Goal: Task Accomplishment & Management: Complete application form

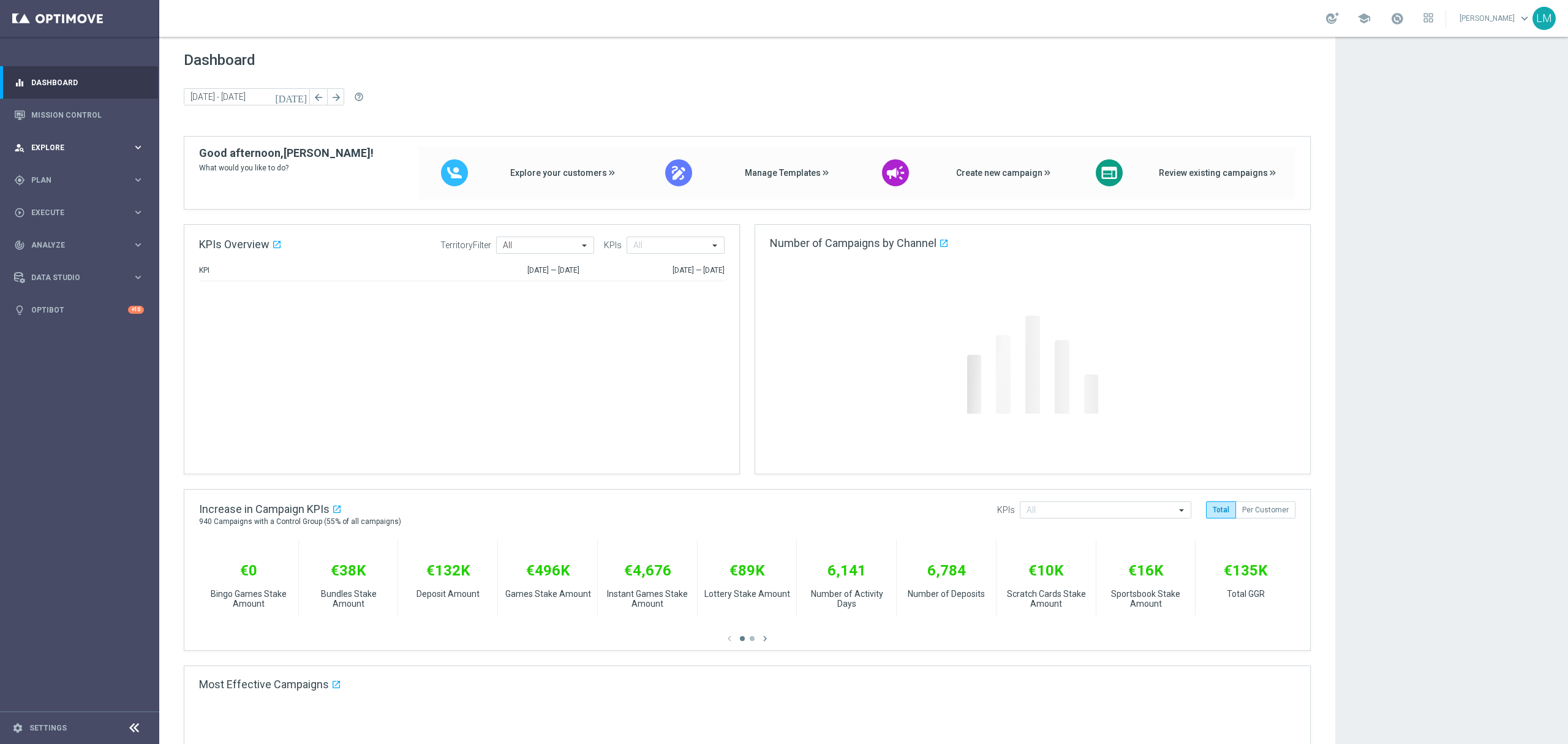
click at [120, 138] on div "person_search Explore keyboard_arrow_right" at bounding box center [79, 148] width 158 height 32
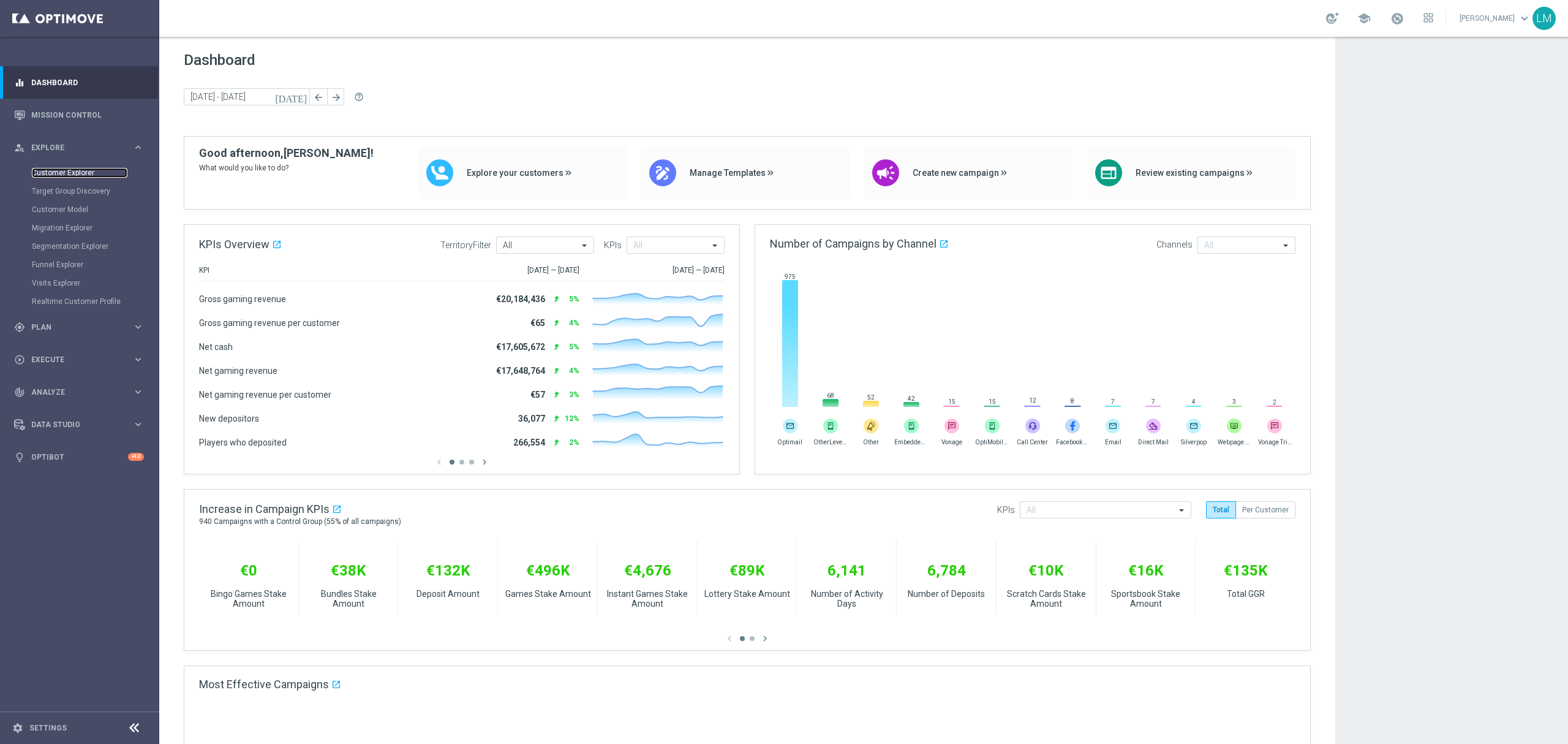
click at [86, 172] on link "Customer Explorer" at bounding box center [79, 173] width 96 height 9
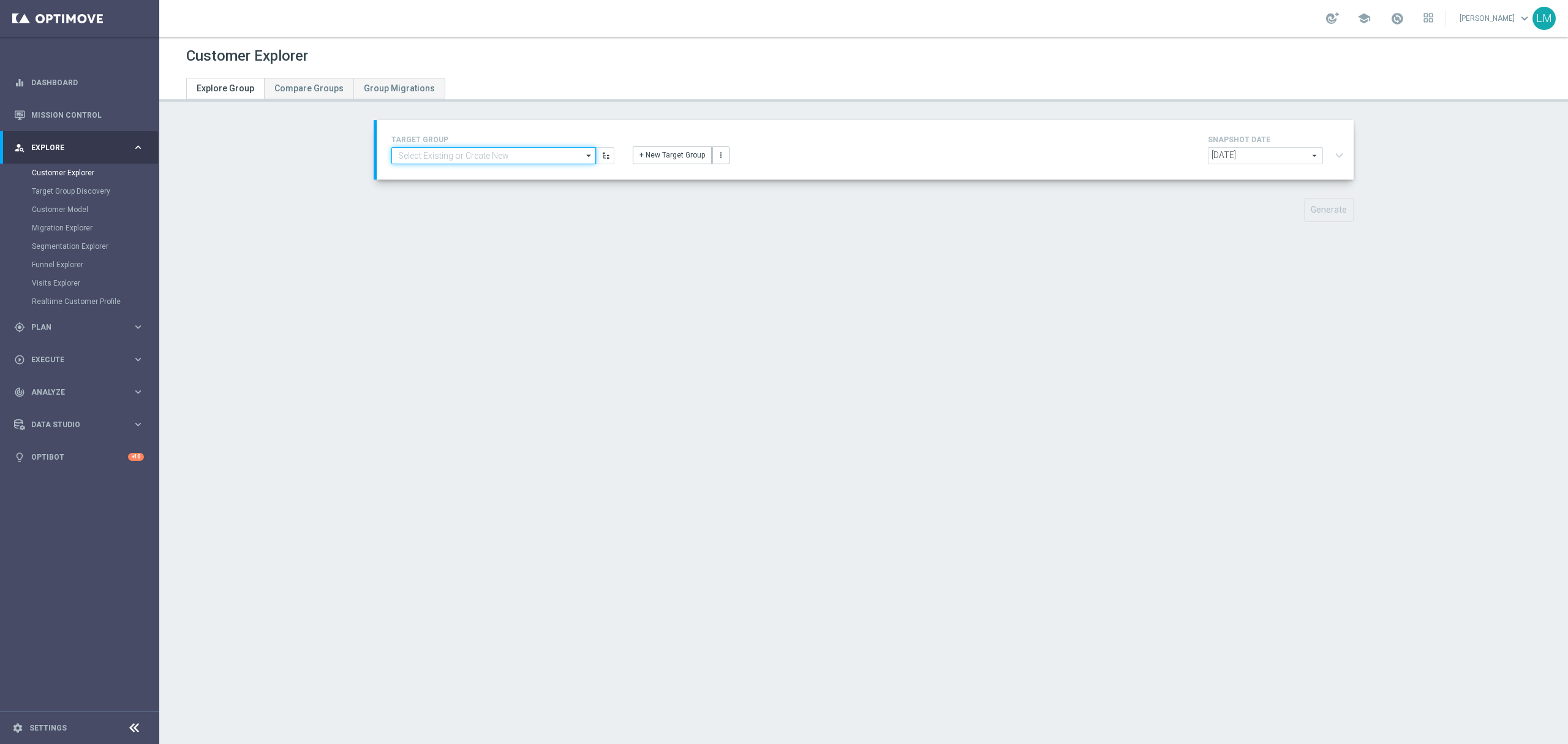
click at [498, 153] on input at bounding box center [494, 155] width 205 height 17
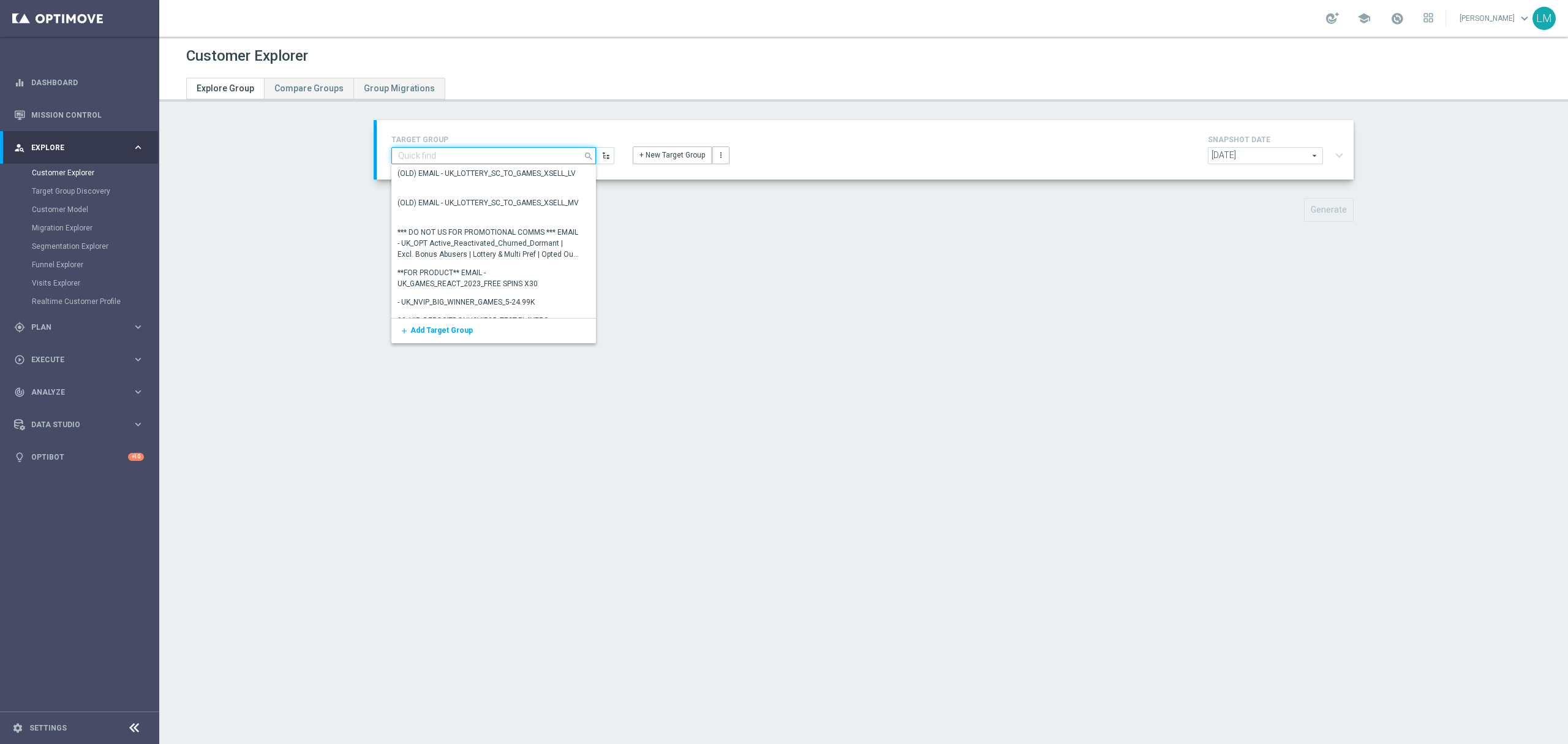
paste input "ZA_TACTICAL_EMAIL_FREE DROP"
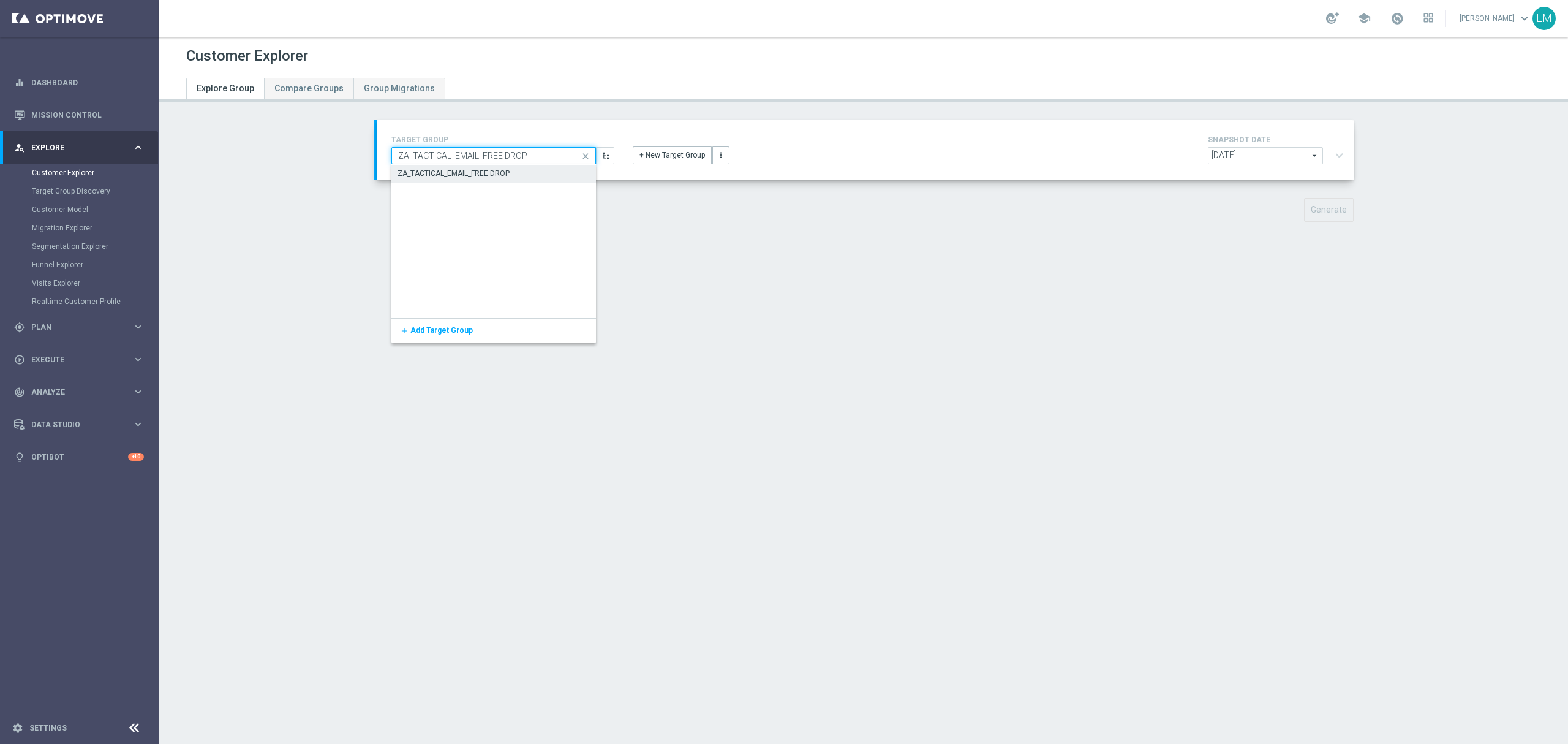
type input "ZA_TACTICAL_EMAIL_FREE DROP"
click at [503, 167] on div "ZA_TACTICAL_EMAIL_FREE DROP" at bounding box center [494, 173] width 205 height 17
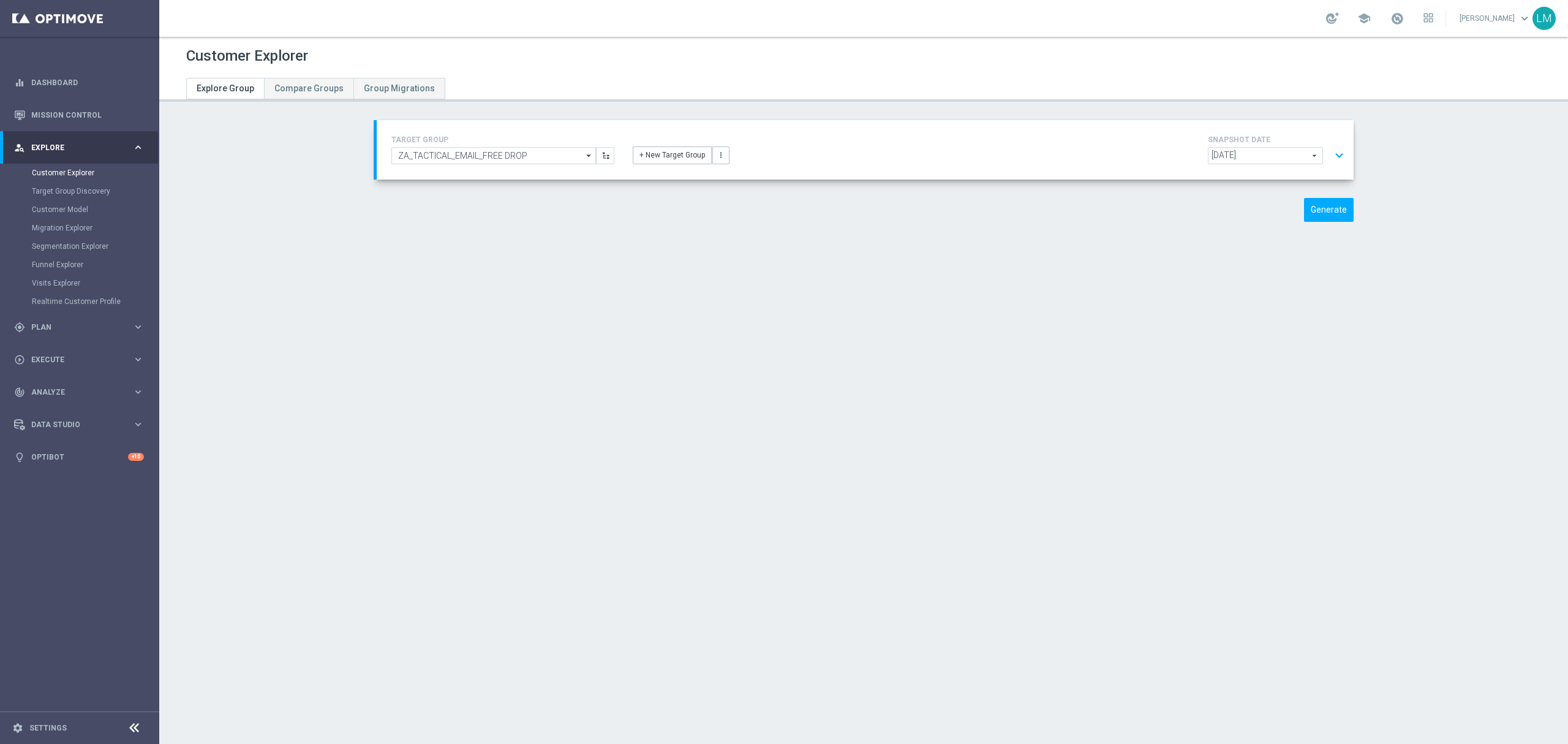
click at [1333, 158] on button "expand_more" at bounding box center [1339, 155] width 18 height 23
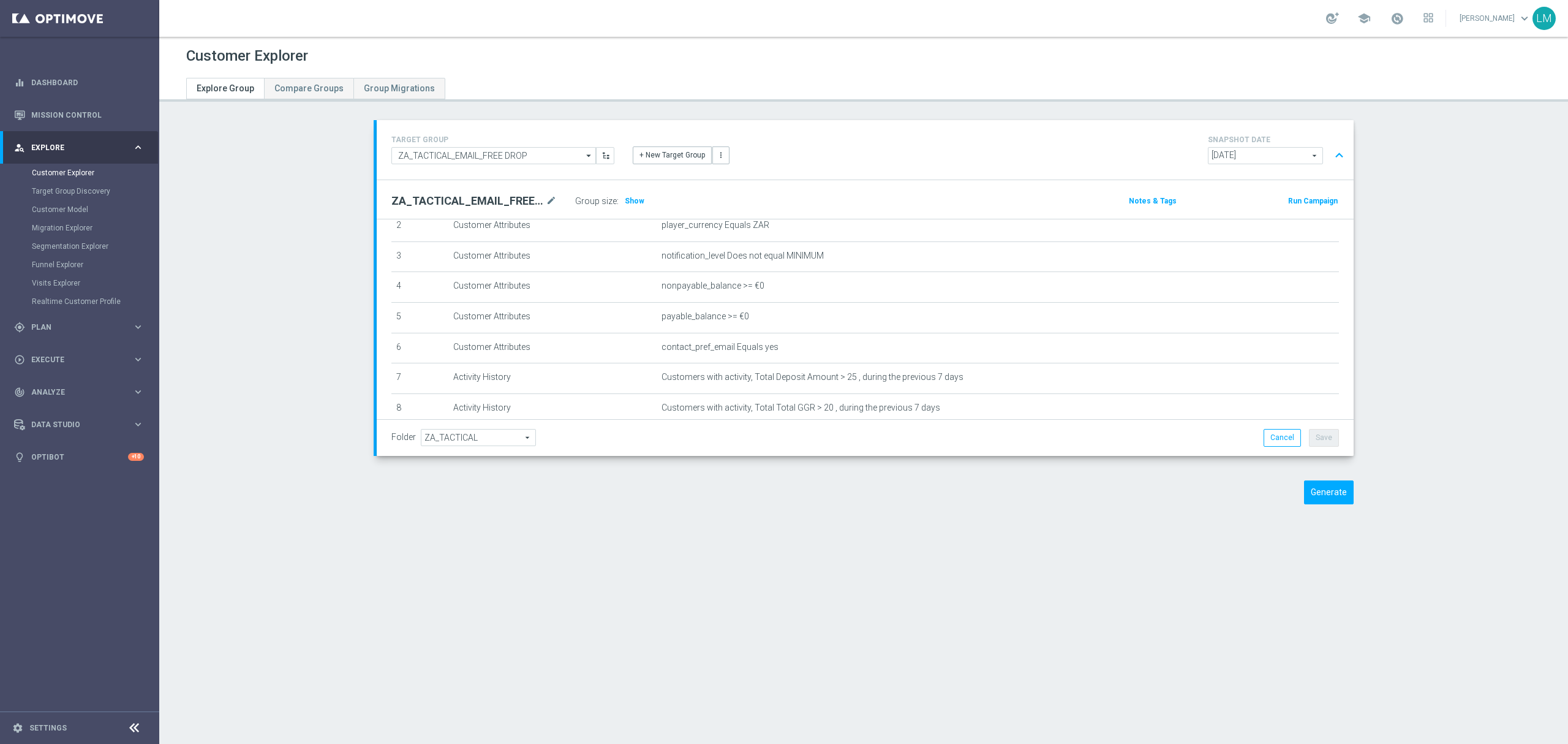
scroll to position [160, 0]
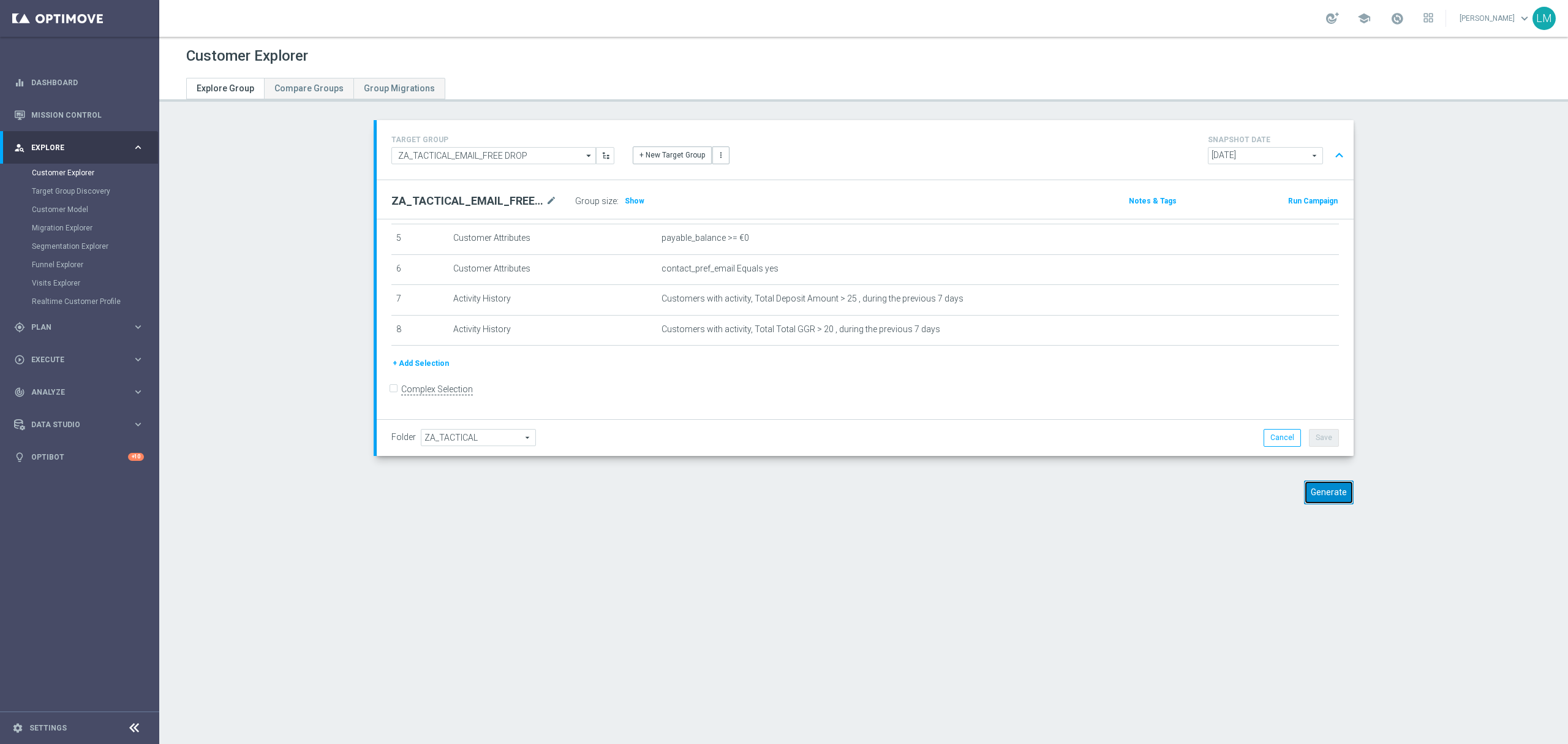
click at [1327, 503] on button "Generate" at bounding box center [1329, 492] width 50 height 24
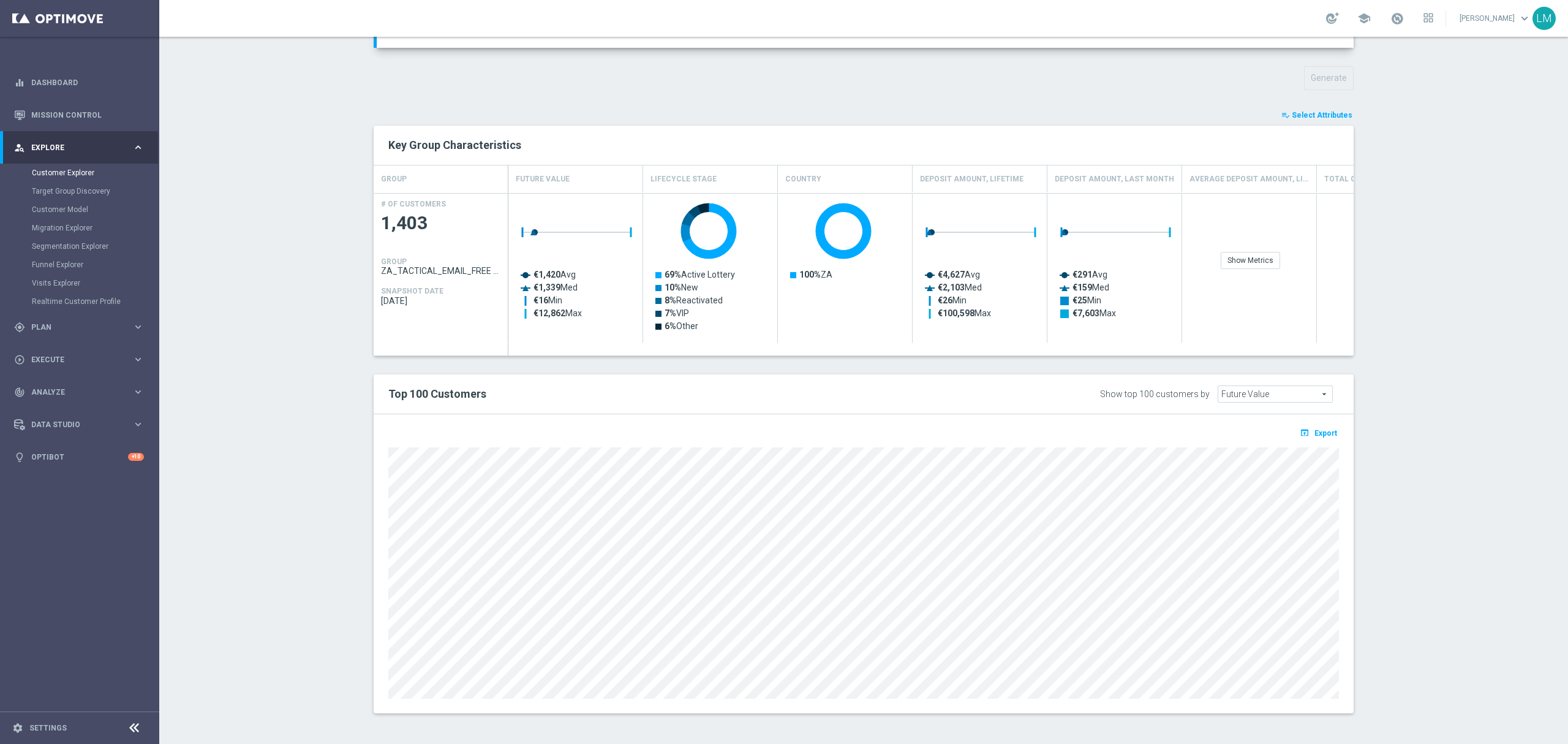
scroll to position [0, 0]
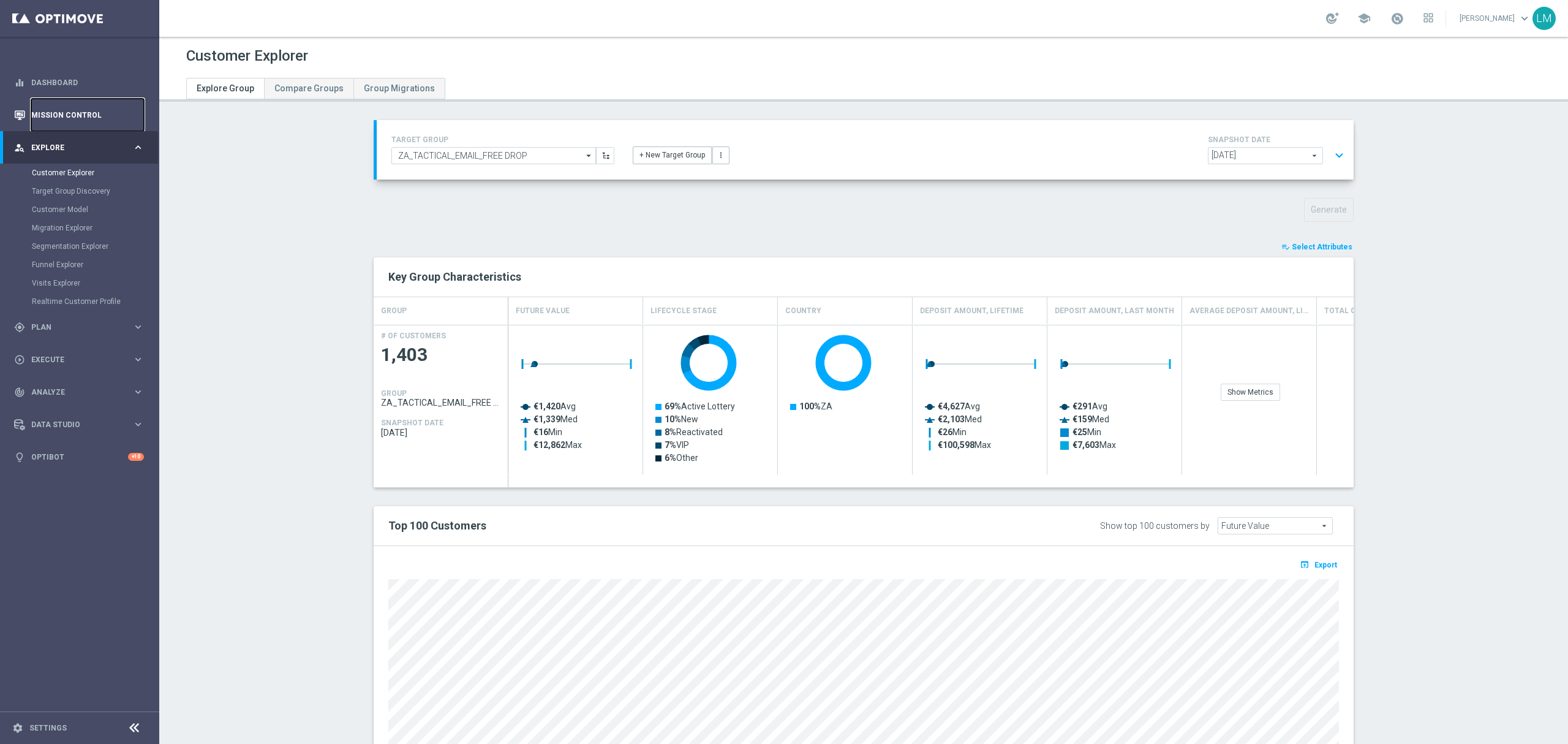
click at [103, 114] on link "Mission Control" at bounding box center [88, 114] width 113 height 32
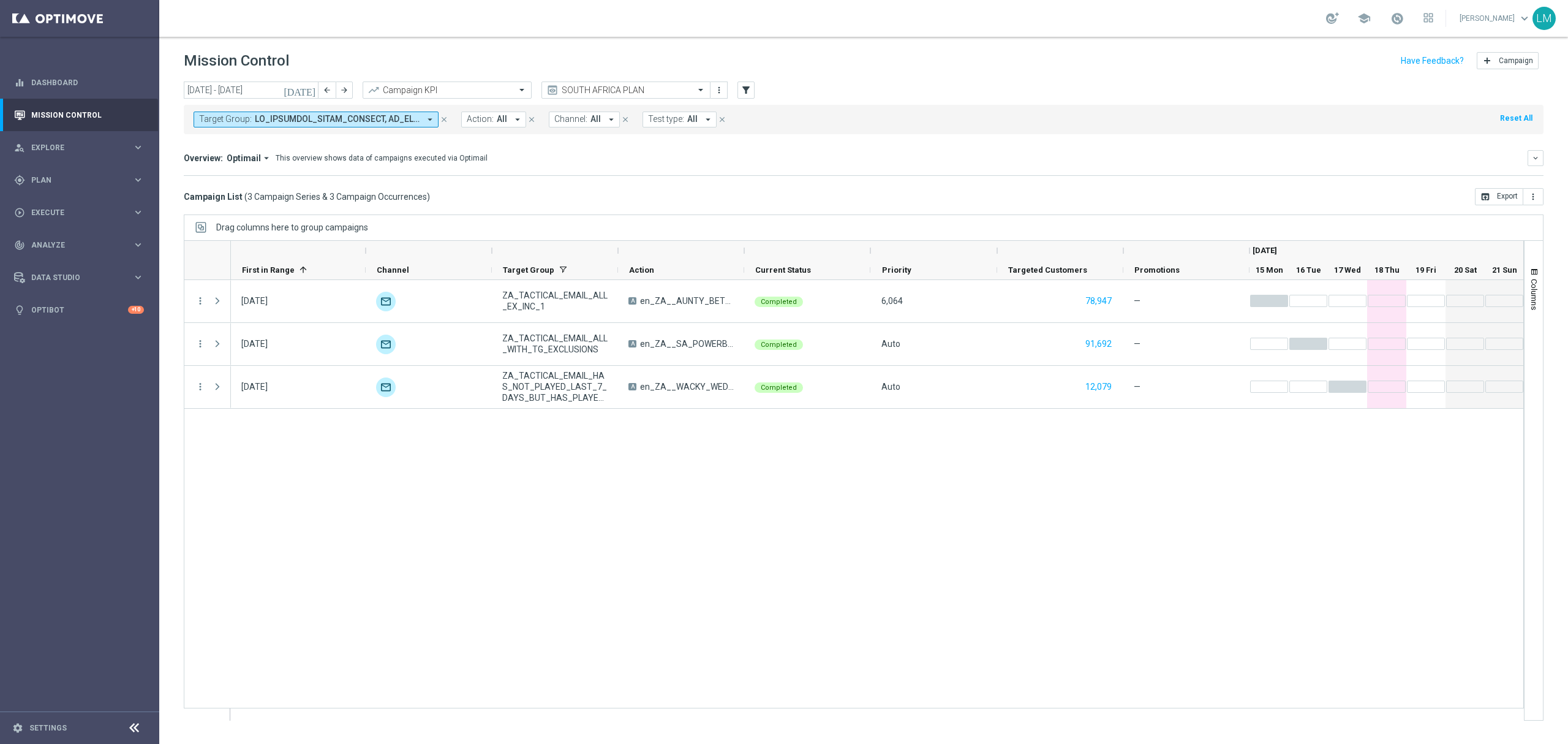
click at [348, 118] on span at bounding box center [336, 119] width 165 height 10
click at [300, 202] on label "ZA_TACTICAL_EMAIL_HAS_PLAYED_CONSTANTLY_MEGAMILLIONS_SINCE_CHANGE" at bounding box center [307, 202] width 190 height 8
type input "ZA_TACTICAL_EMAIL_HAS_PLAYED_CONSTANTLY_MEGAMILLIONS_SINCE_CHANGE"
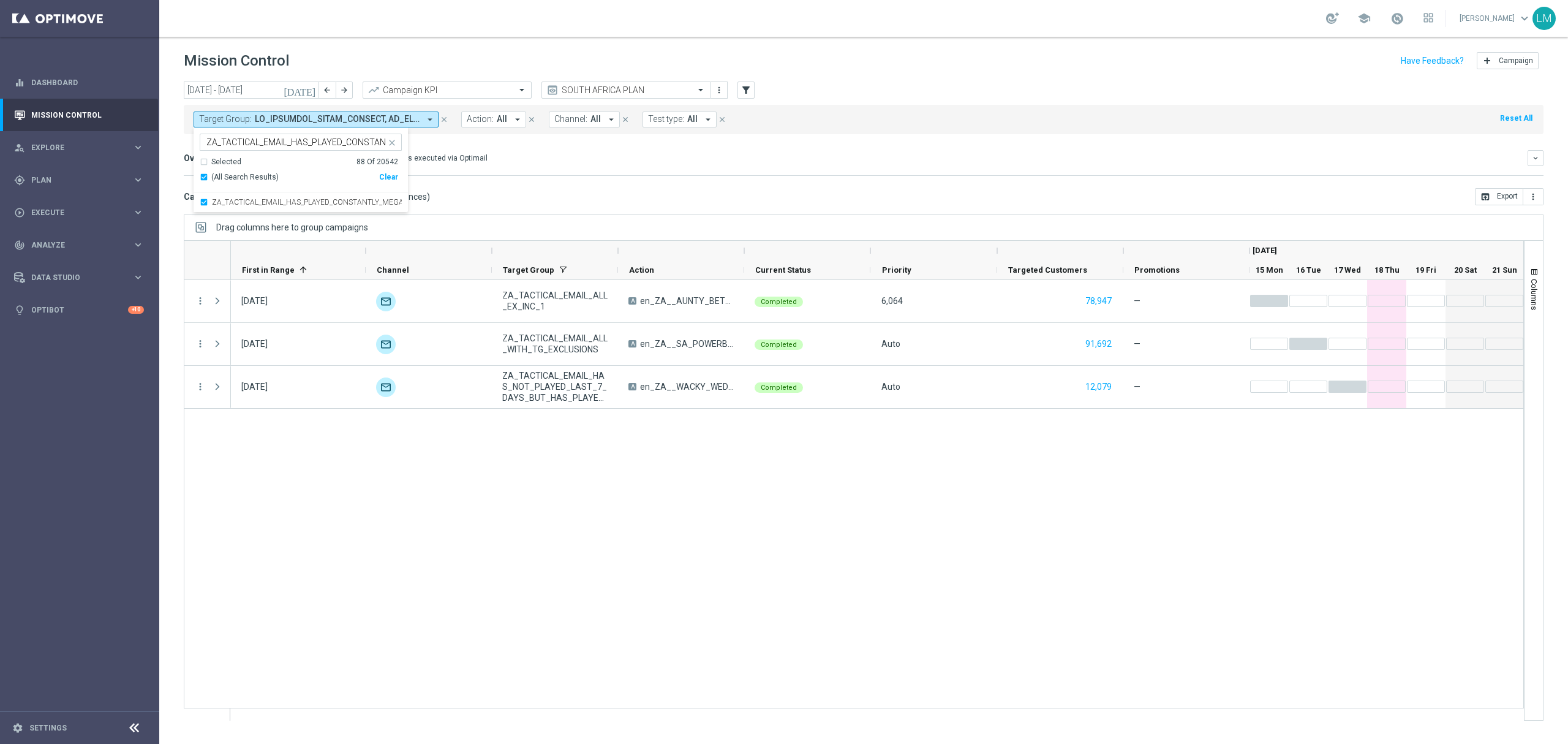
click at [506, 526] on div "15 Sep 2025, Monday unfold_more ZA_TACTICAL_EMAIL_ALL_EX_INC_1 A en_ZA__AUNTY_B…" at bounding box center [877, 500] width 1293 height 440
click at [713, 98] on div "more_vert" at bounding box center [719, 90] width 17 height 17
click at [714, 93] on icon "more_vert" at bounding box center [718, 90] width 9 height 9
click at [740, 108] on div "Save view" at bounding box center [783, 113] width 111 height 9
click at [1493, 59] on icon "add" at bounding box center [1487, 60] width 9 height 9
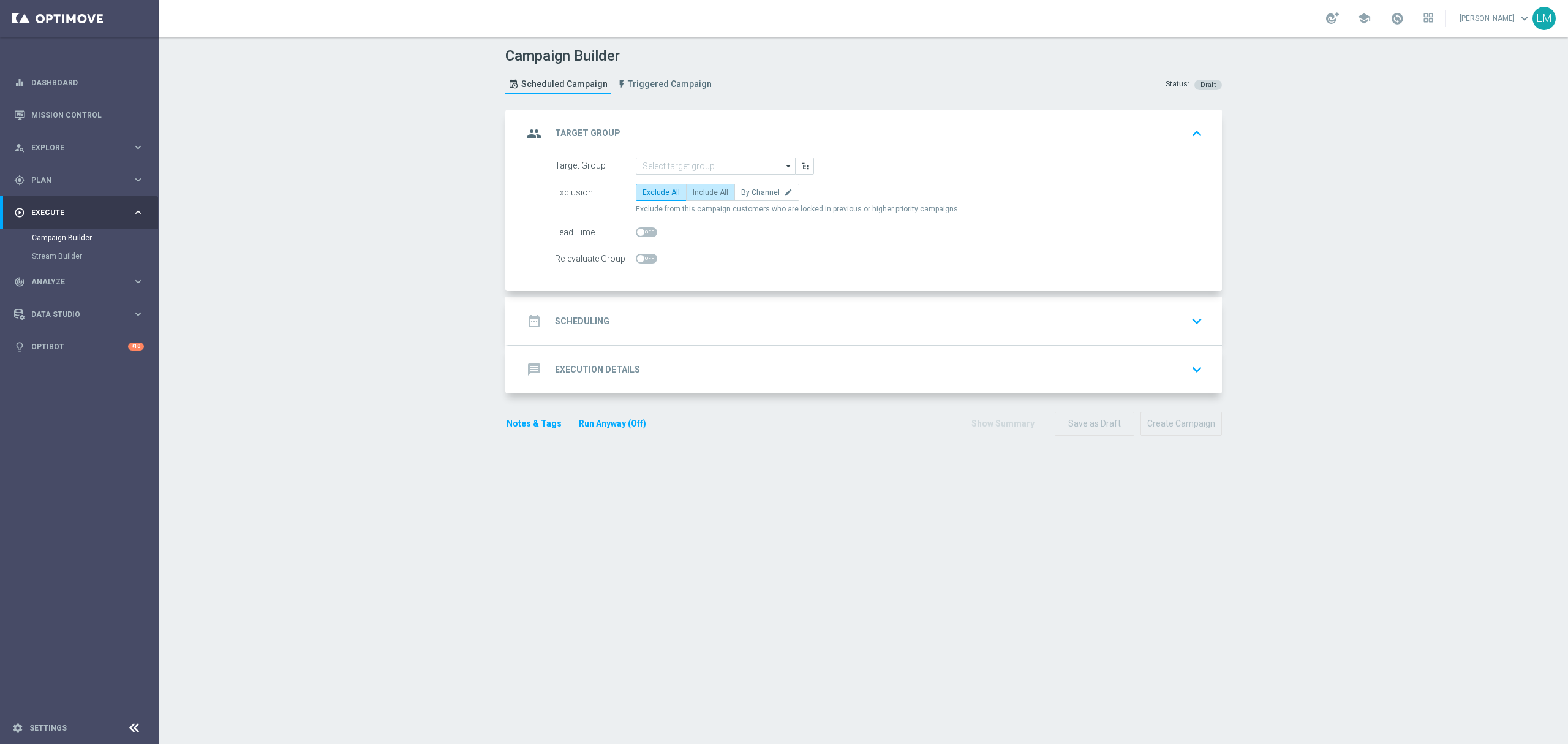
click at [693, 188] on span "Include All" at bounding box center [711, 192] width 36 height 9
click at [693, 190] on input "Include All" at bounding box center [696, 194] width 8 height 8
radio input "true"
click at [699, 160] on input at bounding box center [716, 166] width 160 height 17
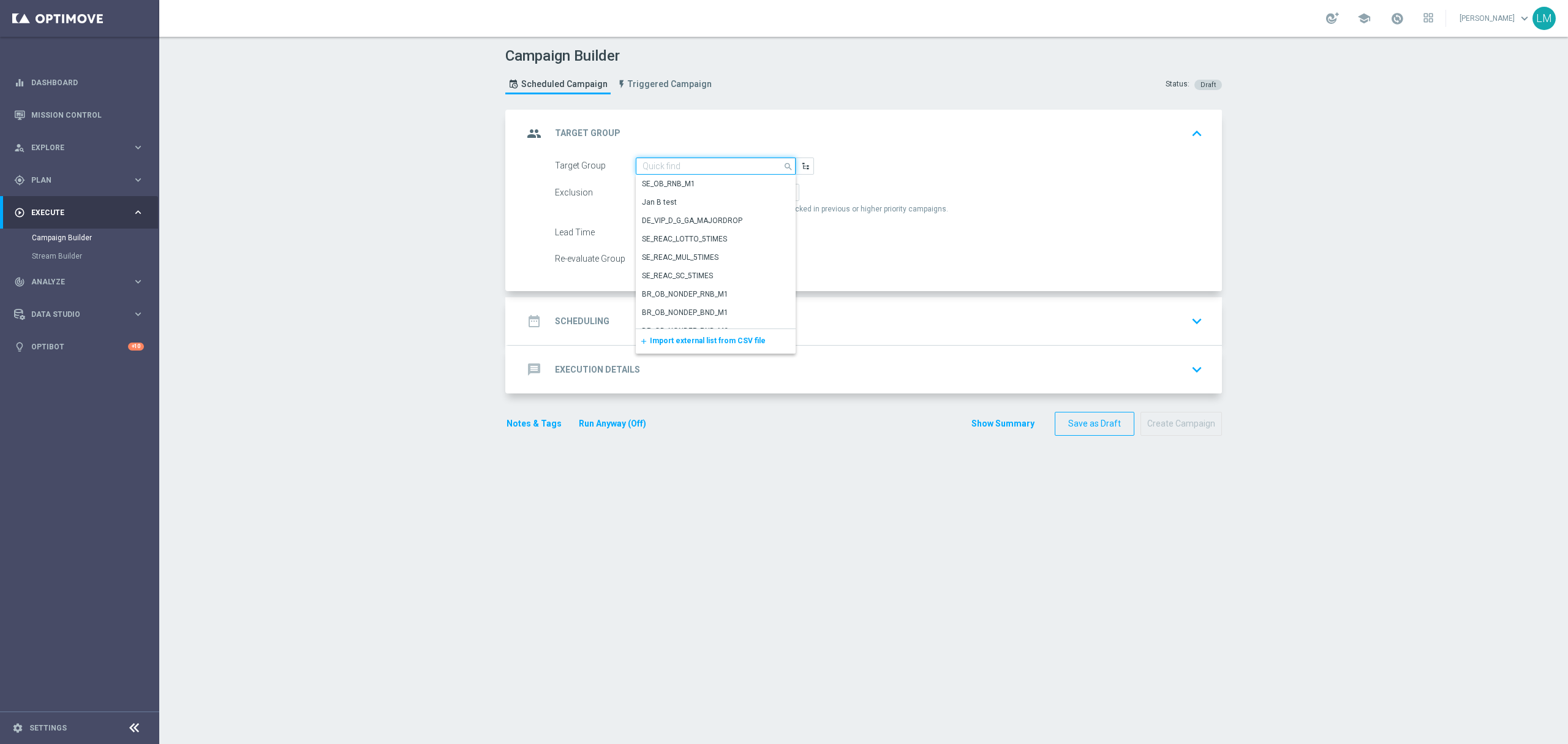
paste input "ZA_TACTICAL_EMAIL_HAS_PLAYED_CONSTANTLY_MEGAMILLIONS_SINCE_CHANGE"
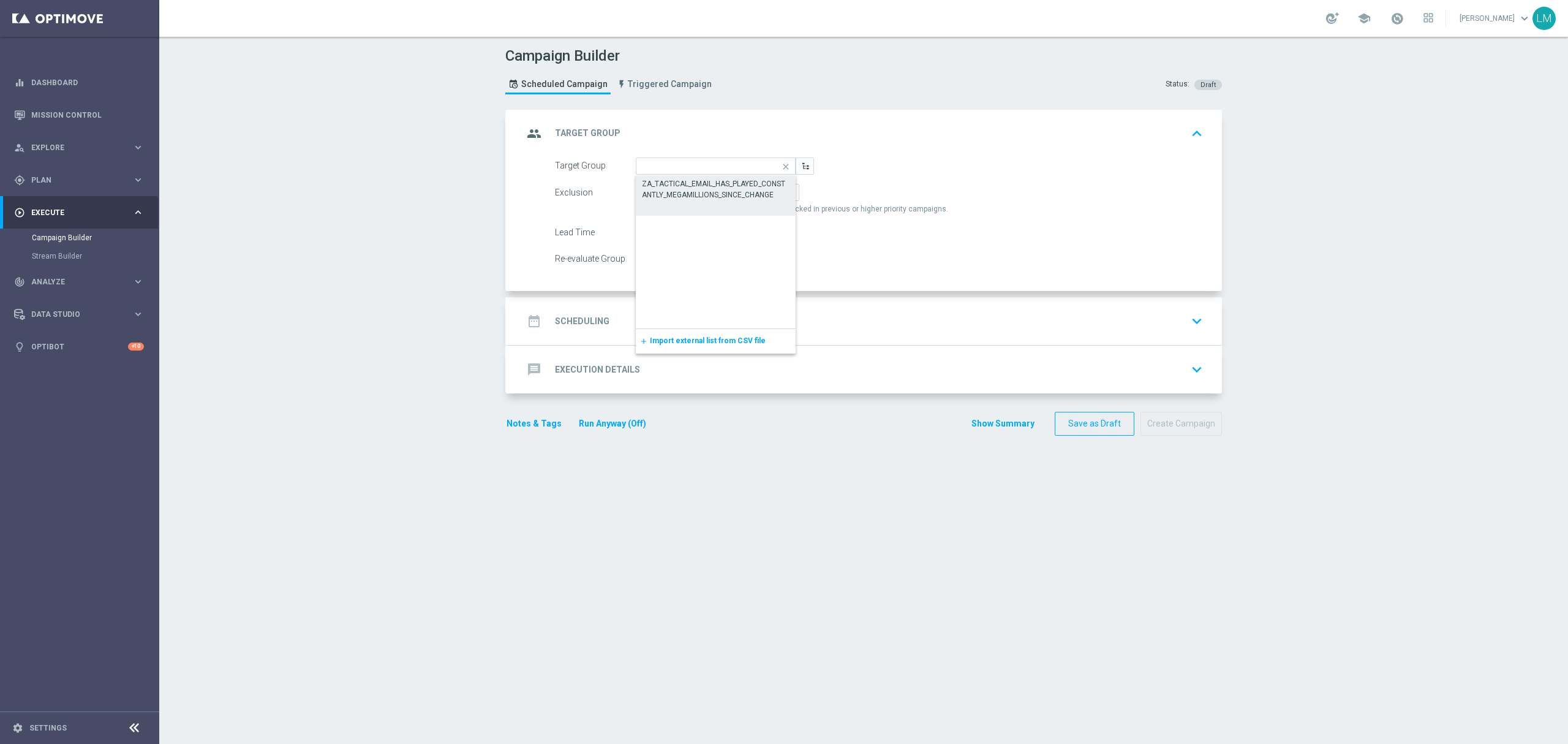
click at [693, 186] on div "ZA_TACTICAL_EMAIL_HAS_PLAYED_CONSTANTLY_MEGAMILLIONS_SINCE_CHANGE" at bounding box center [717, 190] width 149 height 22
type input "ZA_TACTICAL_EMAIL_HAS_PLAYED_CONSTANTLY_MEGAMILLIONS_SINCE_CHANGE"
click at [676, 327] on div "date_range Scheduling keyboard_arrow_down" at bounding box center [865, 320] width 684 height 23
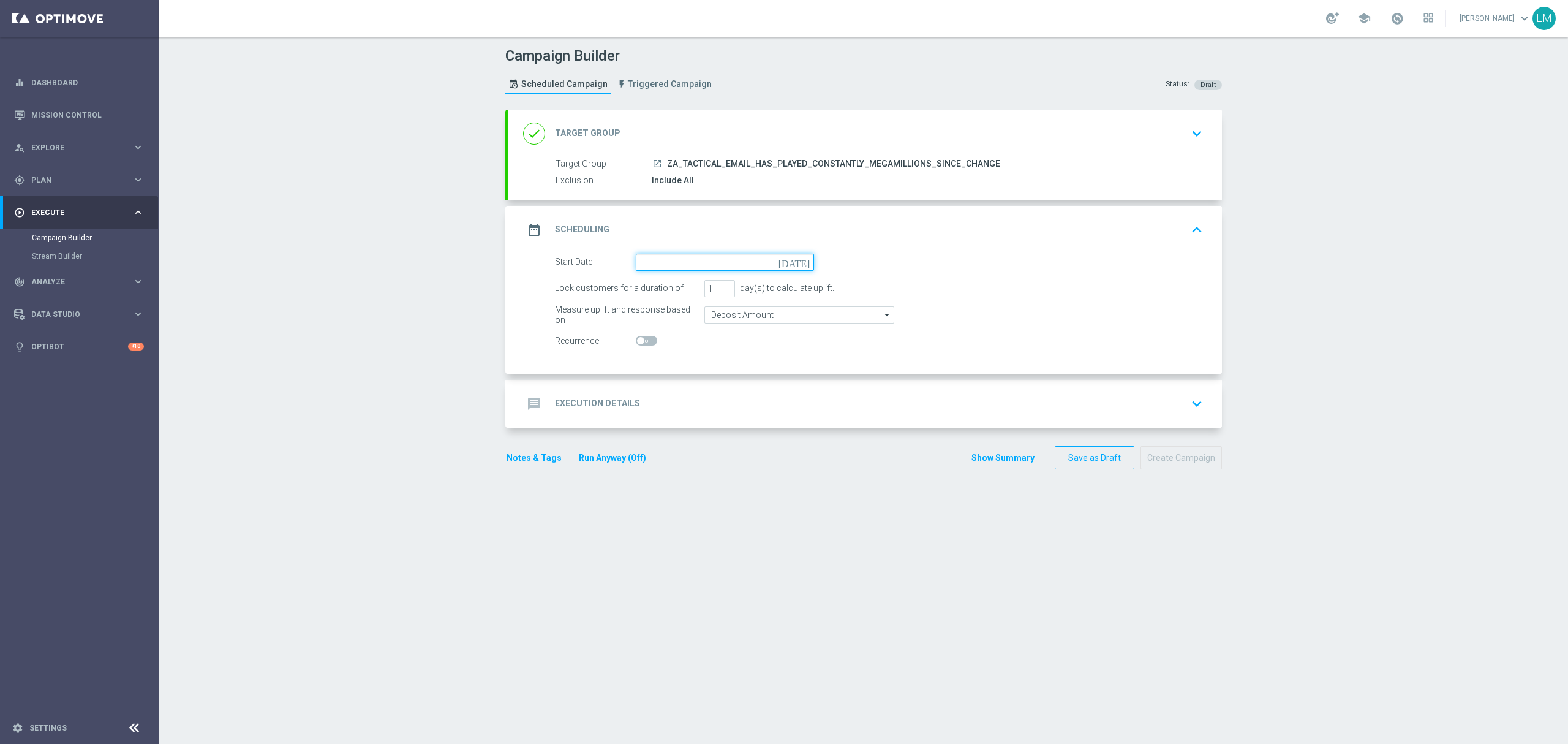
click at [792, 263] on input at bounding box center [725, 262] width 178 height 17
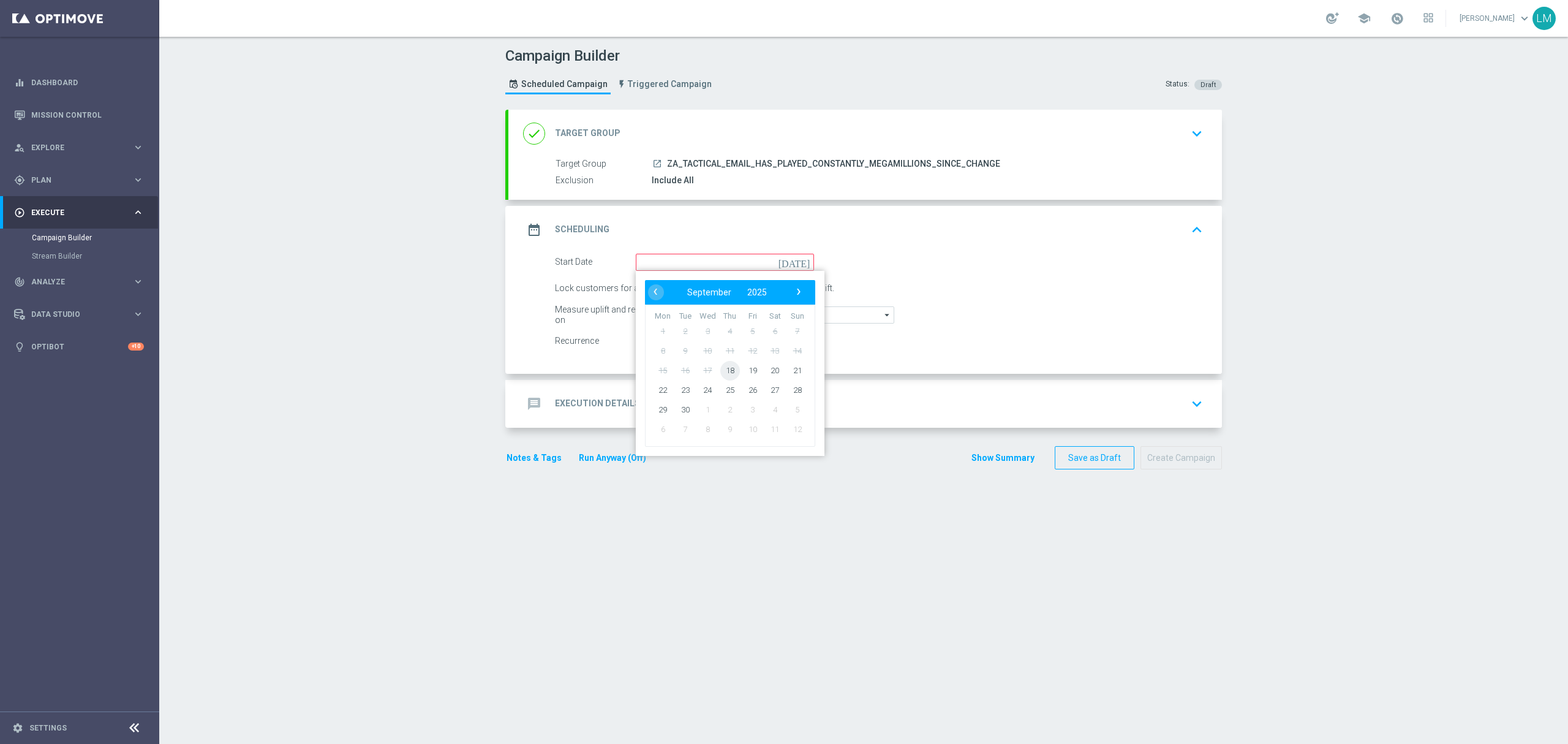
click at [723, 375] on span "18" at bounding box center [730, 370] width 20 height 20
type input "18 Sep 2025"
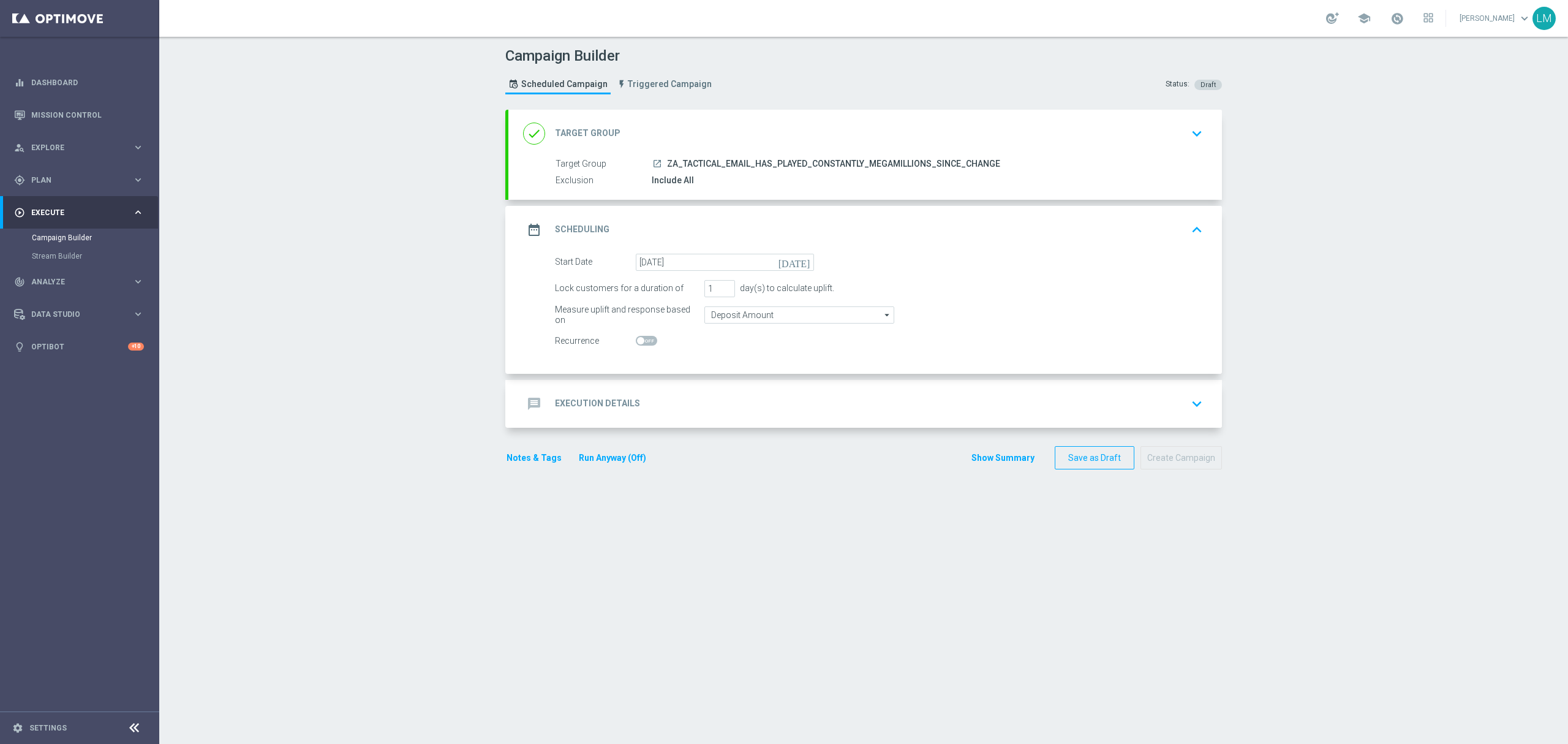
click at [714, 400] on div "message Execution Details keyboard_arrow_down" at bounding box center [865, 403] width 684 height 23
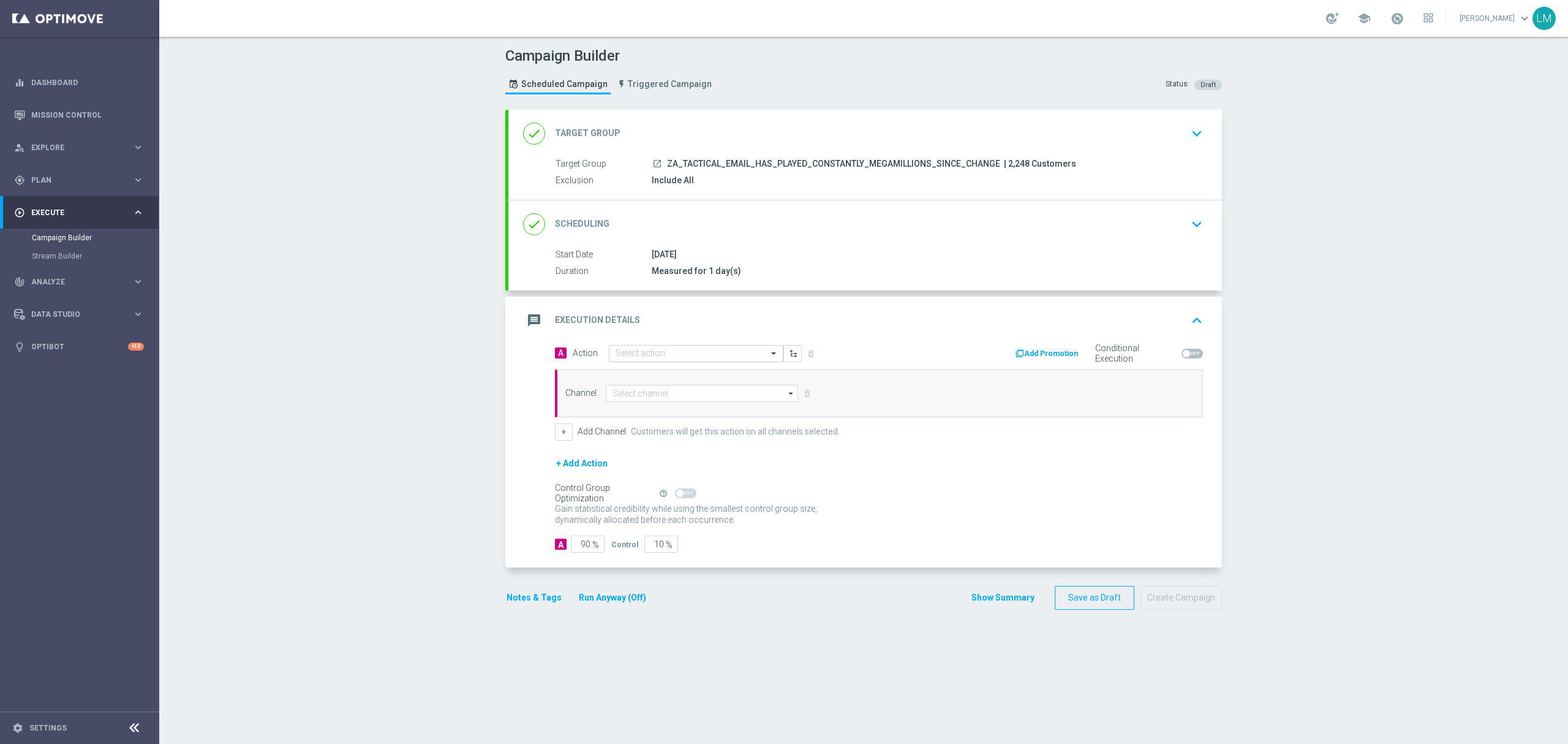
click at [699, 350] on input "text" at bounding box center [684, 354] width 137 height 10
paste input "en_ZA__MEGAMILLIONS_GAMES_XSELL__EMT_ALL_EM_TAC_LT"
type input "en_ZA__MEGAMILLIONS_GAMES_XSELL__EMT_ALL_EM_TAC_LT"
click at [659, 372] on label "en_ZA__MEGAMILLIONS_GAMES_XSELL__EMT_ALL_EM_TAC_LT" at bounding box center [721, 375] width 211 height 10
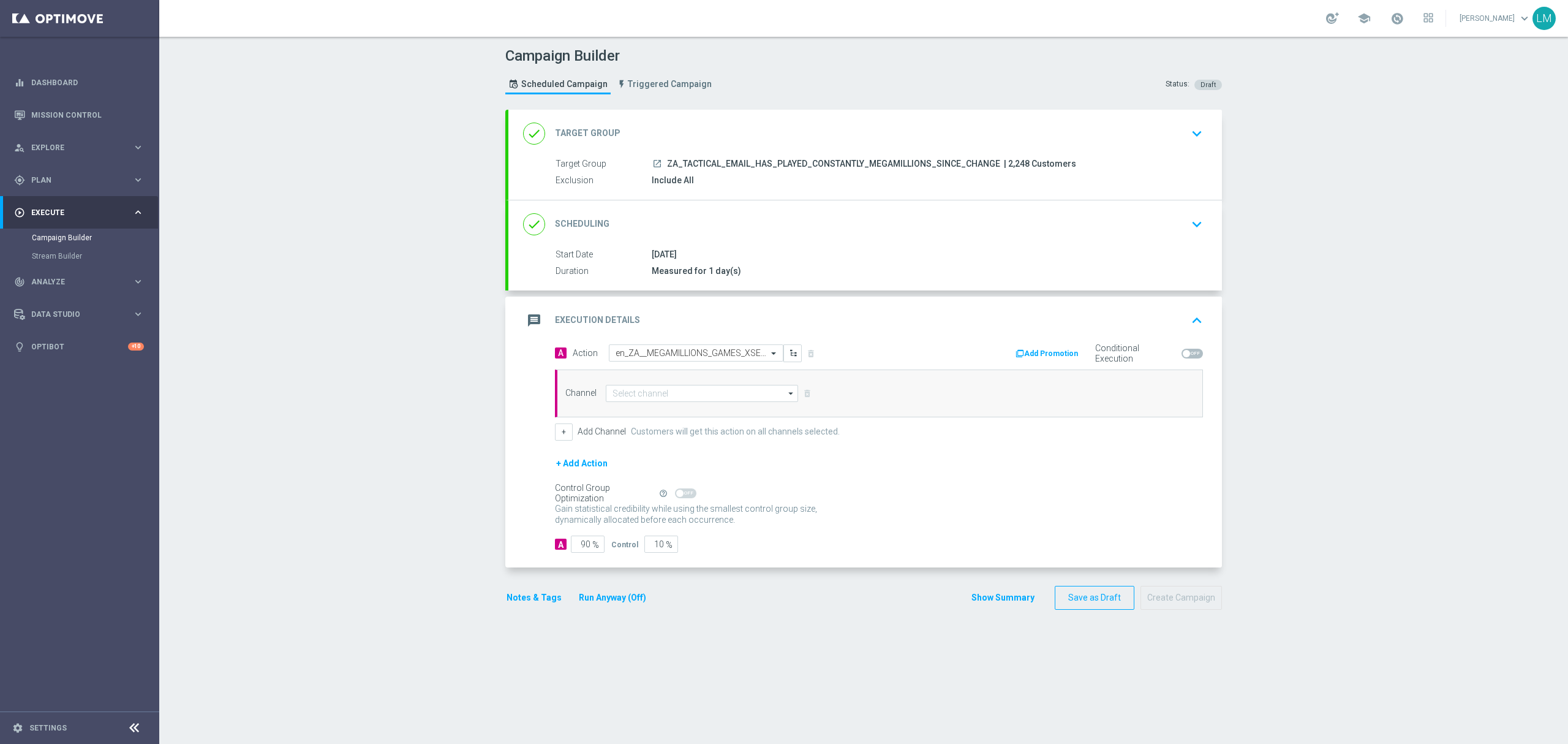
scroll to position [0, 0]
click at [652, 397] on input at bounding box center [701, 394] width 192 height 17
click at [636, 442] on div "Optimail" at bounding box center [696, 448] width 182 height 17
type input "Optimail"
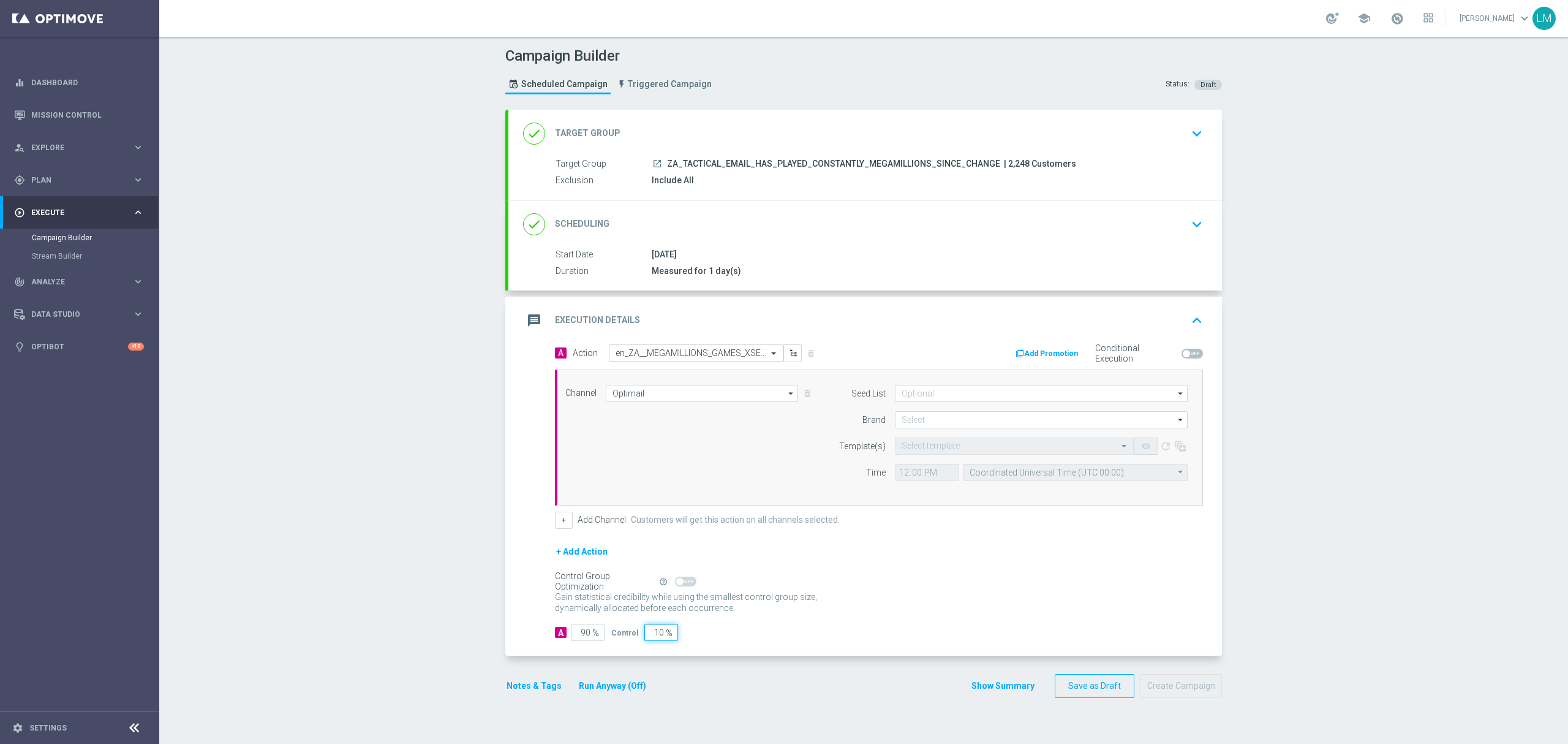
click at [649, 635] on input "10" at bounding box center [661, 632] width 33 height 17
type input "5"
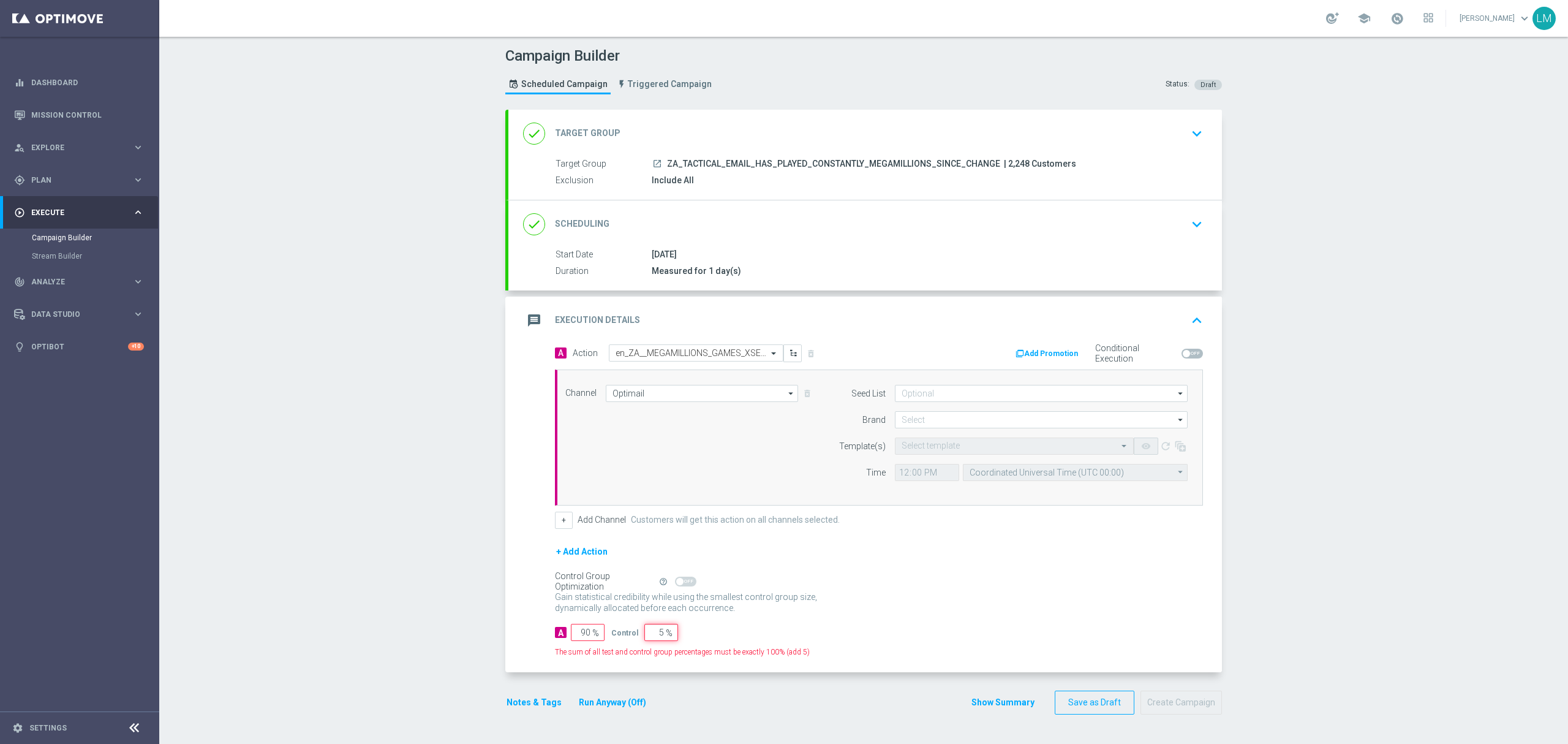
type input "95"
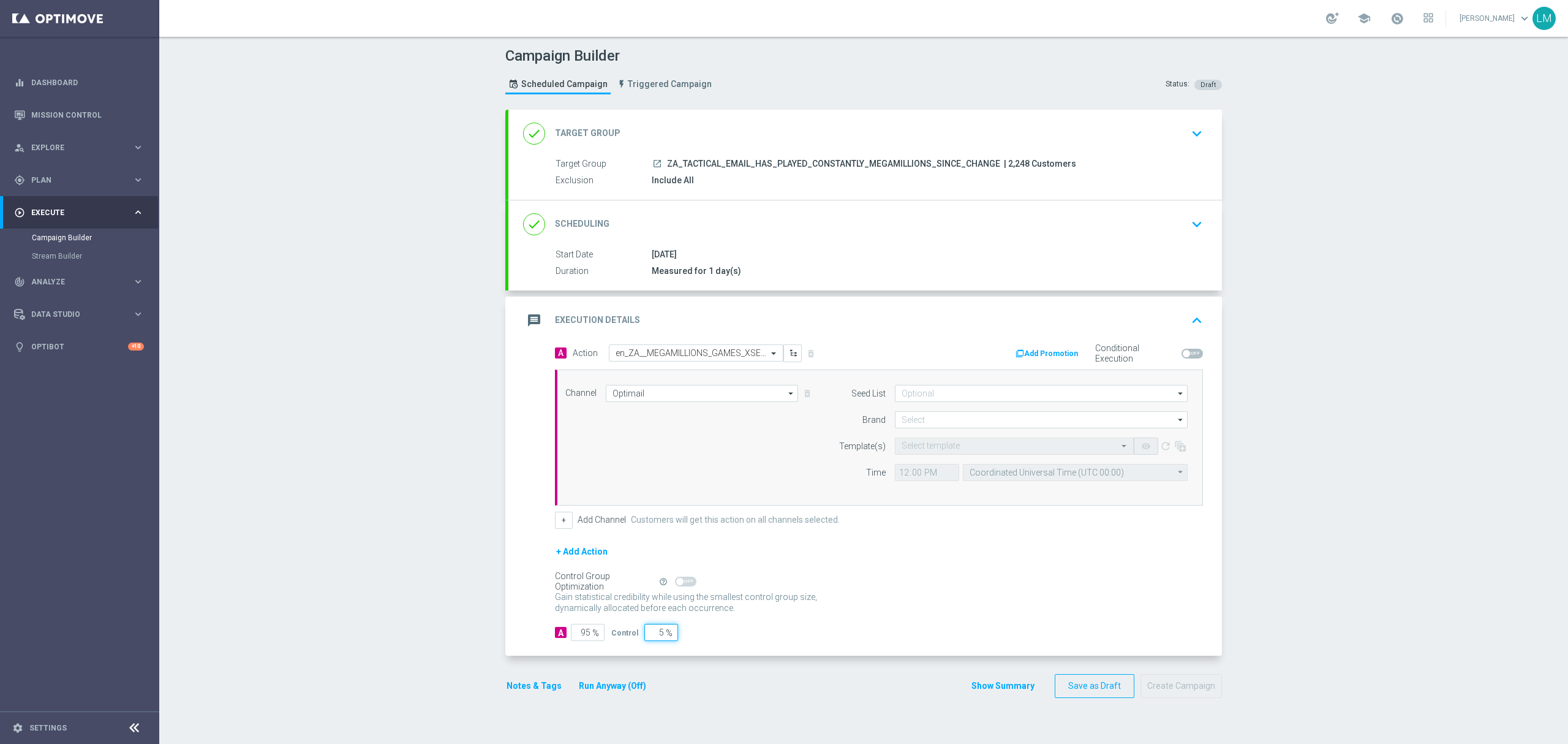
type input "5"
click at [883, 564] on div "+ Add Action" at bounding box center [879, 559] width 648 height 31
click at [937, 413] on input at bounding box center [1041, 419] width 293 height 17
click at [919, 461] on div "lottoland" at bounding box center [916, 455] width 30 height 11
type input "lottoland"
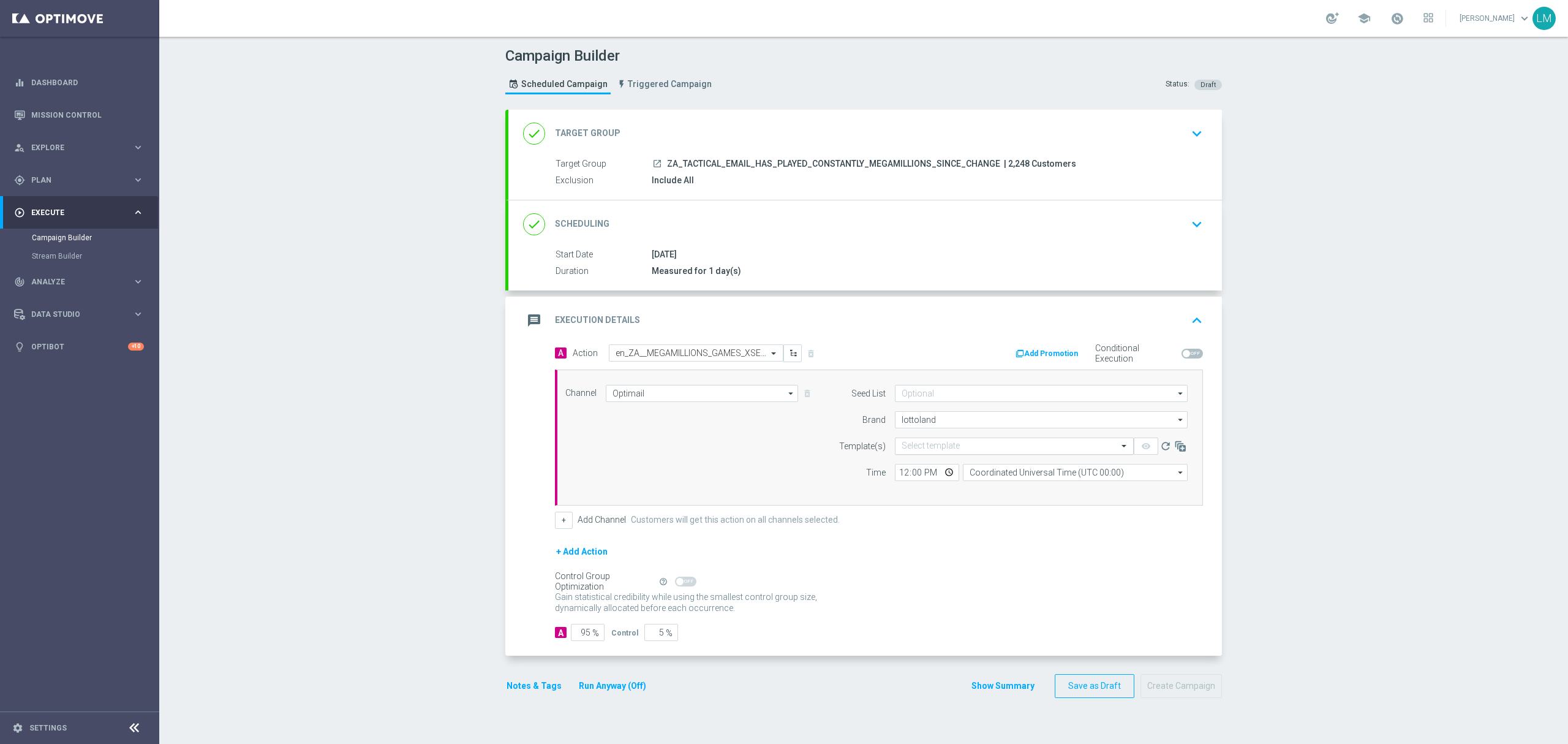
click at [916, 454] on div "Select template" at bounding box center [1015, 446] width 239 height 17
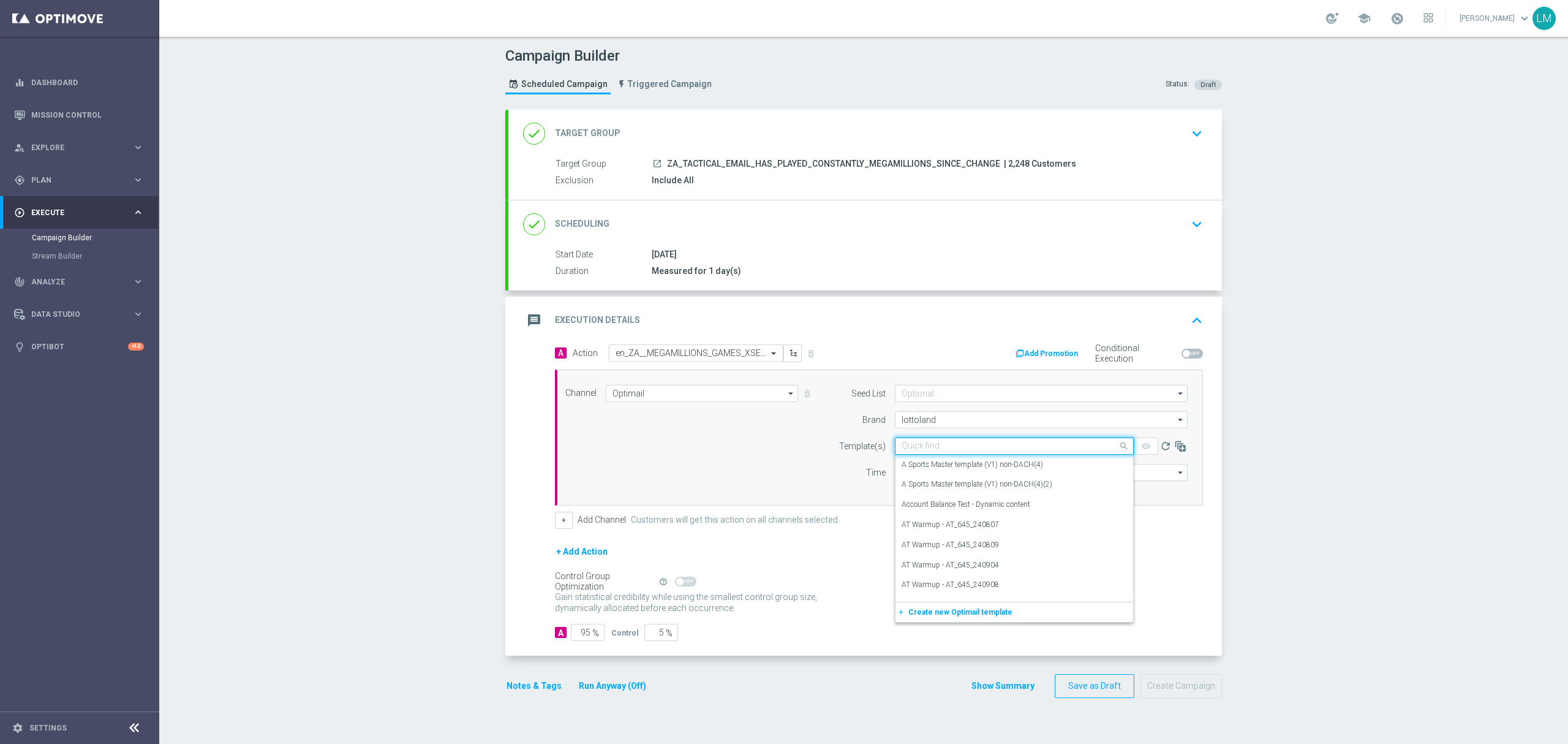
paste input "en_ZA__MEGAMILLIONS_GAMES_XSELL__EMT_ALL_EM_TAC_LT"
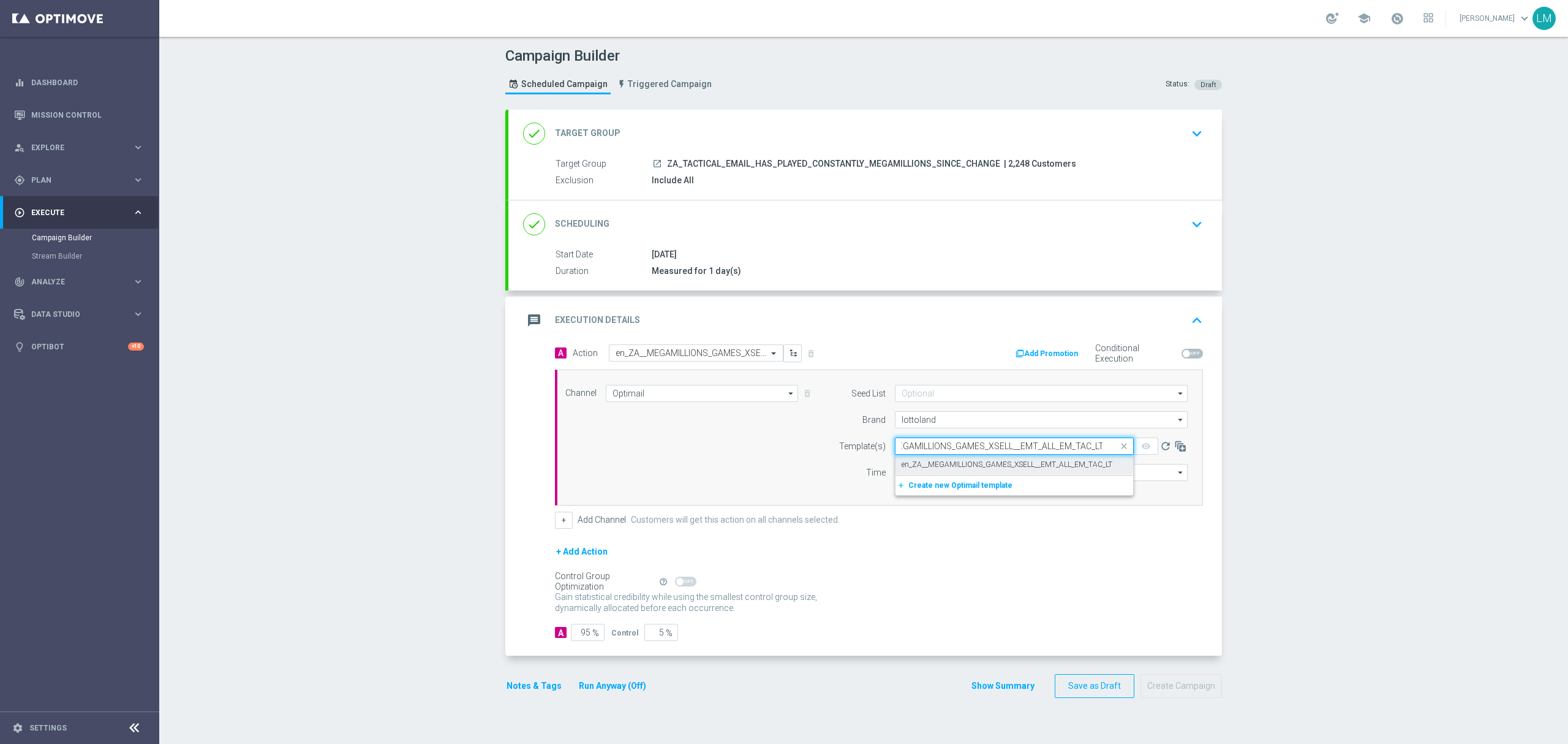
click at [911, 463] on label "en_ZA__MEGAMILLIONS_GAMES_XSELL__EMT_ALL_EM_TAC_LT" at bounding box center [1007, 465] width 211 height 10
type input "en_ZA__MEGAMILLIONS_GAMES_XSELL__EMT_ALL_EM_TAC_LT"
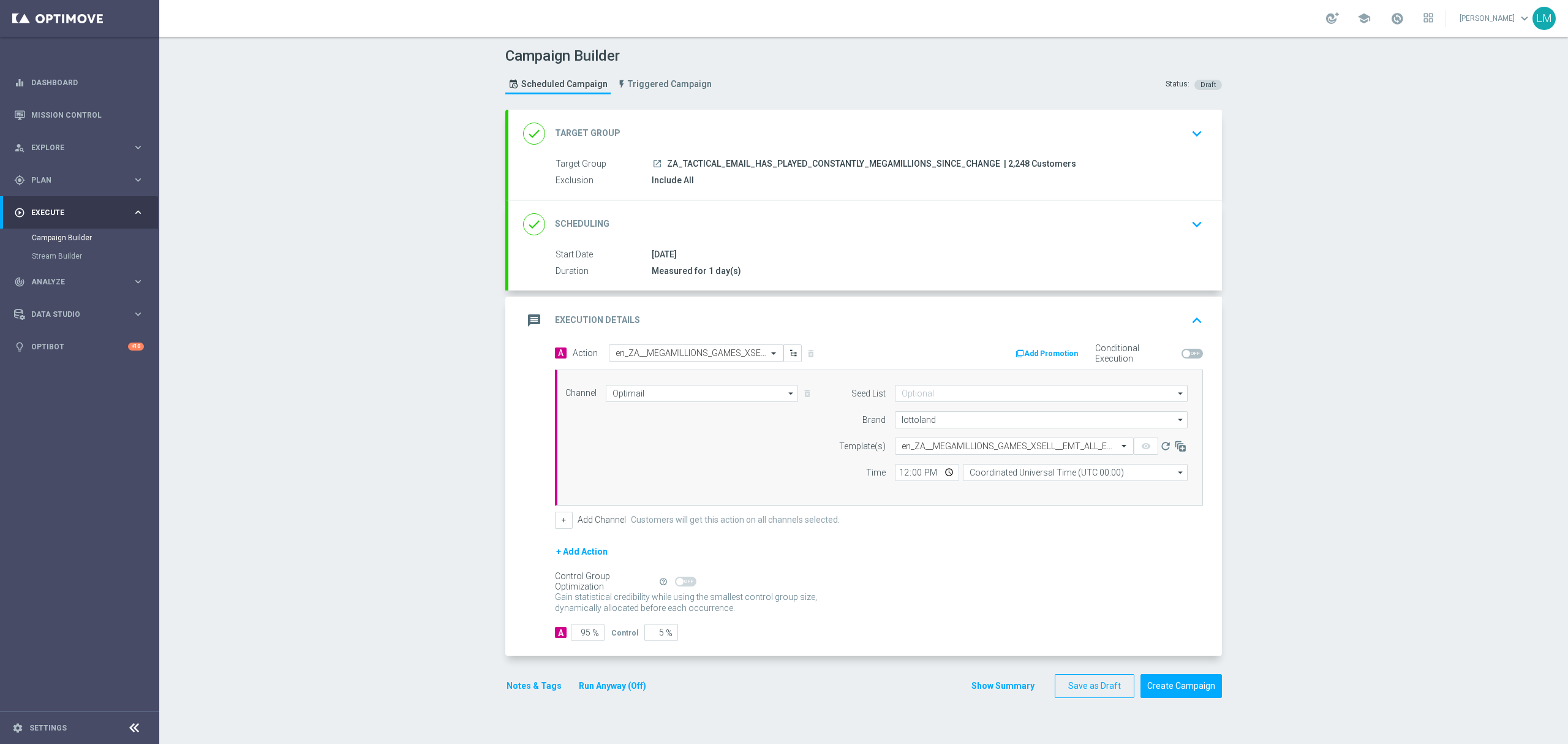
scroll to position [0, 0]
click at [981, 467] on input "Coordinated Universal Time (UTC 00:00)" at bounding box center [1075, 472] width 225 height 17
click at [969, 489] on div "Central European Time (Berlin) (UTC +02:00)" at bounding box center [1069, 489] width 201 height 11
type input "Central European Time (Berlin) (UTC +02:00)"
click at [936, 474] on input "12:00" at bounding box center [927, 472] width 64 height 17
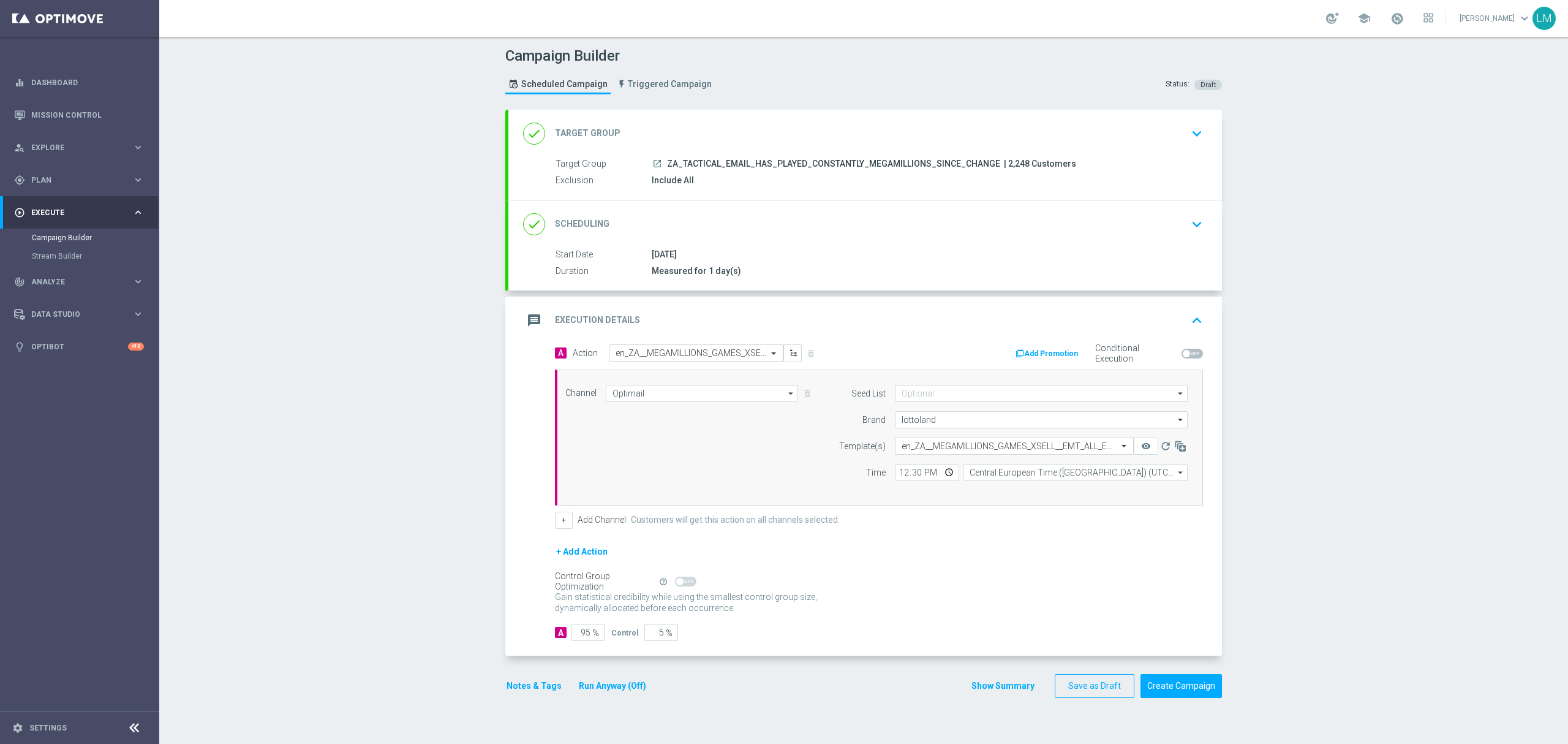
type input "12:30"
click at [861, 589] on div "Control Group Optimization Self Optimizing Campaign help_outline" at bounding box center [879, 582] width 648 height 14
click at [1191, 690] on button "Create Campaign" at bounding box center [1181, 686] width 81 height 24
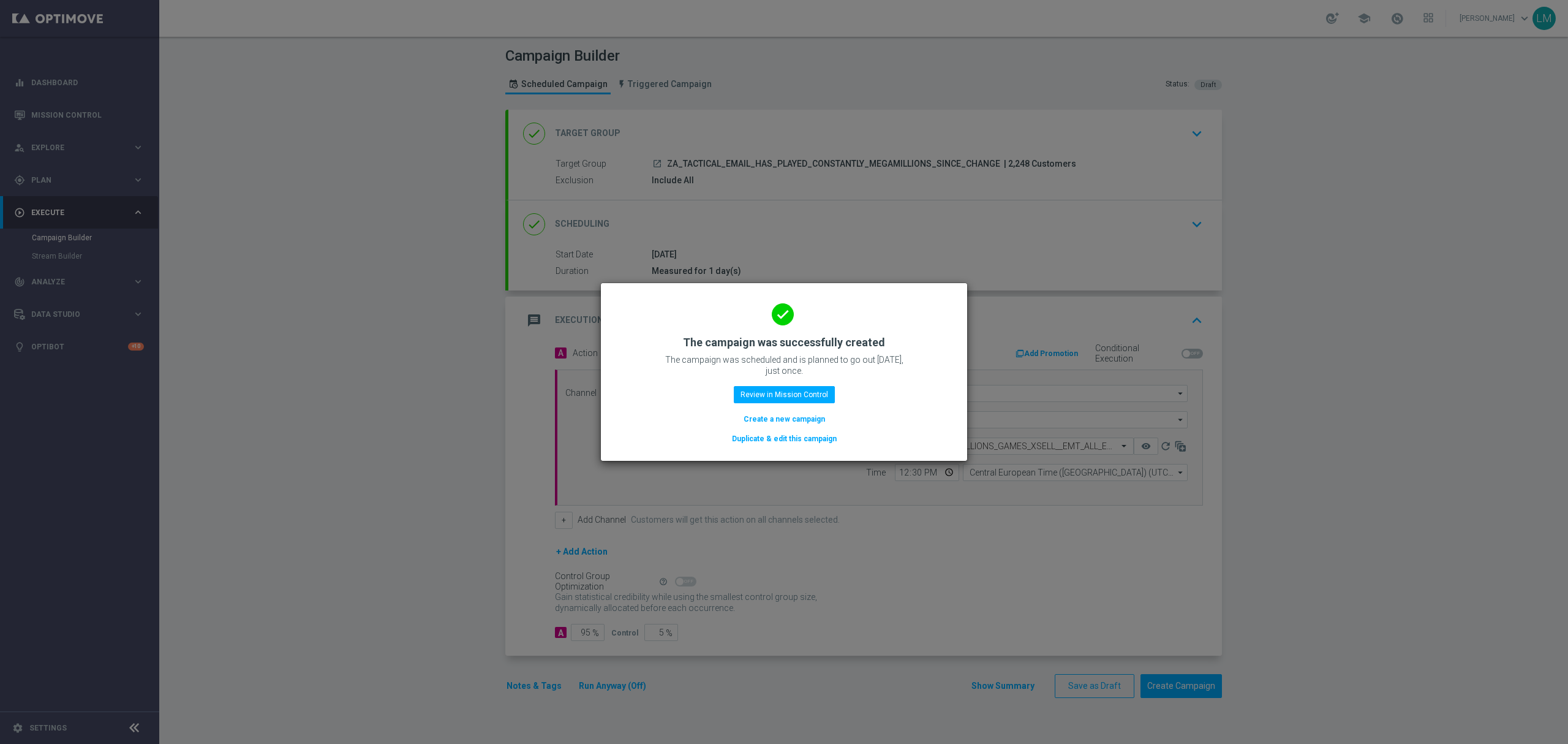
click at [812, 424] on button "Create a new campaign" at bounding box center [784, 419] width 84 height 14
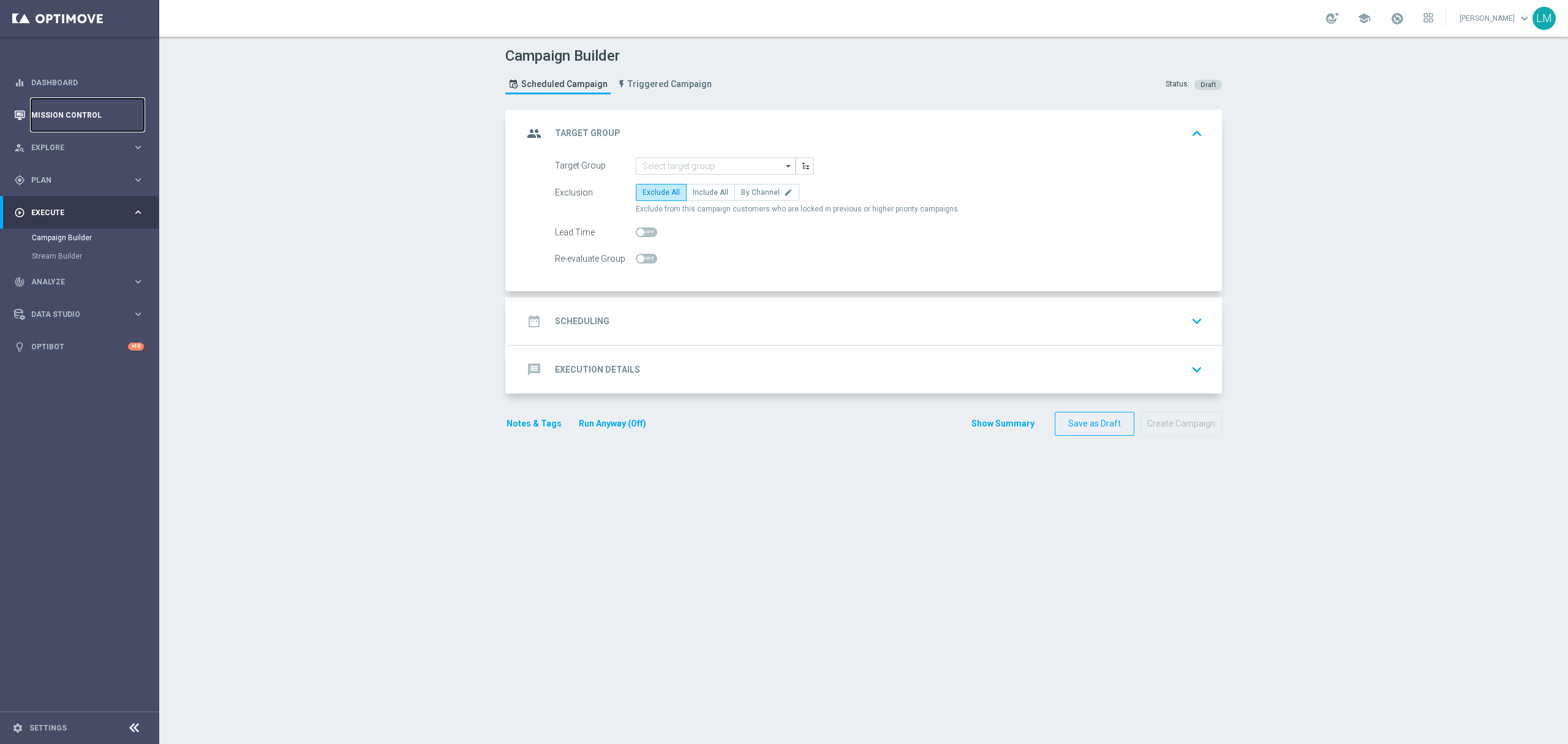
click at [61, 115] on link "Mission Control" at bounding box center [88, 114] width 113 height 32
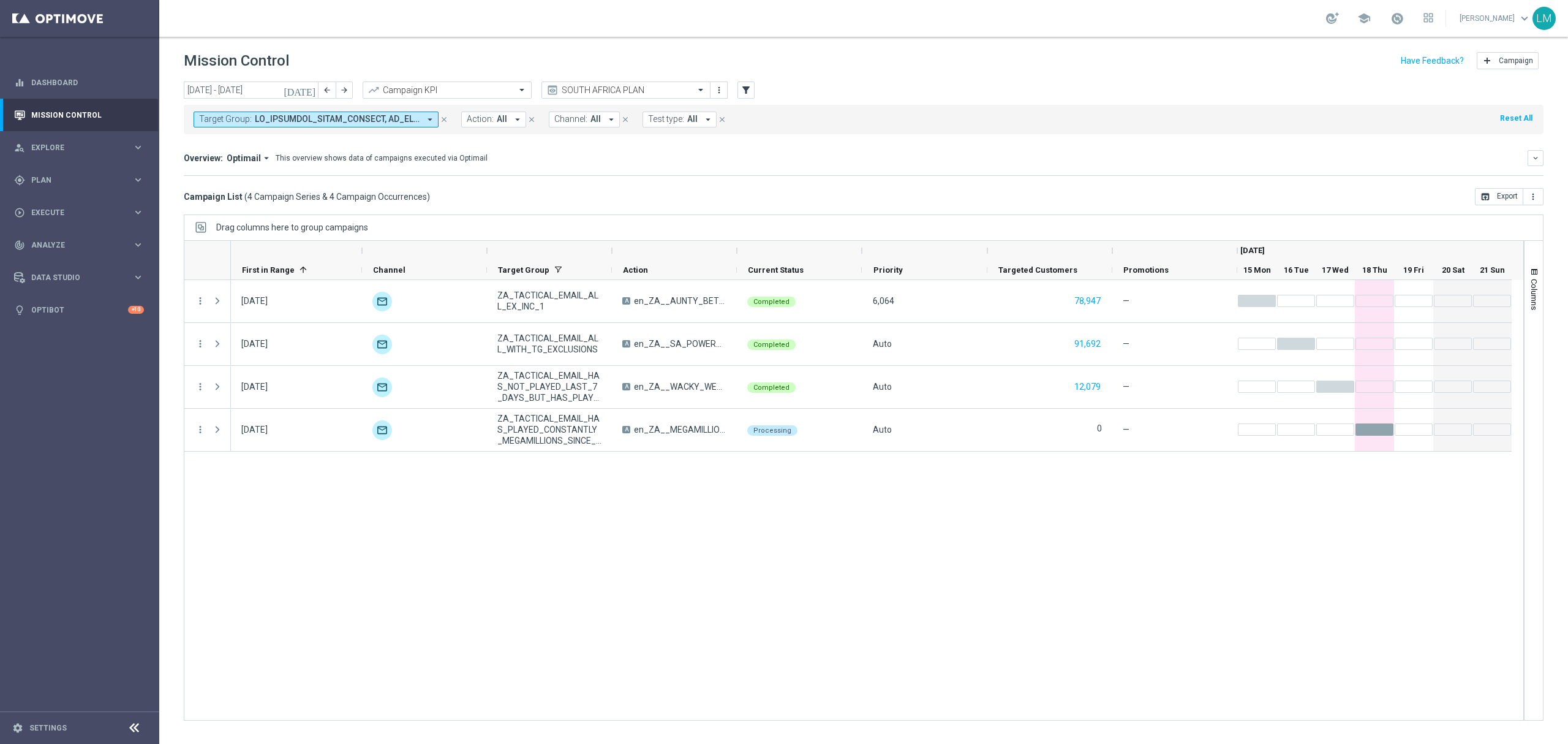
click at [354, 92] on div "today 15 Sep 2025 - 21 Sep 2025 arrow_back arrow_forward Campaign KPI trending_…" at bounding box center [863, 91] width 1360 height 19
click at [347, 91] on icon "arrow_forward" at bounding box center [344, 90] width 9 height 9
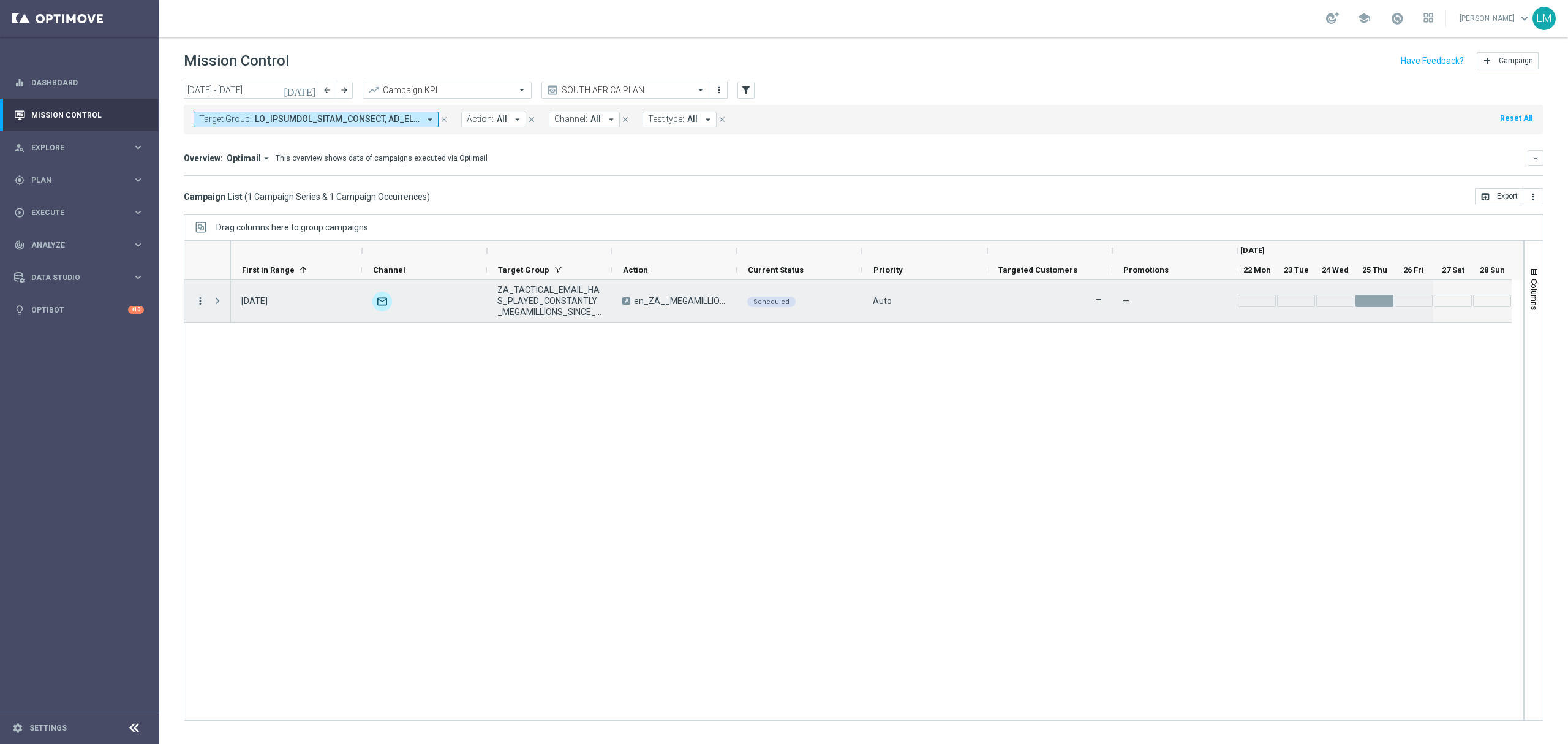
click at [199, 304] on icon "more_vert" at bounding box center [200, 301] width 11 height 11
click at [253, 422] on div "Delete" at bounding box center [281, 418] width 114 height 9
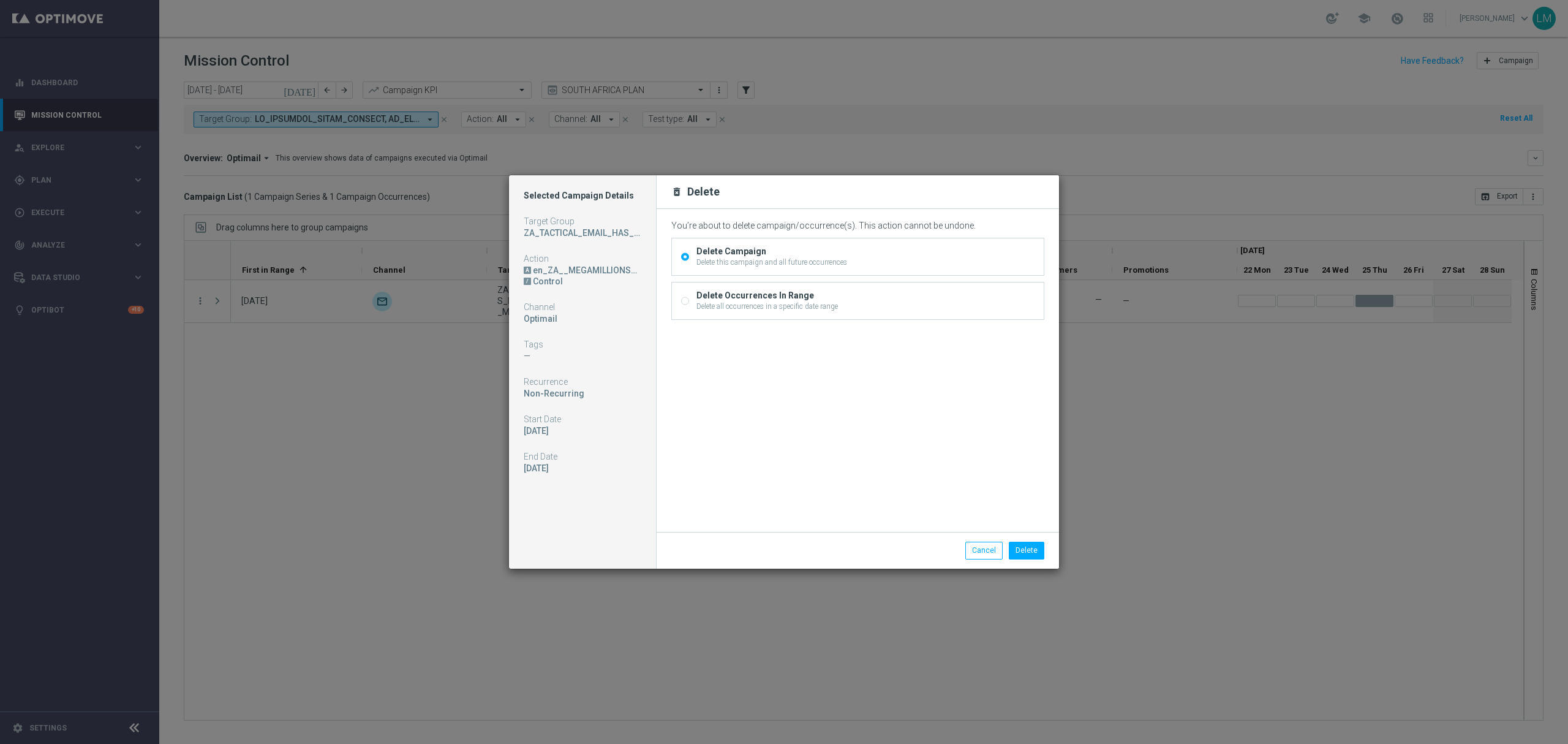
click at [777, 267] on div "Delete this campaign and all future occurrences" at bounding box center [772, 262] width 150 height 11
click at [689, 262] on input "Delete Campaign Delete this campaign and all future occurrences" at bounding box center [685, 258] width 8 height 8
click at [1028, 553] on button "Delete" at bounding box center [1027, 550] width 36 height 17
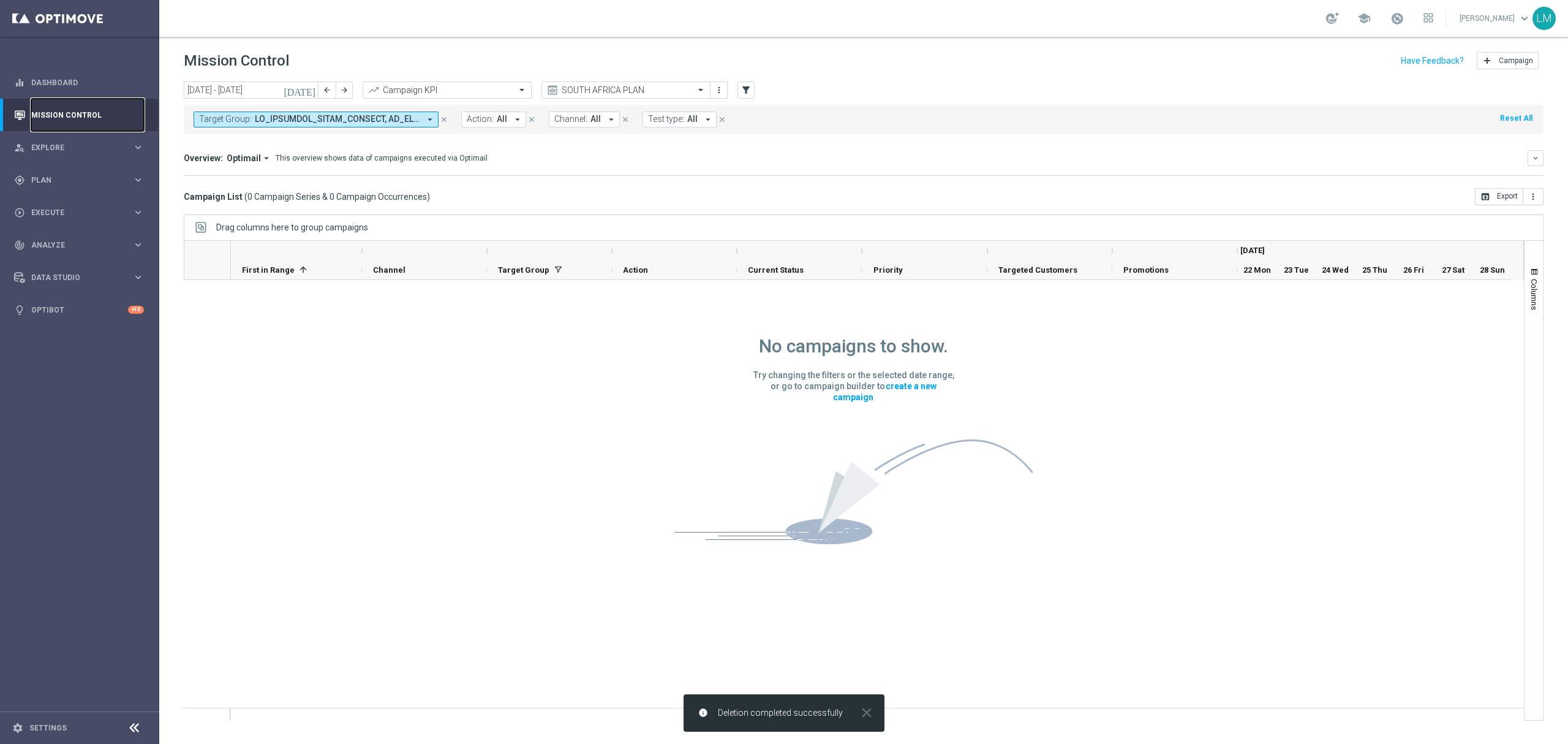
click at [118, 114] on link "Mission Control" at bounding box center [88, 114] width 113 height 32
click at [329, 100] on div "Target Group: arrow_drop_down close Action: All arrow_drop_down close Channel: …" at bounding box center [863, 117] width 1360 height 34
click at [330, 94] on button "arrow_back" at bounding box center [327, 90] width 17 height 17
type input "15 Sep 2025 - 21 Sep 2025"
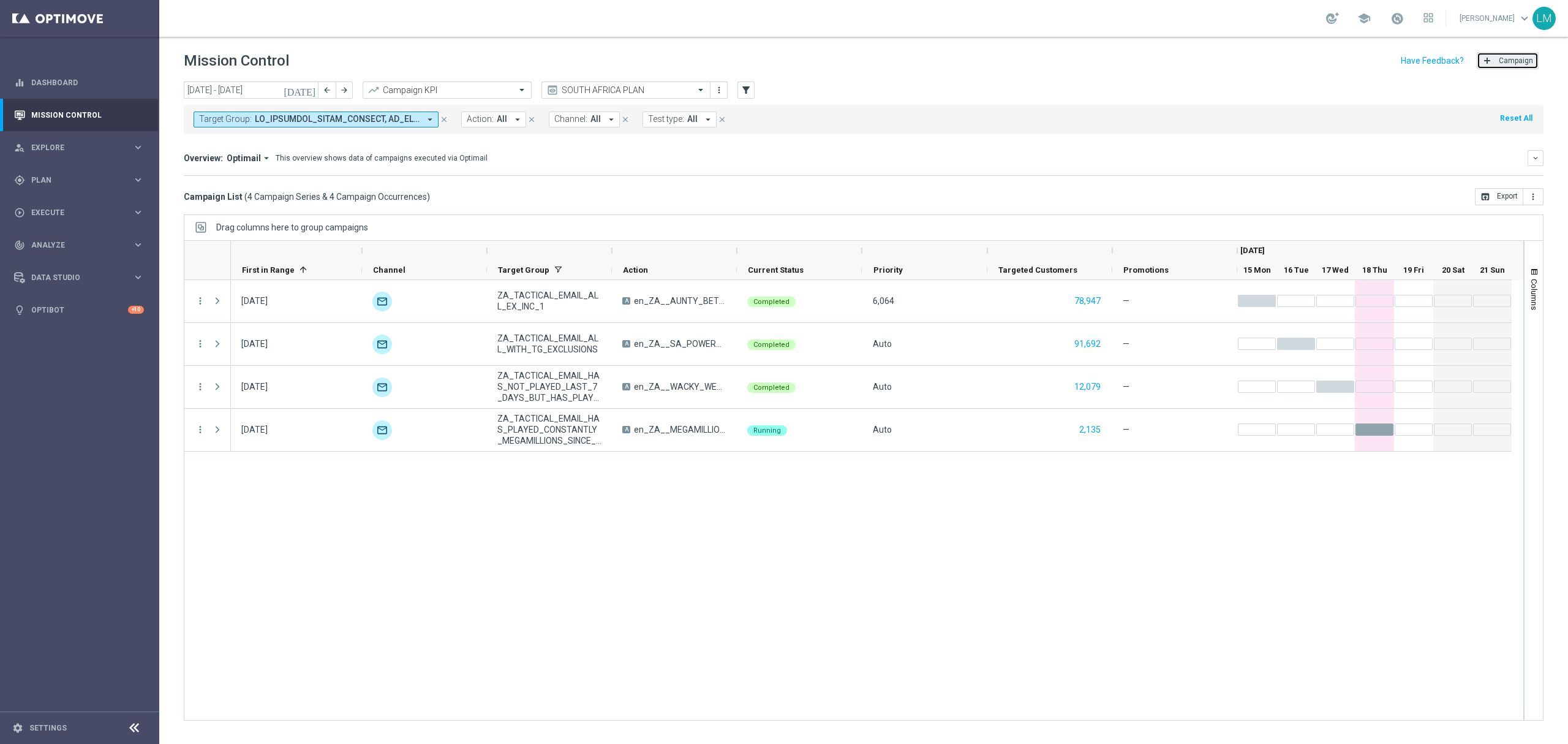
click at [1518, 64] on span "Campaign" at bounding box center [1516, 61] width 34 height 9
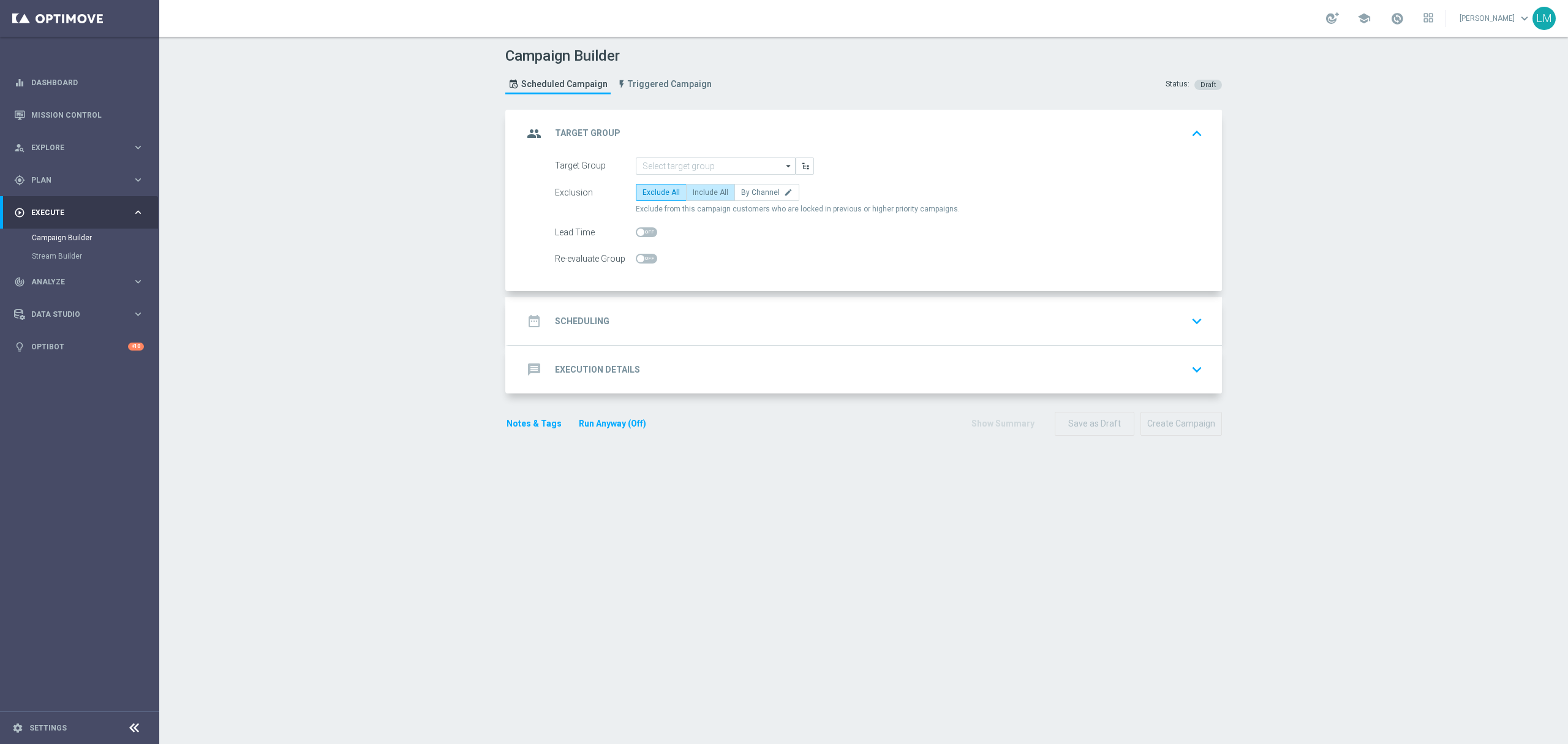
click at [714, 184] on label "Include All" at bounding box center [710, 192] width 49 height 17
click at [701, 190] on input "Include All" at bounding box center [696, 194] width 8 height 8
radio input "true"
click at [704, 194] on span "Include All" at bounding box center [711, 192] width 36 height 9
click at [701, 194] on input "Include All" at bounding box center [696, 194] width 8 height 8
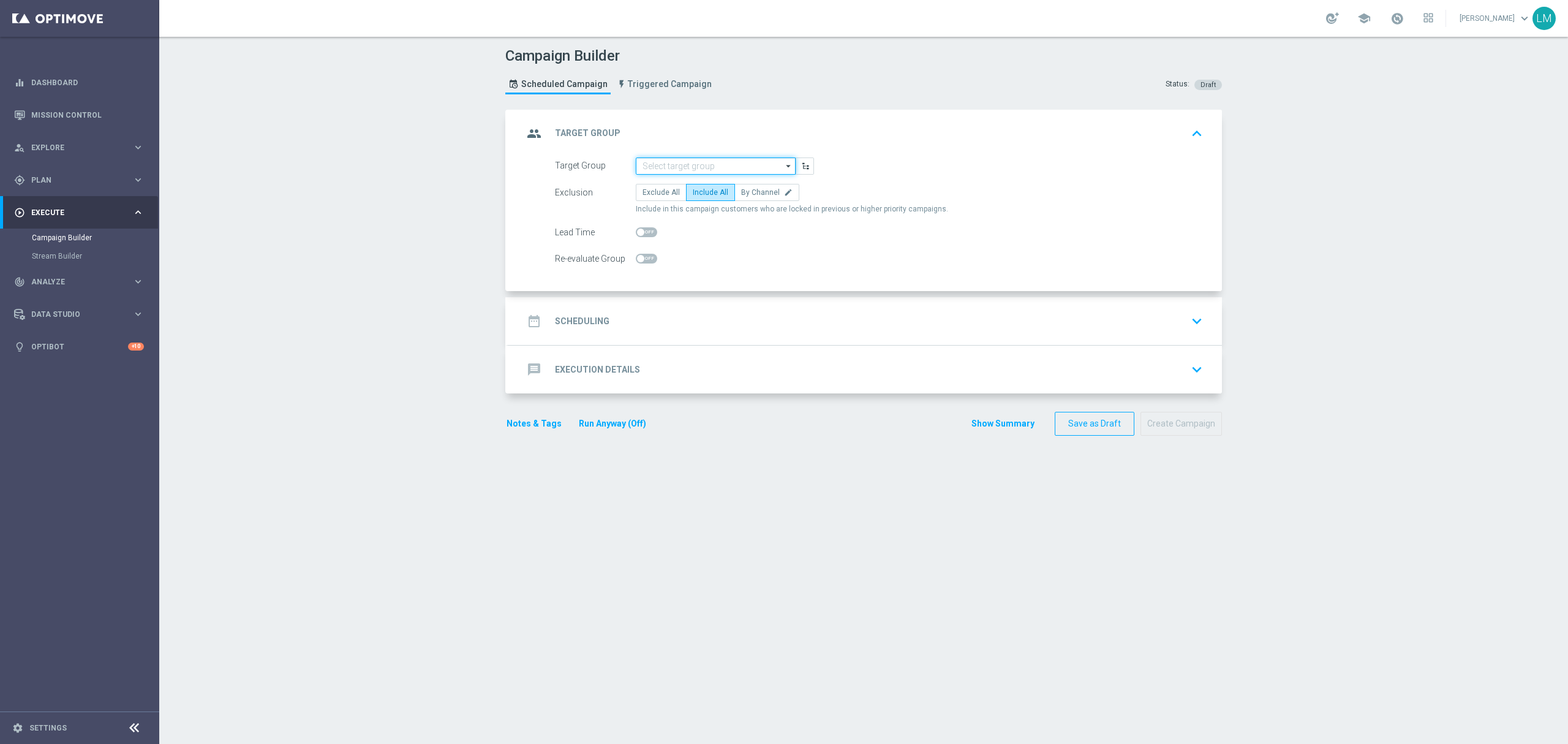
click at [713, 160] on input at bounding box center [716, 166] width 160 height 17
paste input "ZA_TACTICAL_EMAIL_FREE DROP"
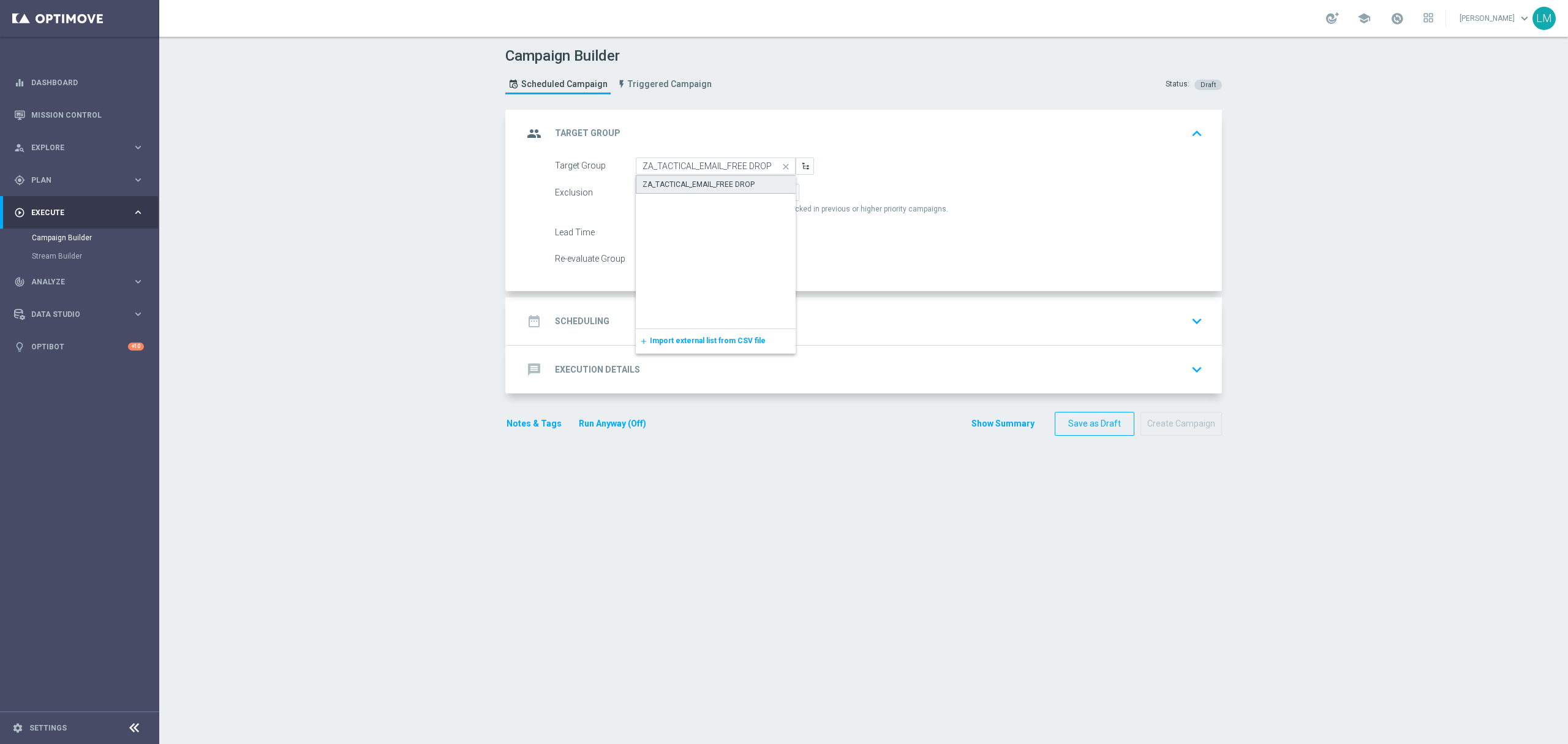
click at [748, 175] on div "ZA_TACTICAL_EMAIL_FREE DROP" at bounding box center [717, 185] width 161 height 19
type input "ZA_TACTICAL_EMAIL_FREE DROP"
click at [694, 319] on div "date_range Scheduling keyboard_arrow_down" at bounding box center [865, 320] width 684 height 23
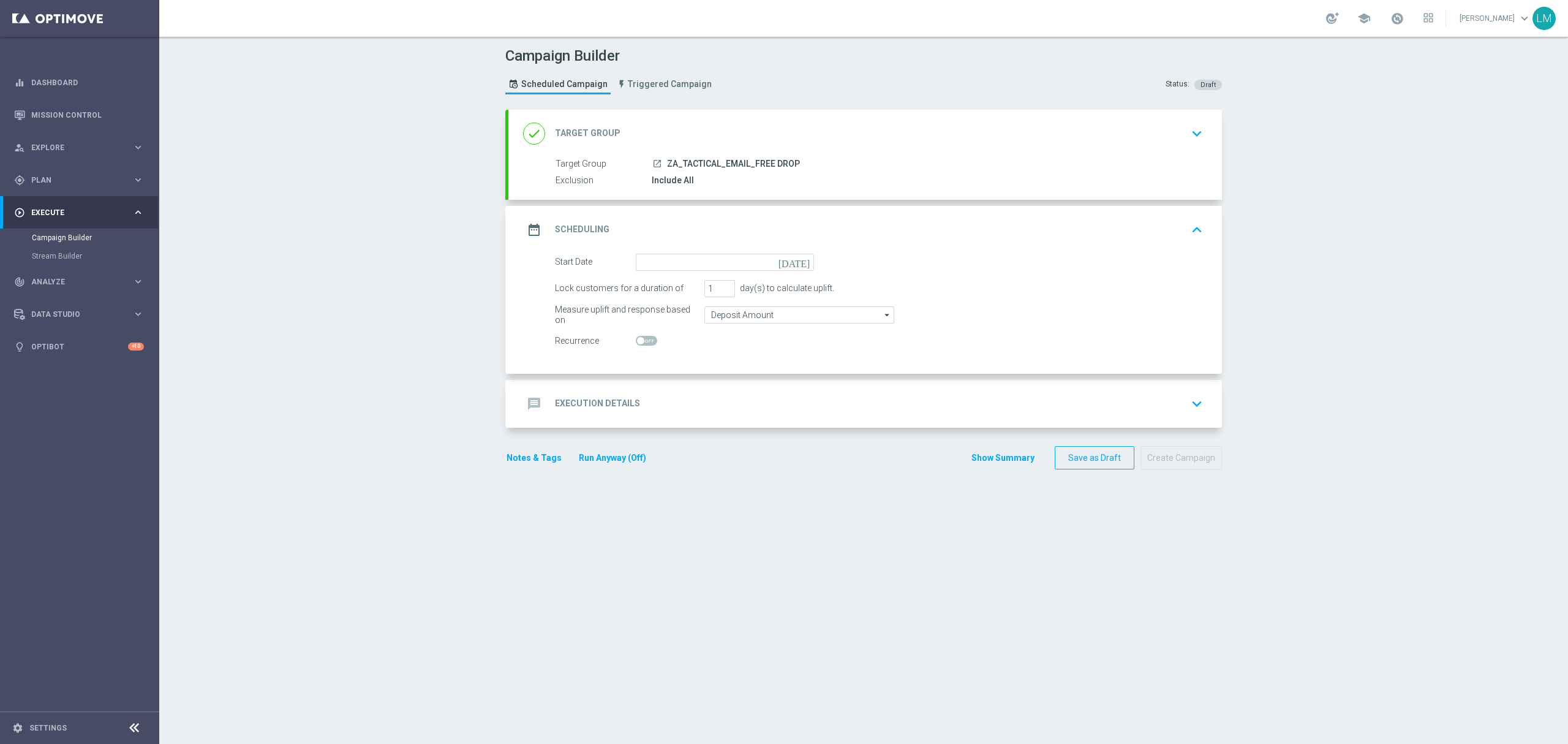
click at [794, 263] on icon "today" at bounding box center [797, 261] width 36 height 14
click at [743, 368] on span "19" at bounding box center [752, 370] width 20 height 20
type input "19 Sep 2025"
click at [723, 418] on div "message Execution Details keyboard_arrow_down" at bounding box center [865, 404] width 714 height 48
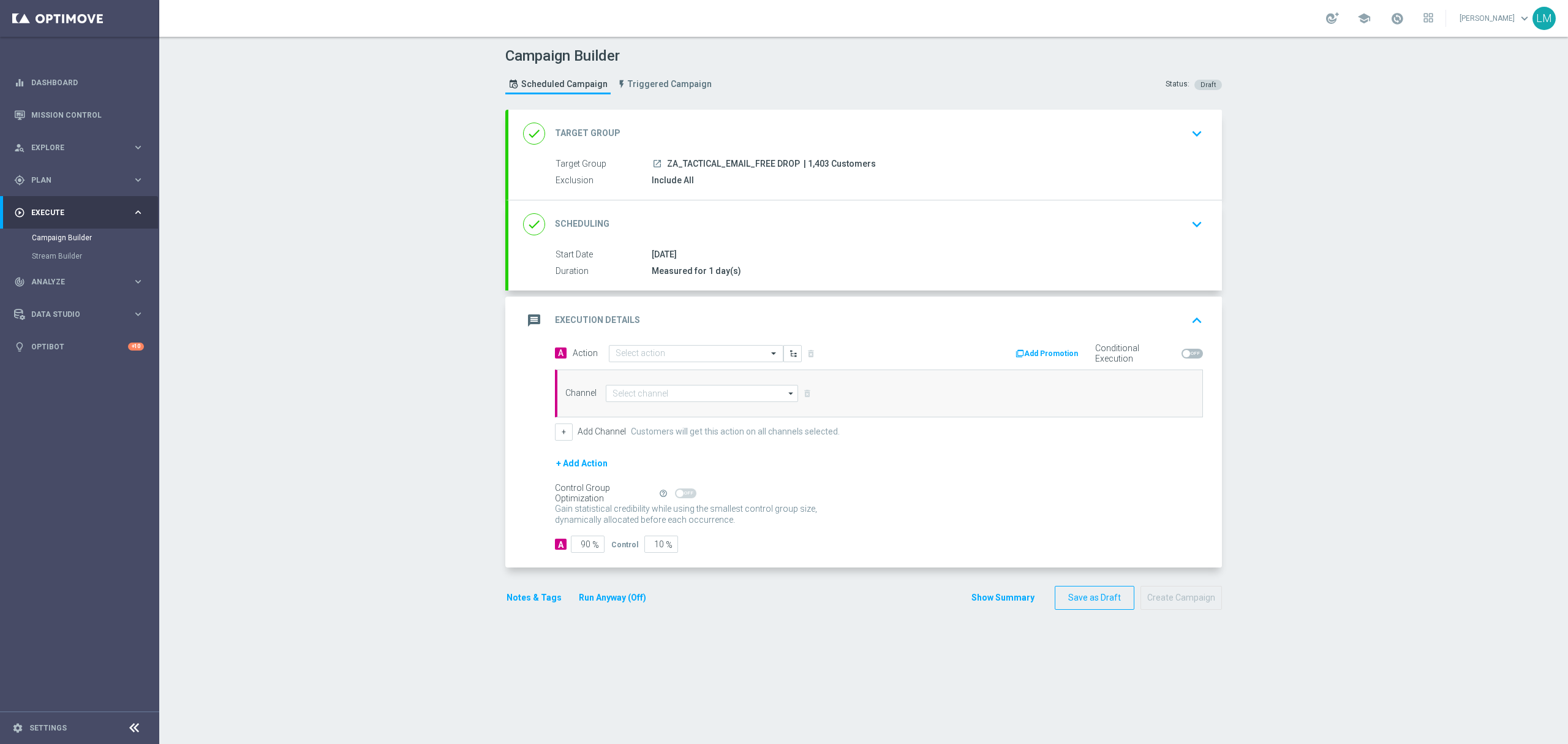
click at [635, 364] on div "A Action Select action delete_forever Add Promotion Conditional Execution Chann…" at bounding box center [879, 392] width 666 height 97
click at [638, 357] on input "text" at bounding box center [684, 354] width 137 height 10
paste input "ZA_TACTICAL_EMAIL_FREE DROP"
type input "ZA_TACTICAL_EMAIL_FREE DROP"
click at [768, 353] on span at bounding box center [775, 353] width 15 height 10
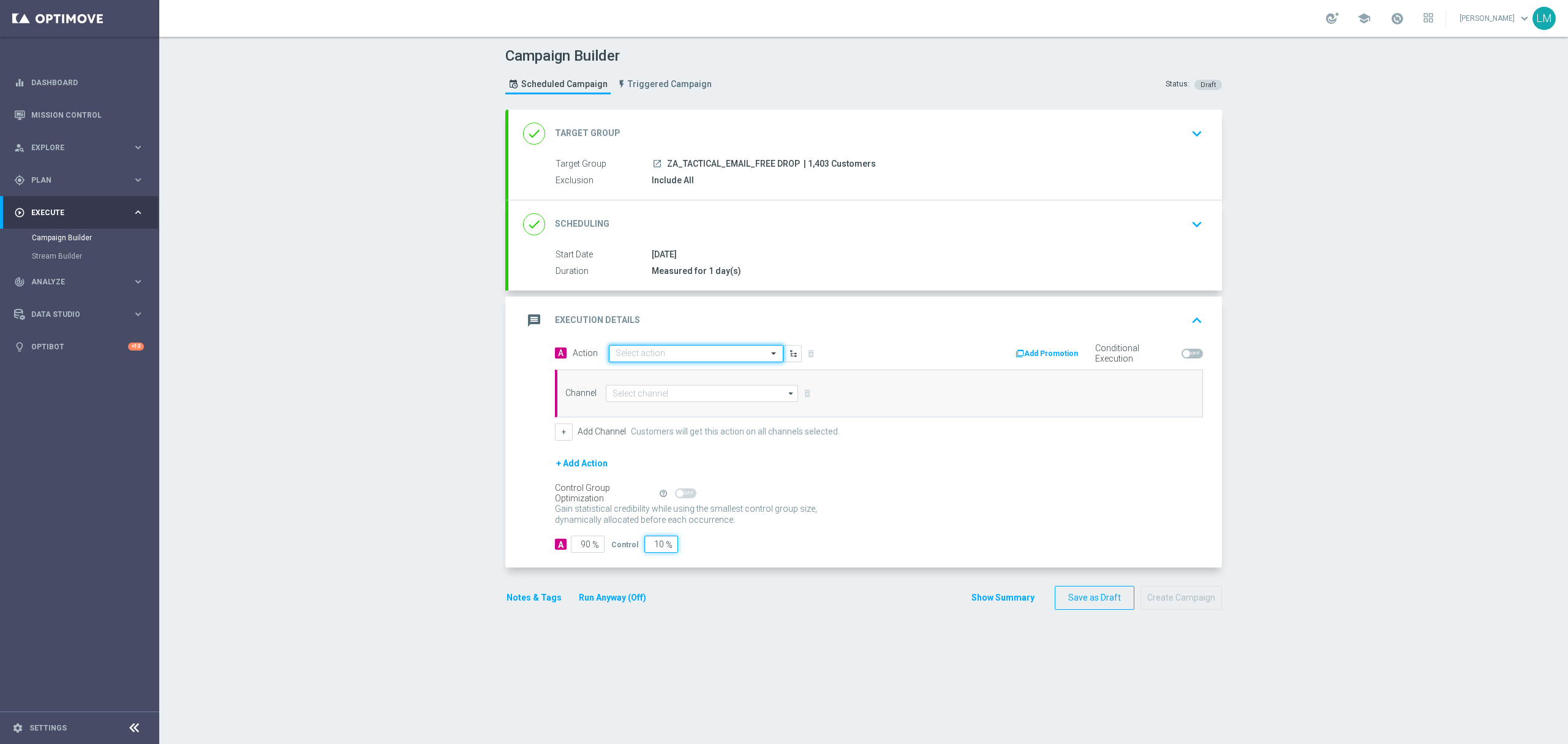
click at [648, 553] on input "10" at bounding box center [661, 544] width 33 height 17
type input "0"
type input "100"
type input "0"
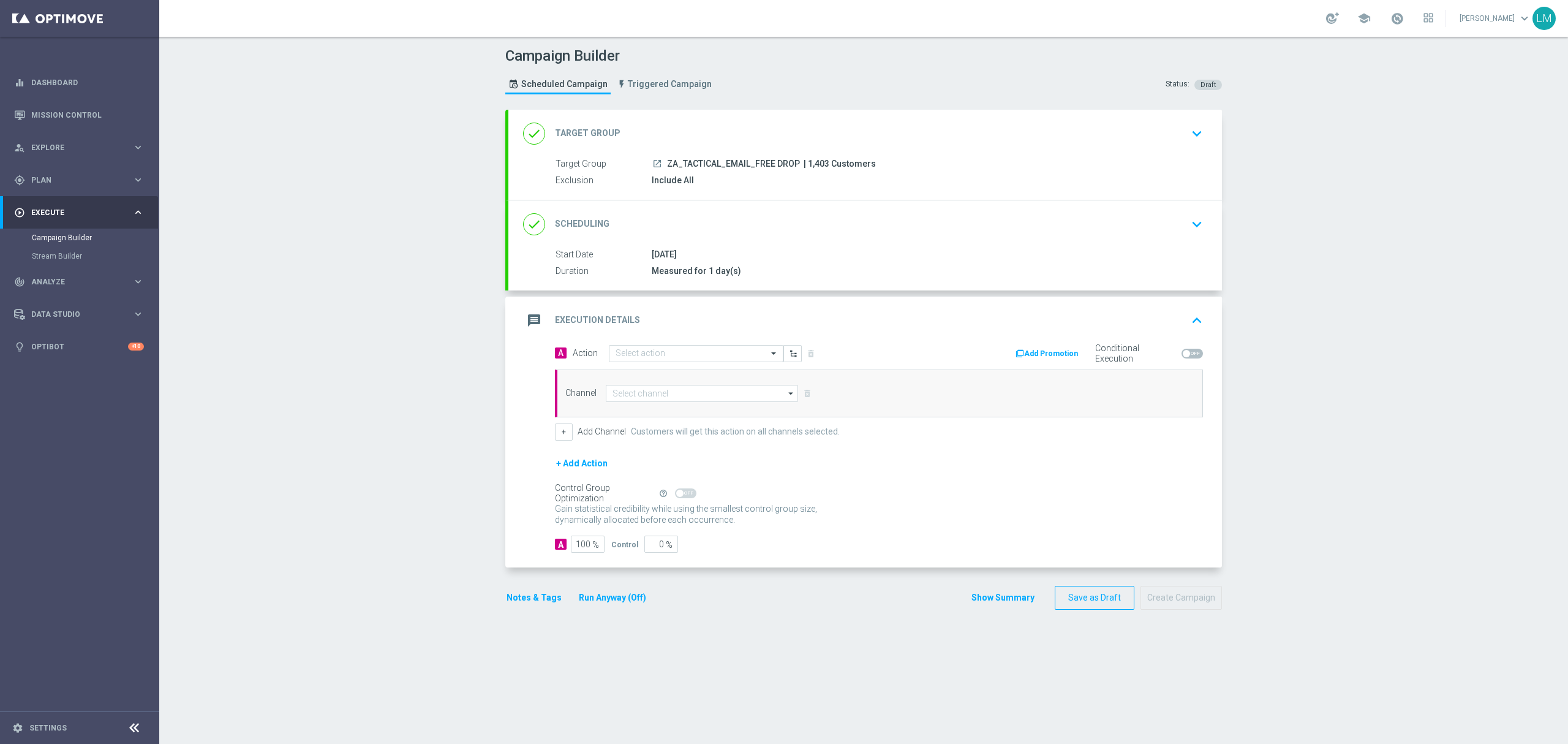
click at [781, 549] on div "A 100 % Control 0 %" at bounding box center [879, 544] width 648 height 17
click at [635, 342] on div "message Execution Details keyboard_arrow_up" at bounding box center [865, 320] width 714 height 48
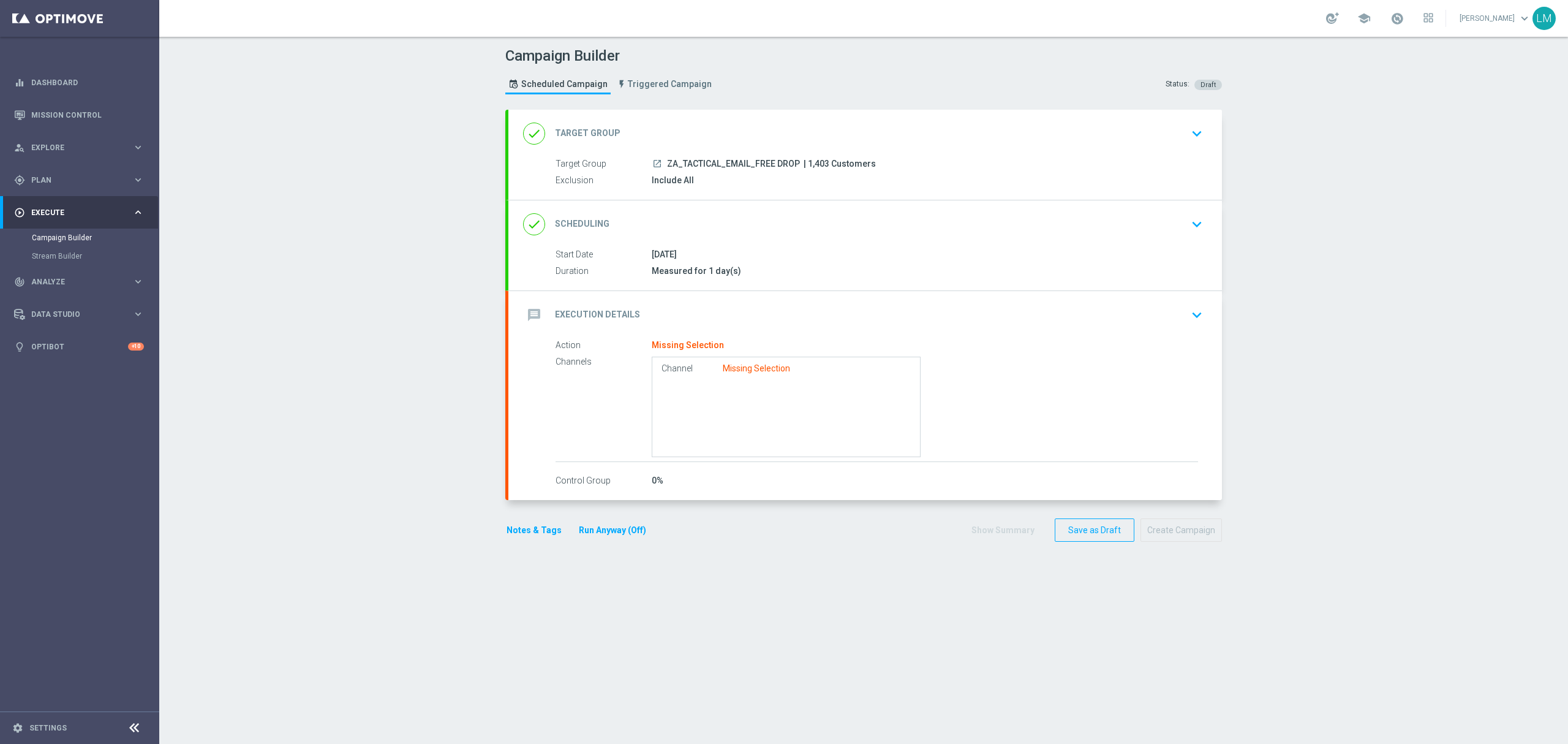
click at [711, 310] on div "message Execution Details keyboard_arrow_down" at bounding box center [865, 314] width 684 height 23
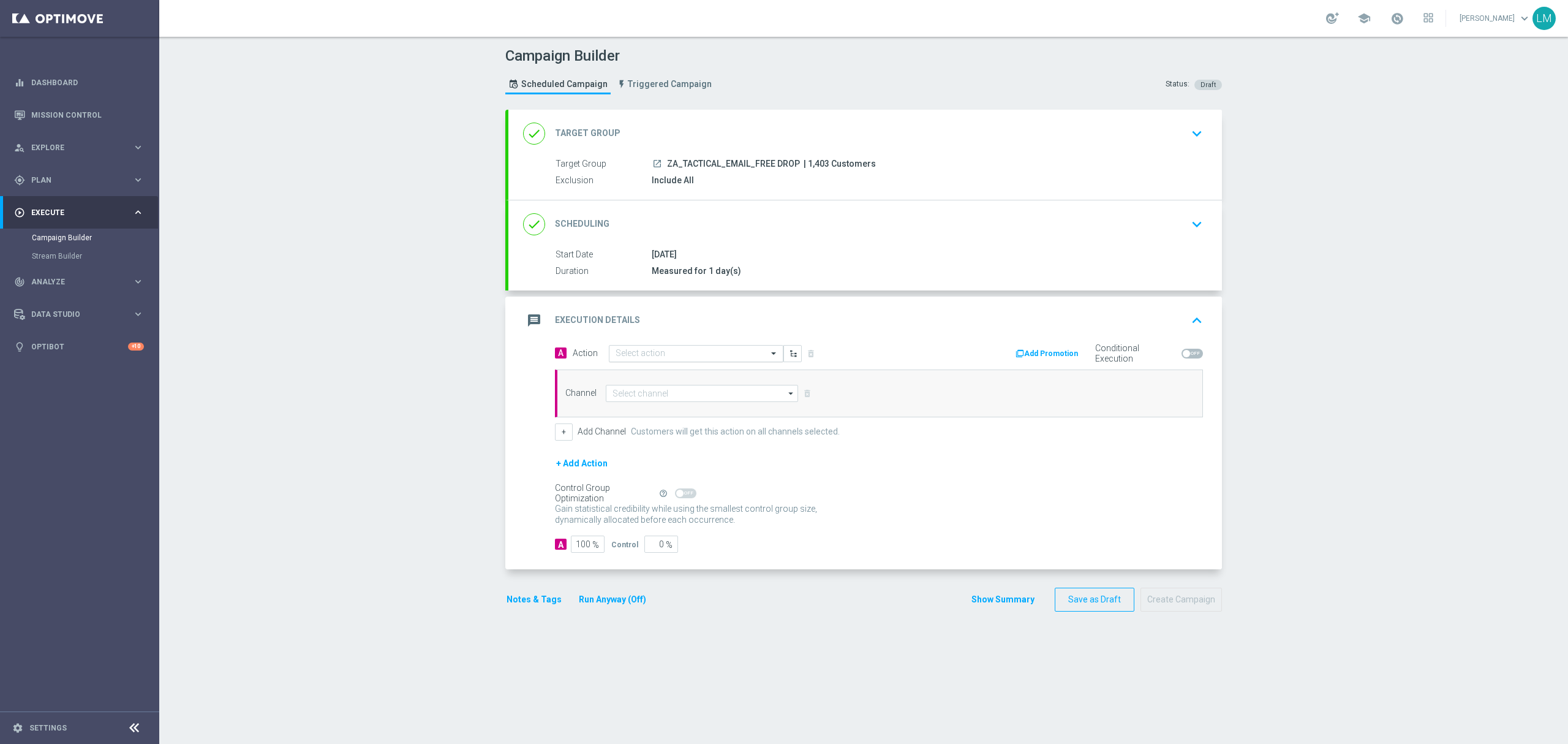
click at [712, 351] on input "text" at bounding box center [684, 354] width 137 height 10
paste input "ZA_TACTICAL_EMAIL_FREE DROP"
click at [668, 361] on input "ZA_TACTICAL_EMAIL_FREE DROP" at bounding box center [684, 356] width 137 height 10
paste input "en_ZA__AUNTY_BETSY_FREEBIE_DROP_3__EMT_ALL_EM_TAC_LT"
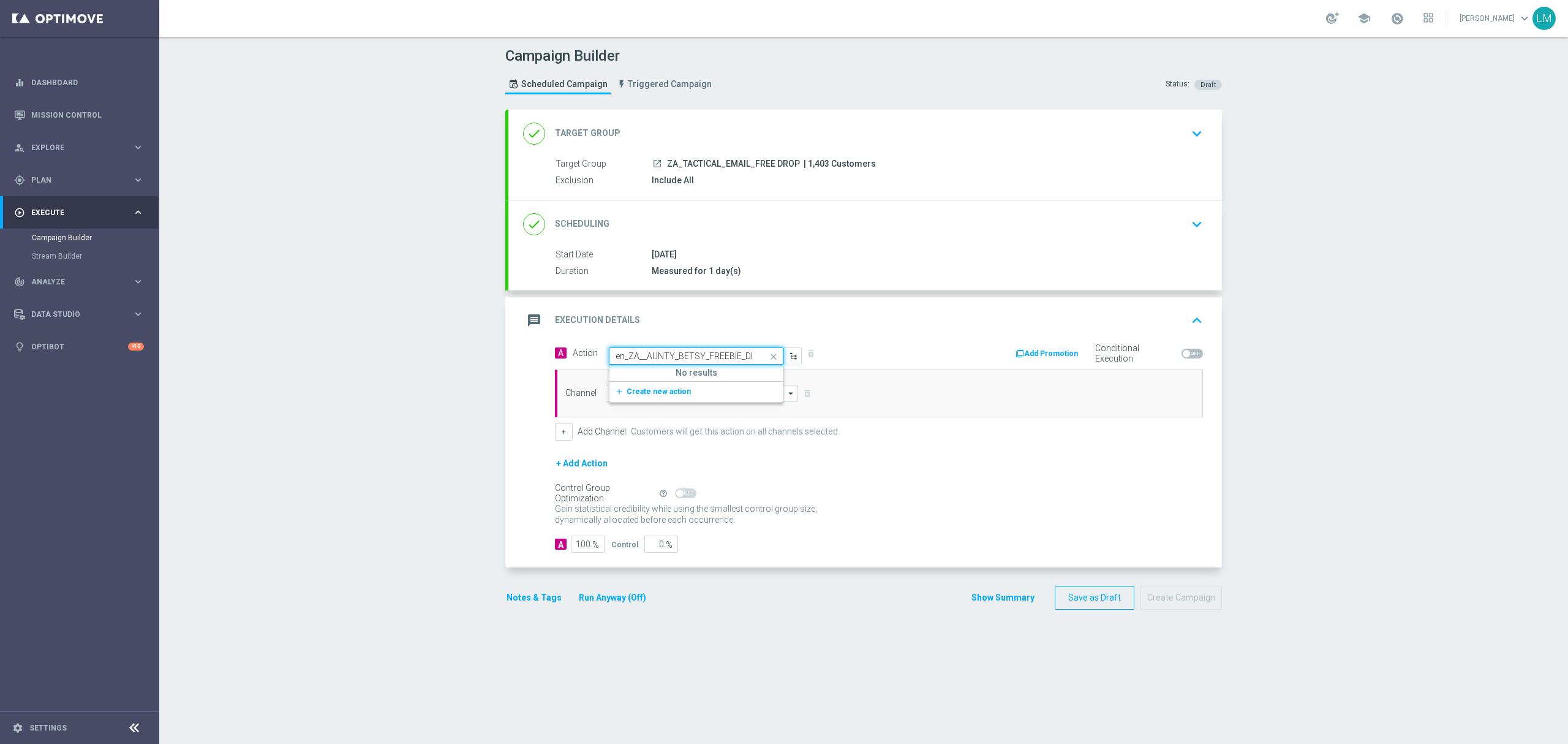
scroll to position [0, 112]
paste input "text"
type input "en_ZA__AUNTY_BETSY_FREEBIE_DROP_3__EMT_ALL_EM_TAC_LT"
click at [666, 390] on span "Create new action" at bounding box center [658, 391] width 64 height 9
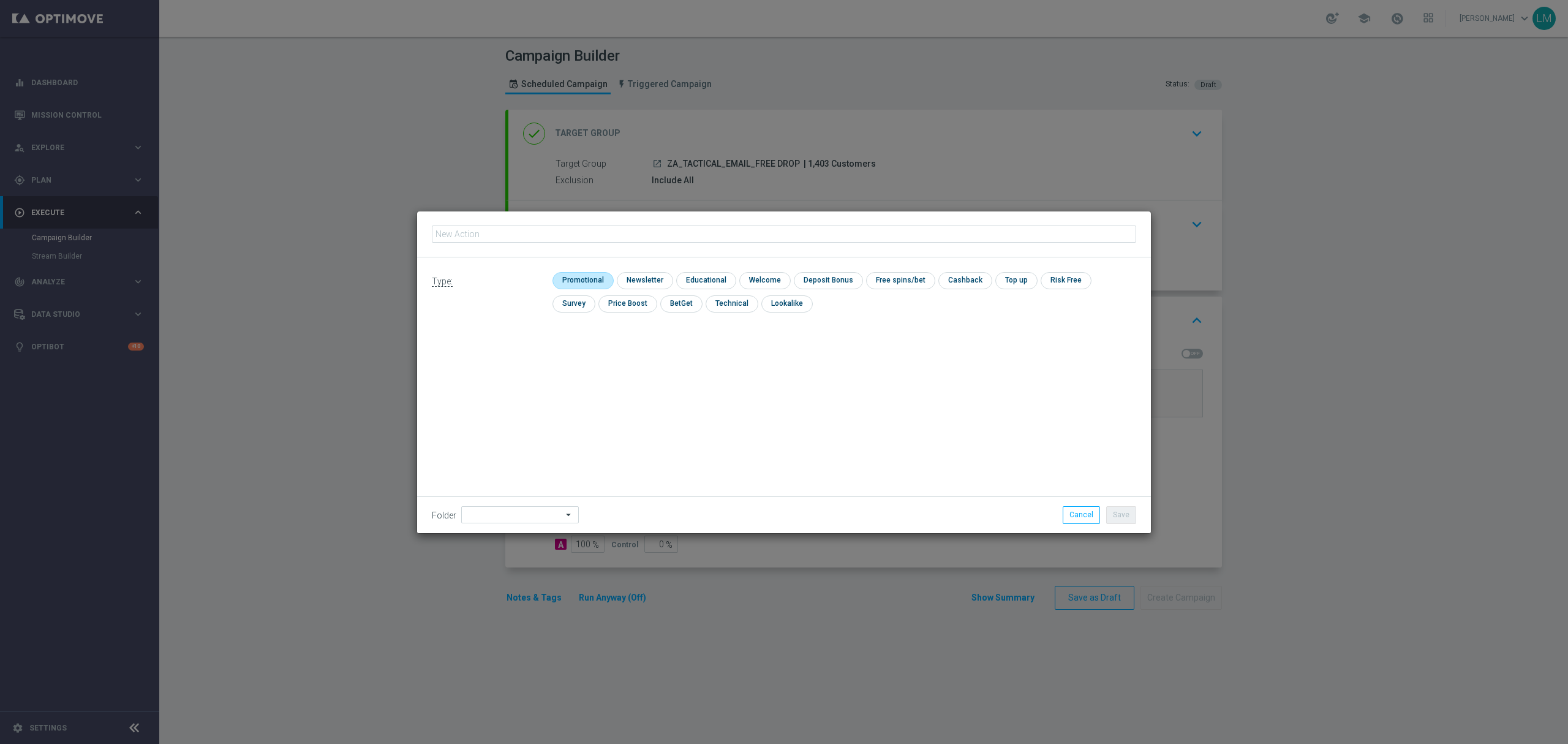
click at [576, 285] on input "checkbox" at bounding box center [582, 280] width 58 height 16
checkbox input "true"
click at [799, 341] on form "Action name must be provided. Type: check Promotional check Newsletter check Ed…" at bounding box center [784, 372] width 734 height 322
click at [576, 229] on input "text" at bounding box center [784, 234] width 705 height 17
paste input "en_ZA__AUNTY_BETSY_FREEBIE_DROP_3__EMT_ALL_EM_TAC_LT"
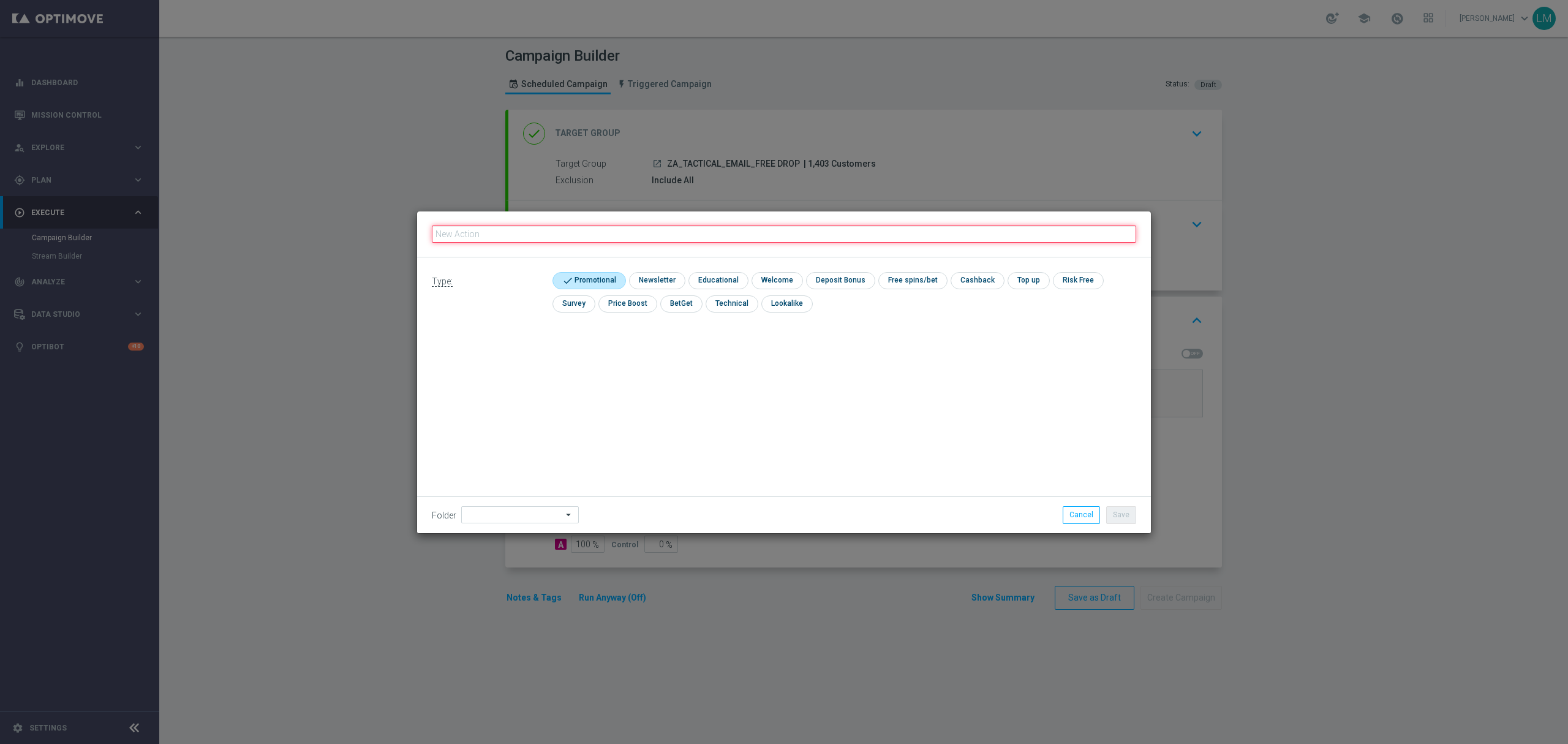
type input "en_ZA__AUNTY_BETSY_FREEBIE_DROP_3__EMT_ALL_EM_TAC_LT"
click at [1132, 517] on button "Save" at bounding box center [1121, 515] width 30 height 17
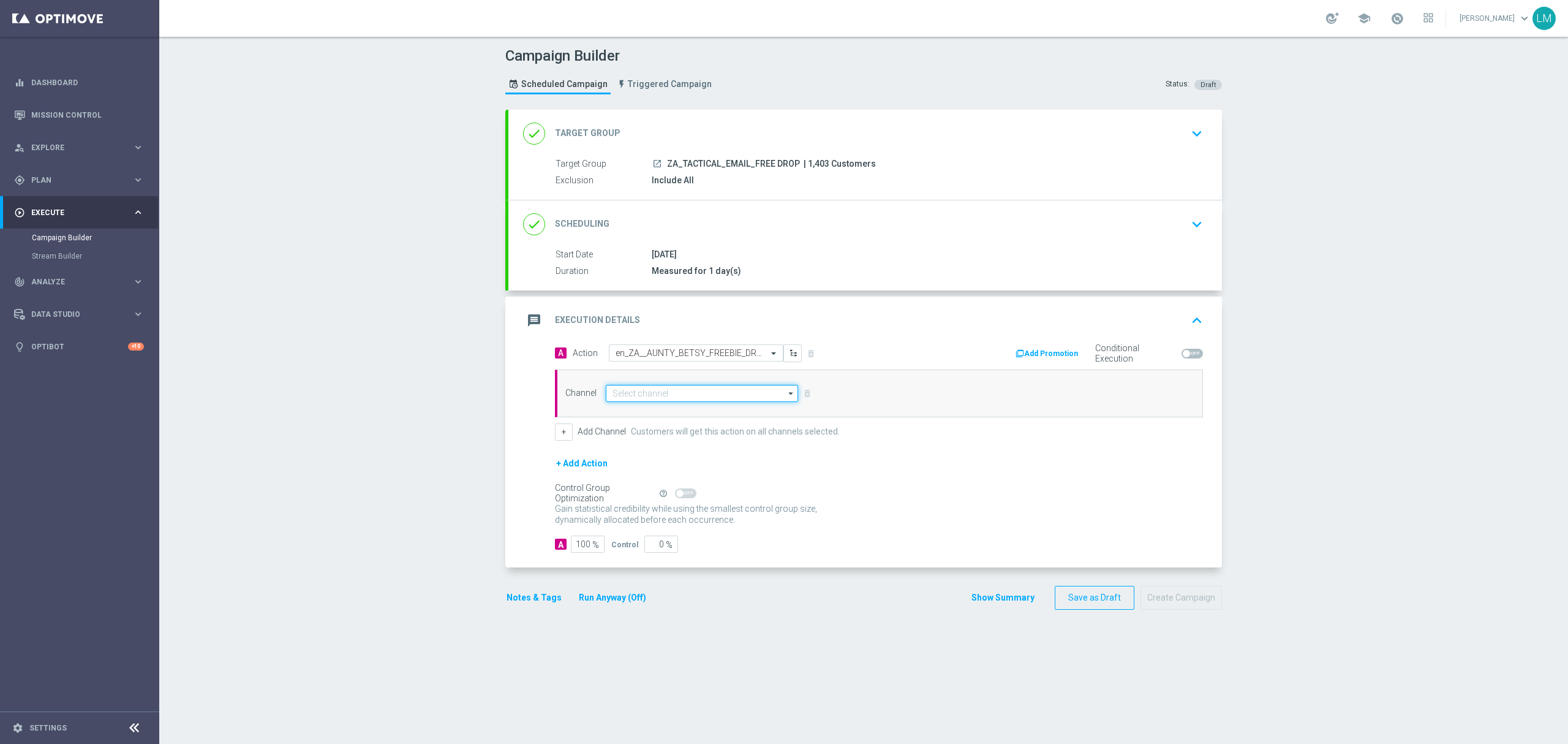
click at [686, 398] on input at bounding box center [701, 394] width 192 height 17
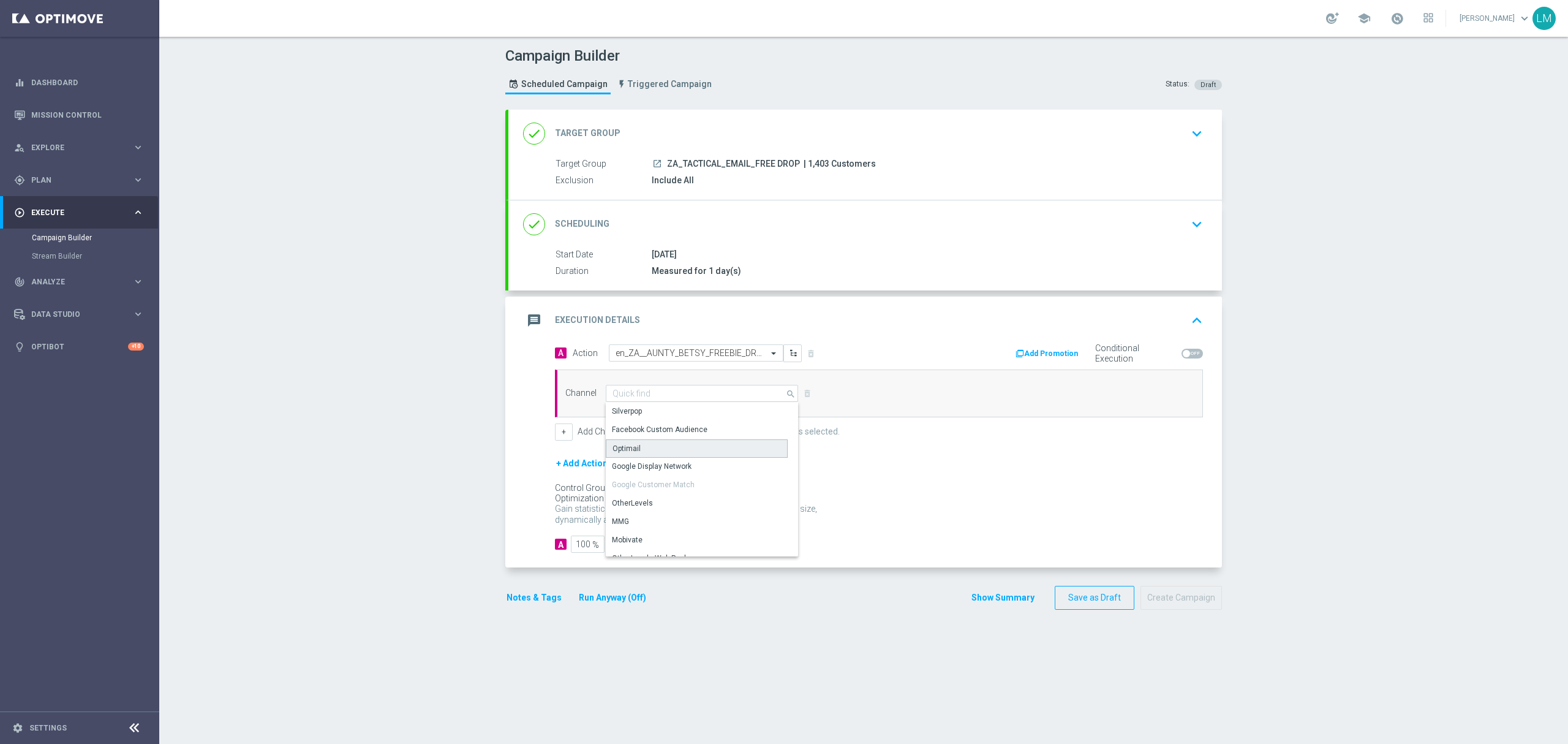
click at [664, 446] on div "Optimail" at bounding box center [696, 448] width 182 height 19
type input "Optimail"
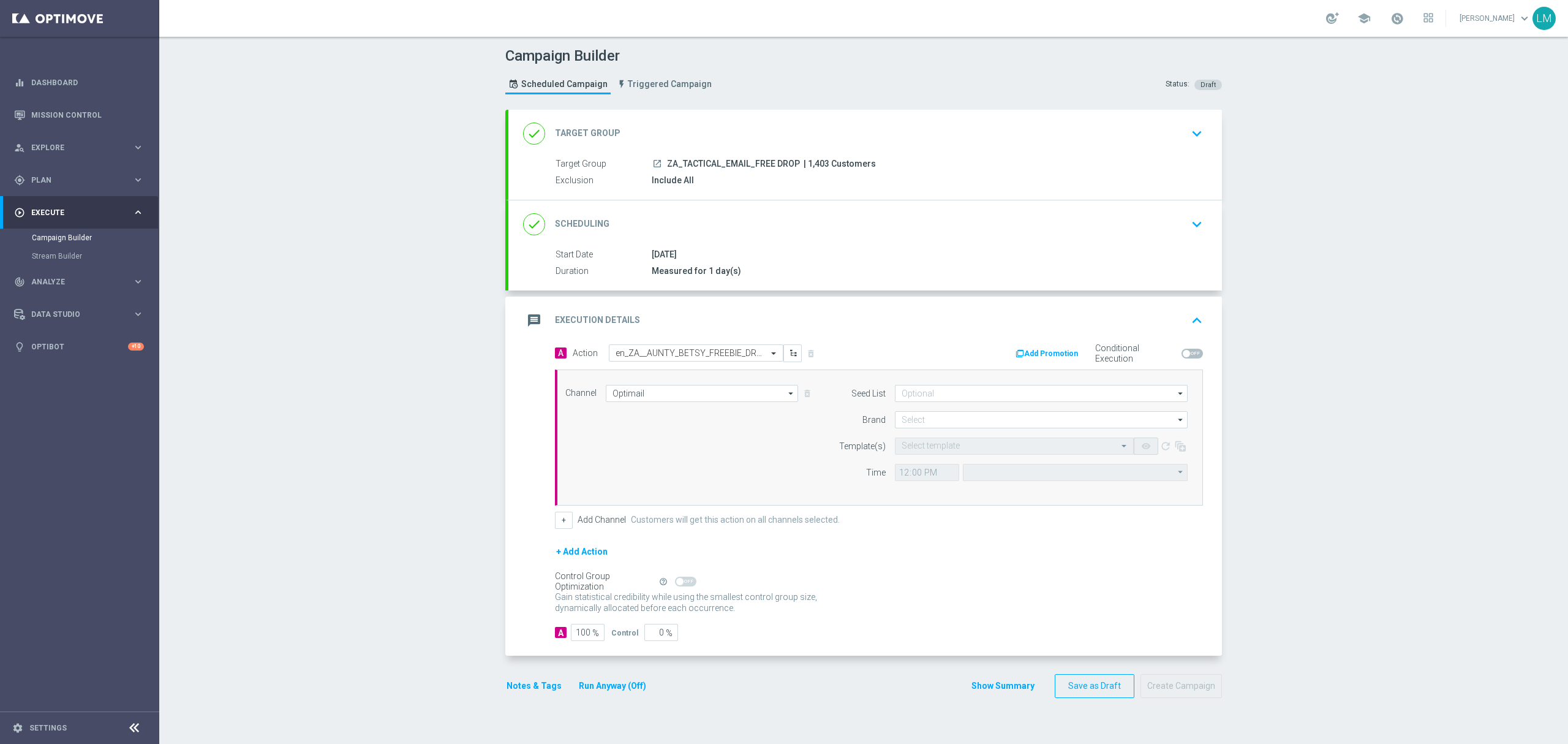
type input "Coordinated Universal Time (UTC 00:00)"
click at [974, 407] on form "Seed List arrow_drop_down Drag here to set row groups Drag here to set column l…" at bounding box center [1010, 433] width 355 height 97
click at [969, 415] on input at bounding box center [1041, 419] width 293 height 17
click at [957, 454] on div "lottoland" at bounding box center [1042, 456] width 294 height 17
type input "lottoland"
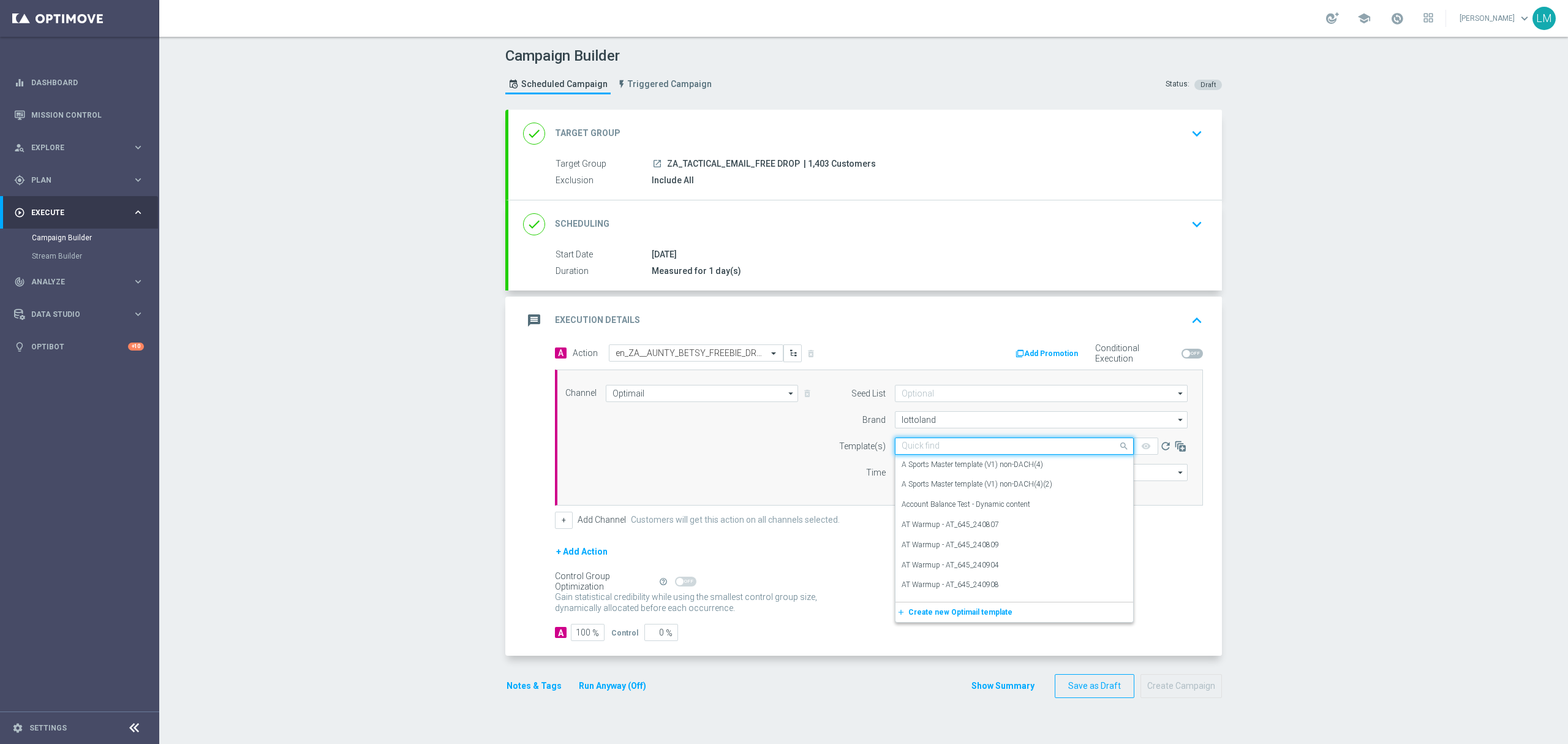
click at [946, 452] on input "text" at bounding box center [1002, 447] width 201 height 10
paste input "en_ZA__AUNTY_BETSY_FREEBIE_DROP_3__EMT_ALL_EM_TAC_LT"
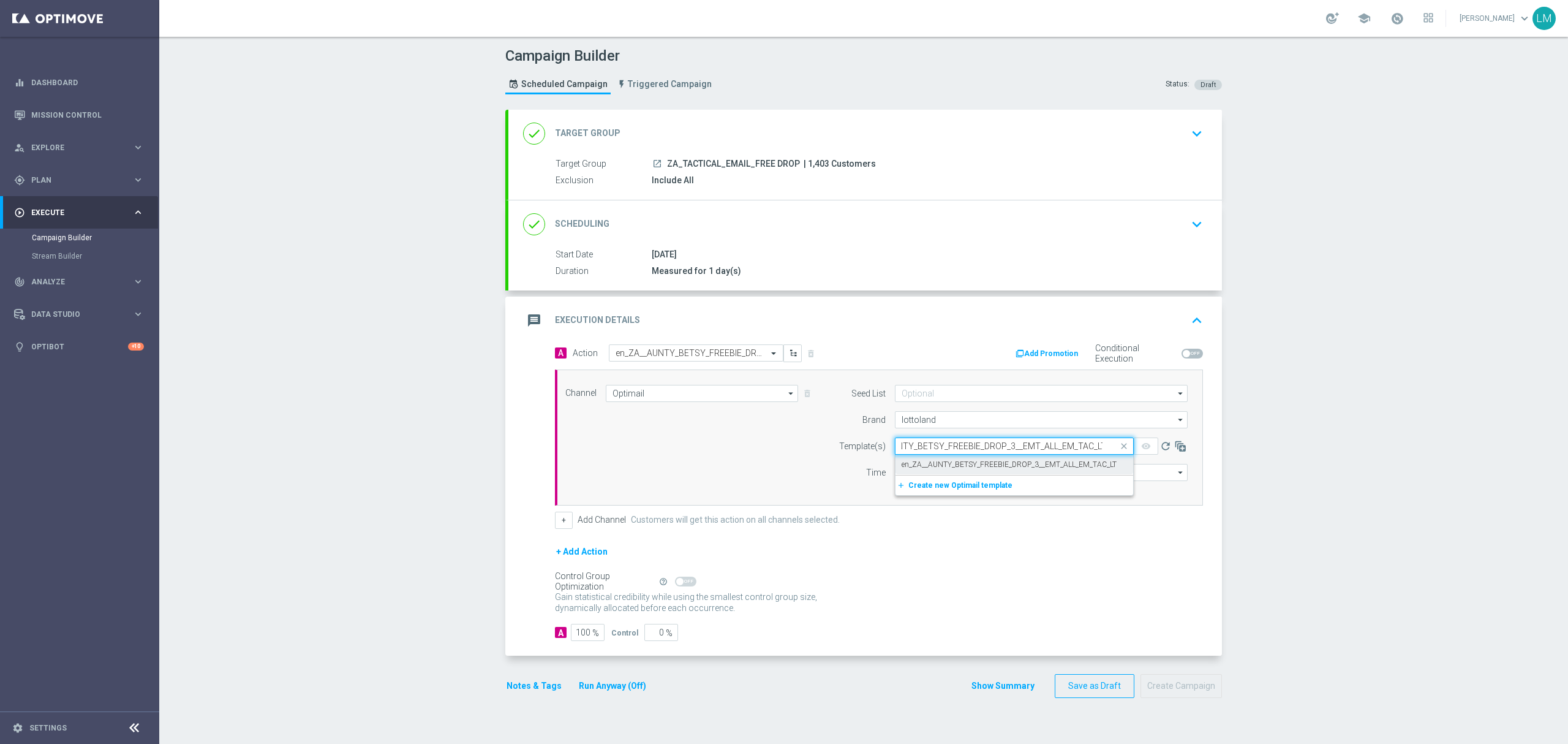
click at [948, 460] on label "en_ZA__AUNTY_BETSY_FREEBIE_DROP_3__EMT_ALL_EM_TAC_LT" at bounding box center [1009, 465] width 215 height 10
type input "en_ZA__AUNTY_BETSY_FREEBIE_DROP_3__EMT_ALL_EM_TAC_LT"
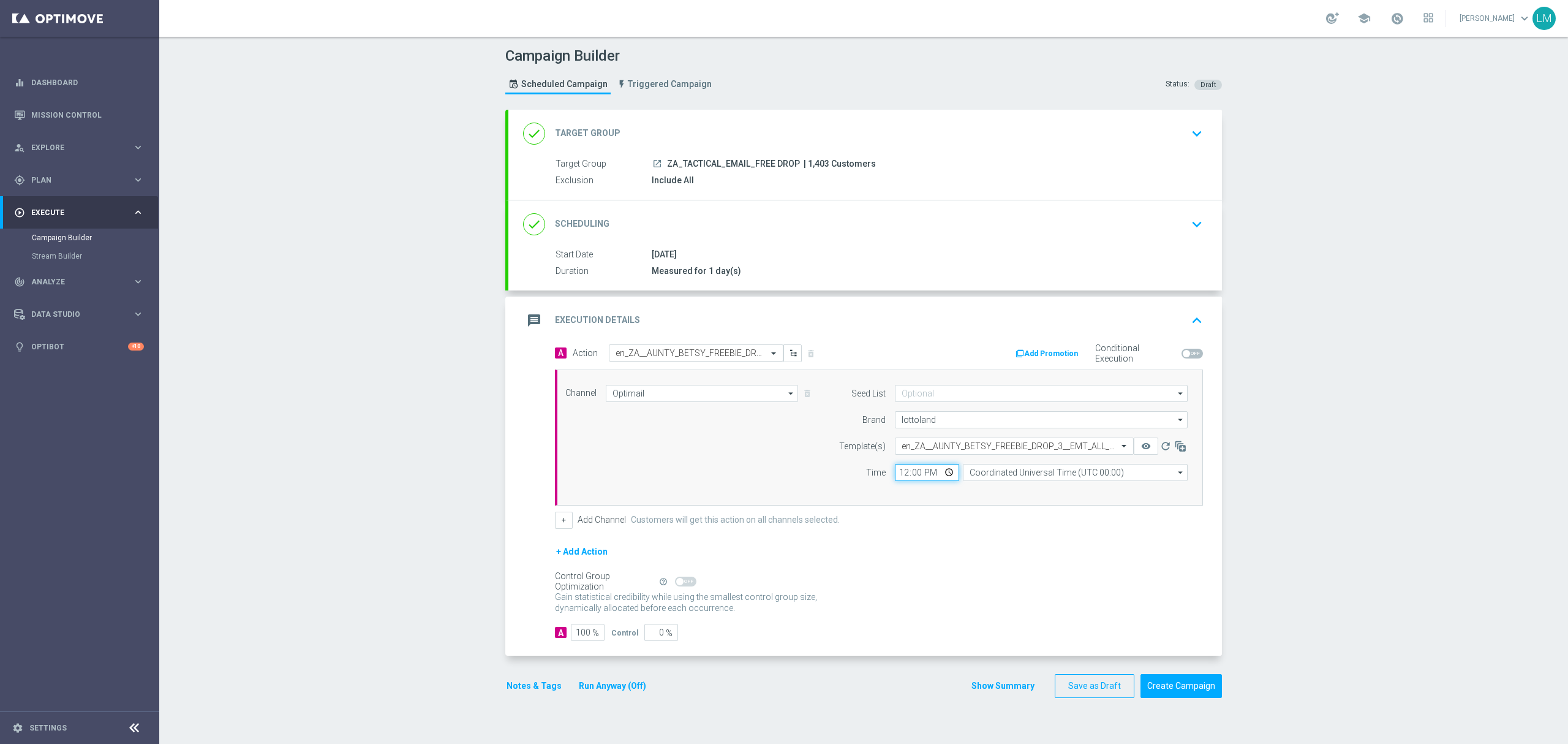
click at [939, 472] on input "12:00" at bounding box center [927, 472] width 64 height 17
type input "11:00"
click at [1026, 473] on input "Coordinated Universal Time (UTC 00:00)" at bounding box center [1075, 472] width 225 height 17
click at [1044, 490] on div "Central European Time (Berlin) (UTC +02:00)" at bounding box center [1070, 490] width 201 height 11
type input "Central European Time (Berlin) (UTC +02:00)"
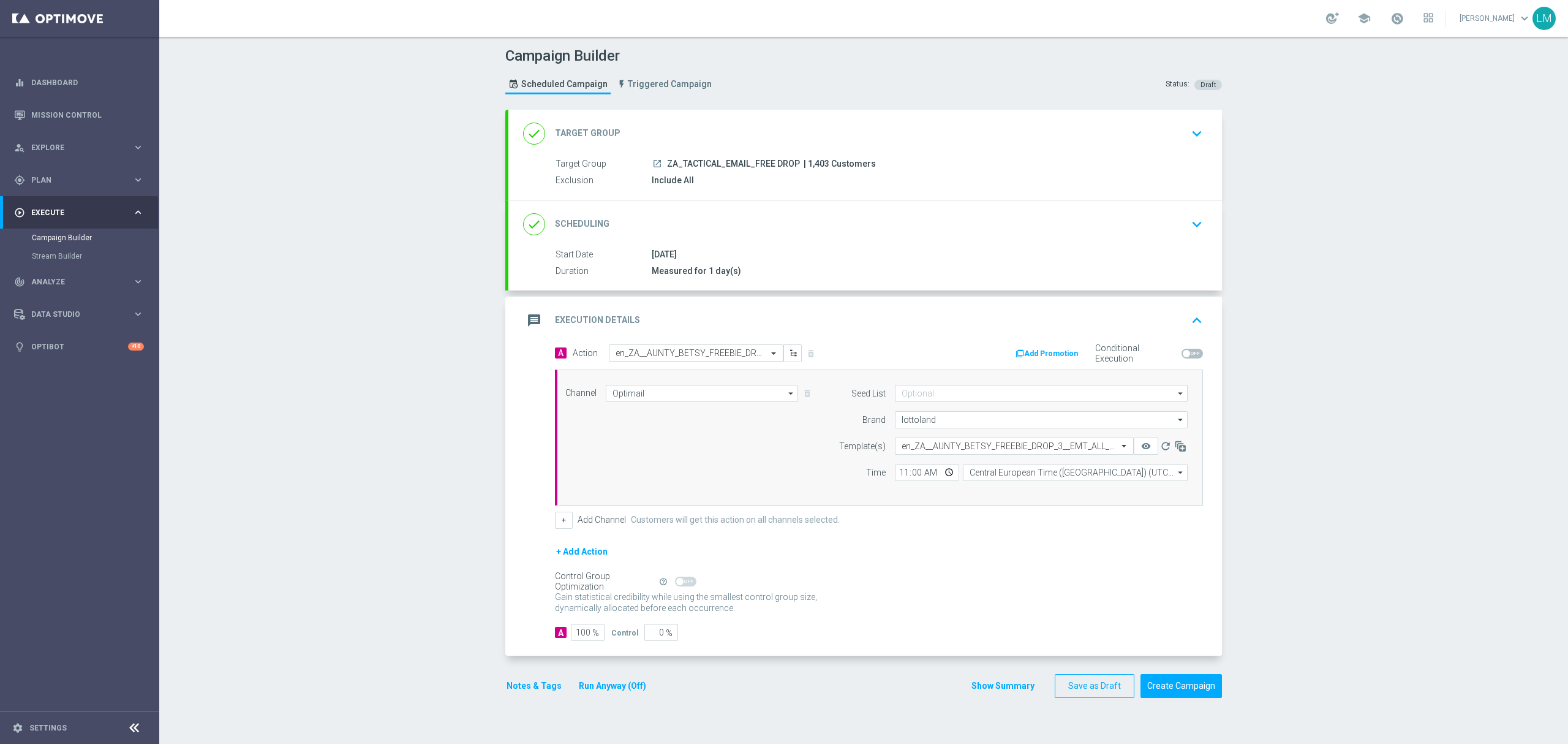
click at [454, 318] on div "Campaign Builder Scheduled Campaign Triggered Campaign Status: Draft done Targe…" at bounding box center [864, 390] width 1409 height 707
click at [1060, 616] on div "Gain statistical credibility while using the smallest control group size, dynam…" at bounding box center [879, 603] width 648 height 29
drag, startPoint x: 1178, startPoint y: 682, endPoint x: 1173, endPoint y: 606, distance: 76.2
click at [1173, 606] on form "done Target Group keyboard_arrow_down Target Group launch ZA_TACTICAL_EMAIL_FRE…" at bounding box center [863, 403] width 717 height 589
click at [1141, 446] on icon "remove_red_eye" at bounding box center [1145, 446] width 9 height 9
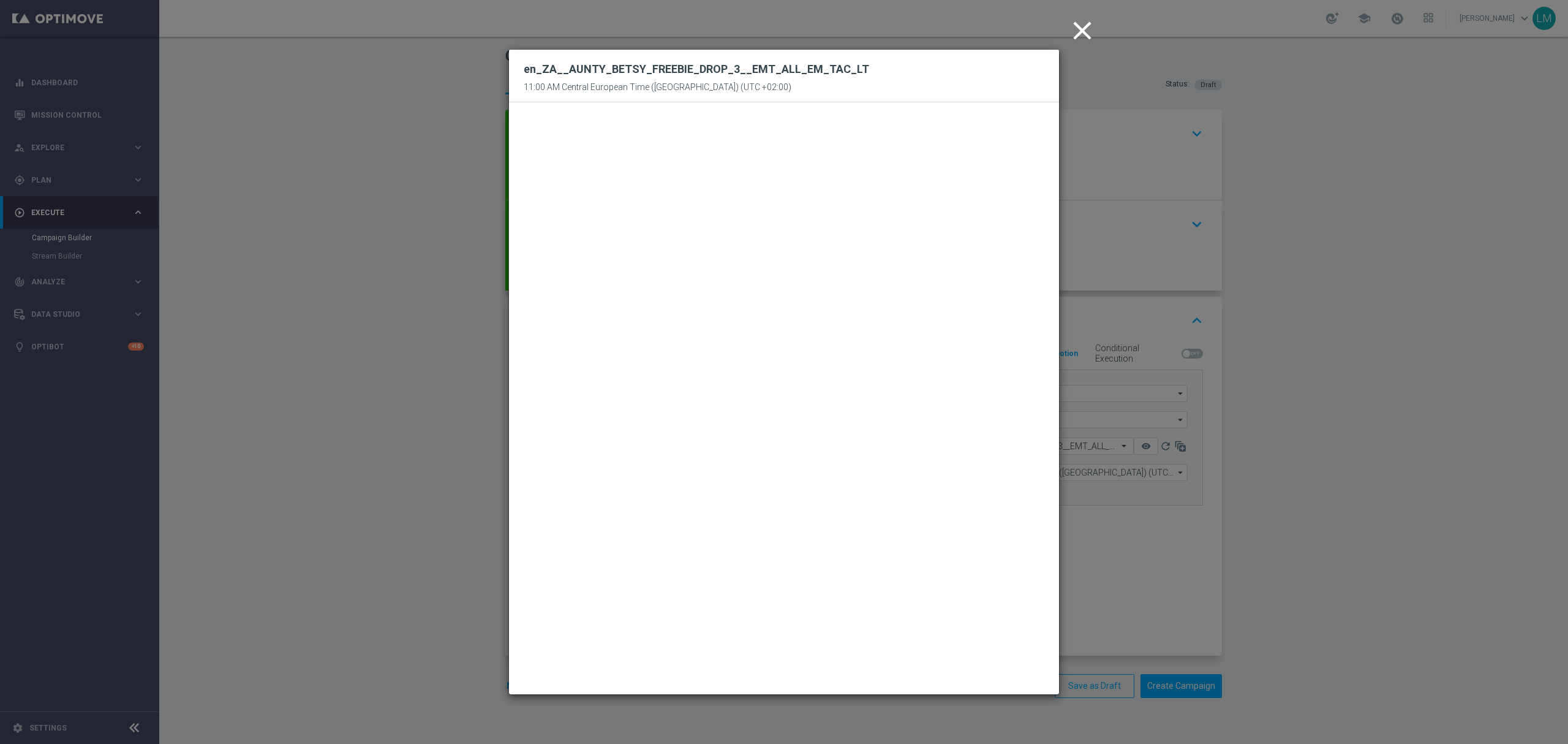
click at [1076, 29] on icon "close" at bounding box center [1083, 31] width 31 height 31
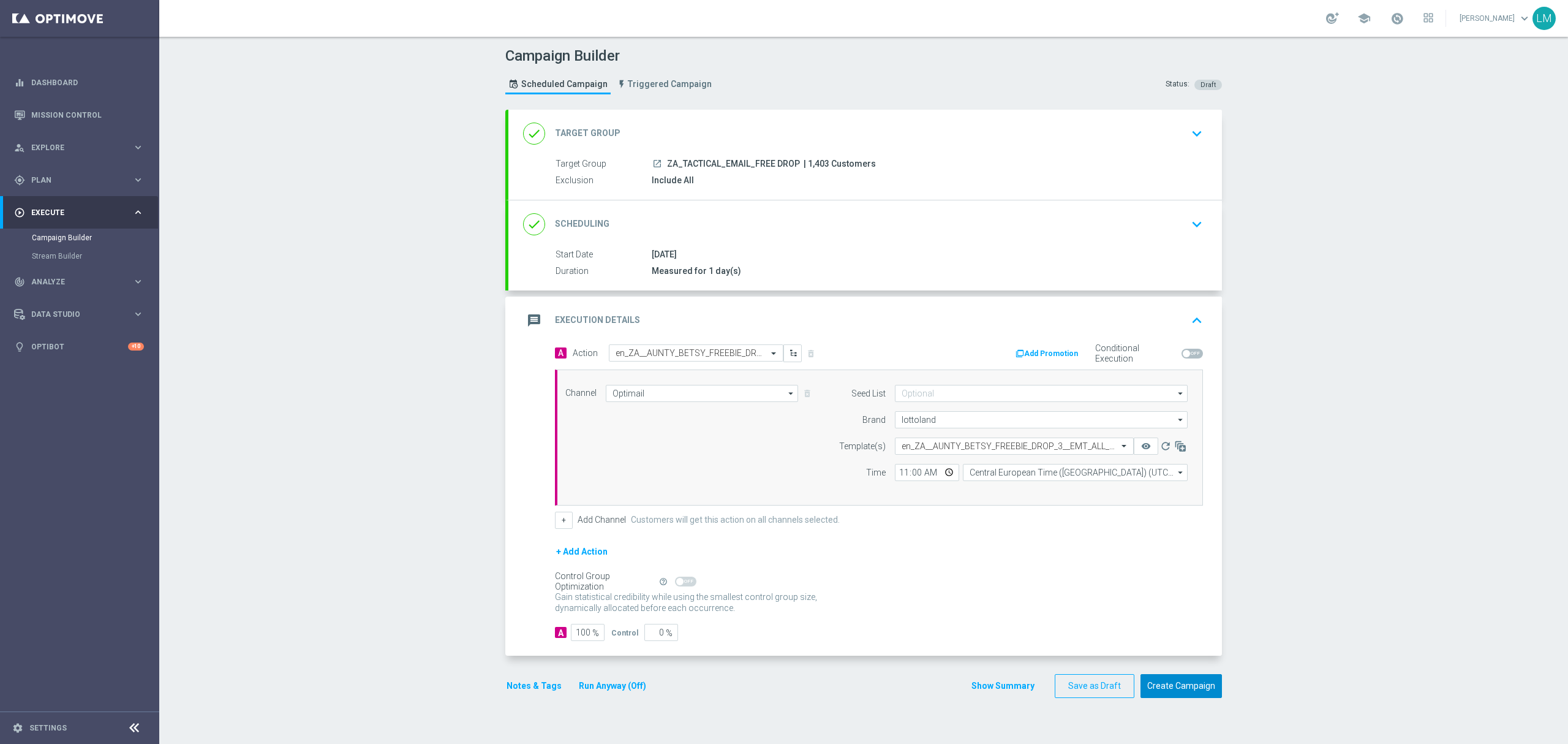
click at [1170, 688] on button "Create Campaign" at bounding box center [1181, 686] width 81 height 24
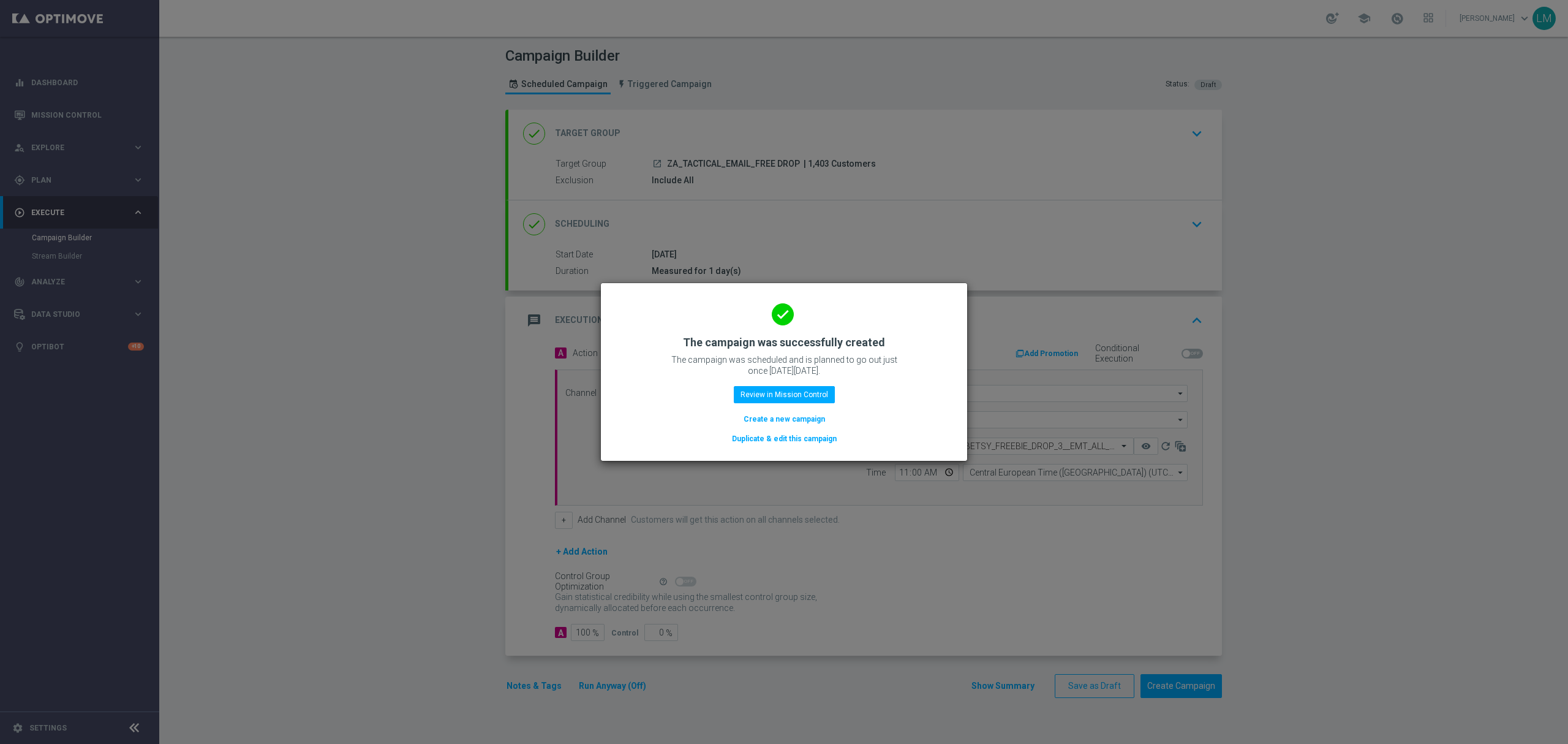
click at [777, 426] on button "Create a new campaign" at bounding box center [784, 419] width 84 height 14
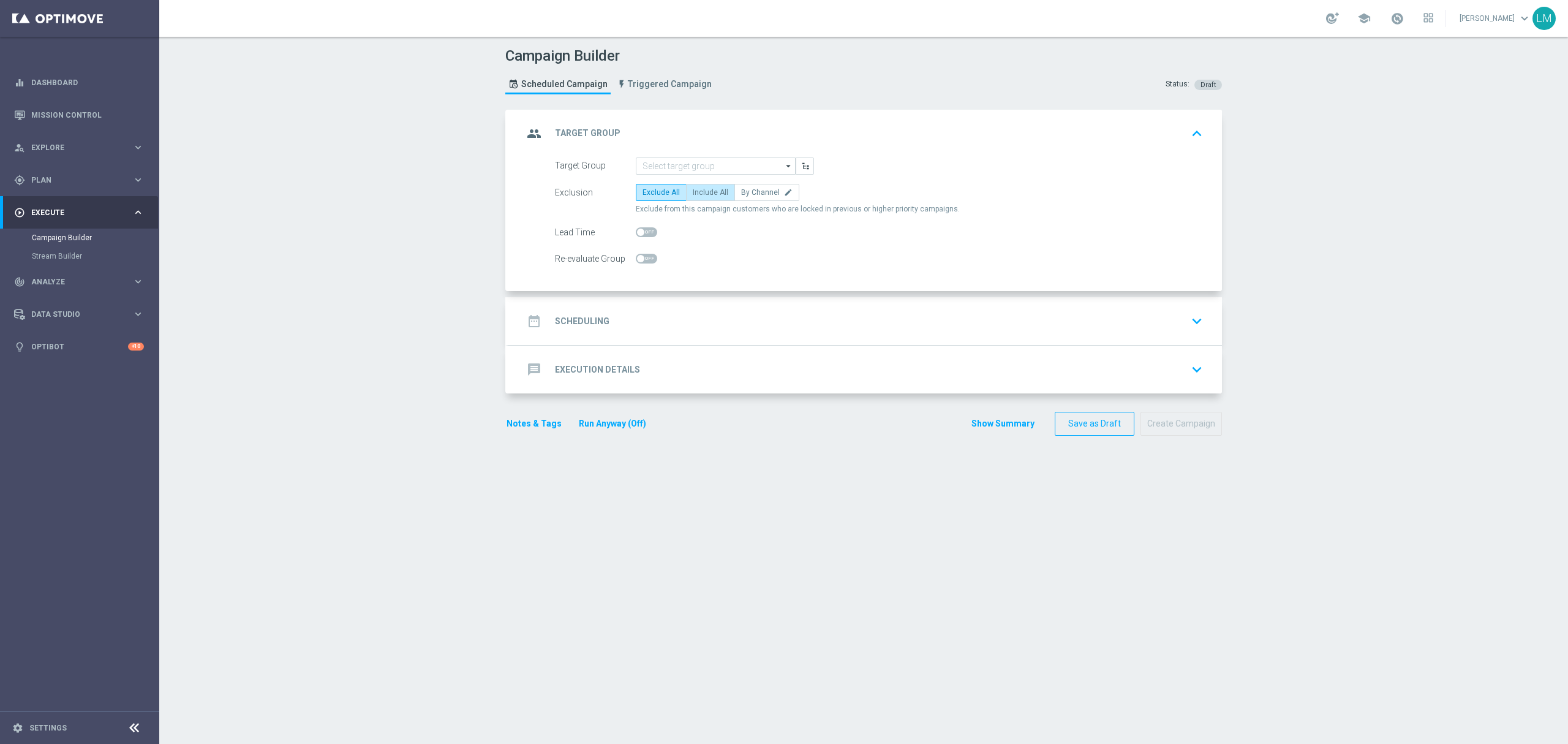
click at [688, 199] on label "Include All" at bounding box center [710, 192] width 49 height 17
click at [693, 198] on input "Include All" at bounding box center [696, 194] width 8 height 8
radio input "true"
click at [32, 118] on link "Mission Control" at bounding box center [88, 114] width 113 height 32
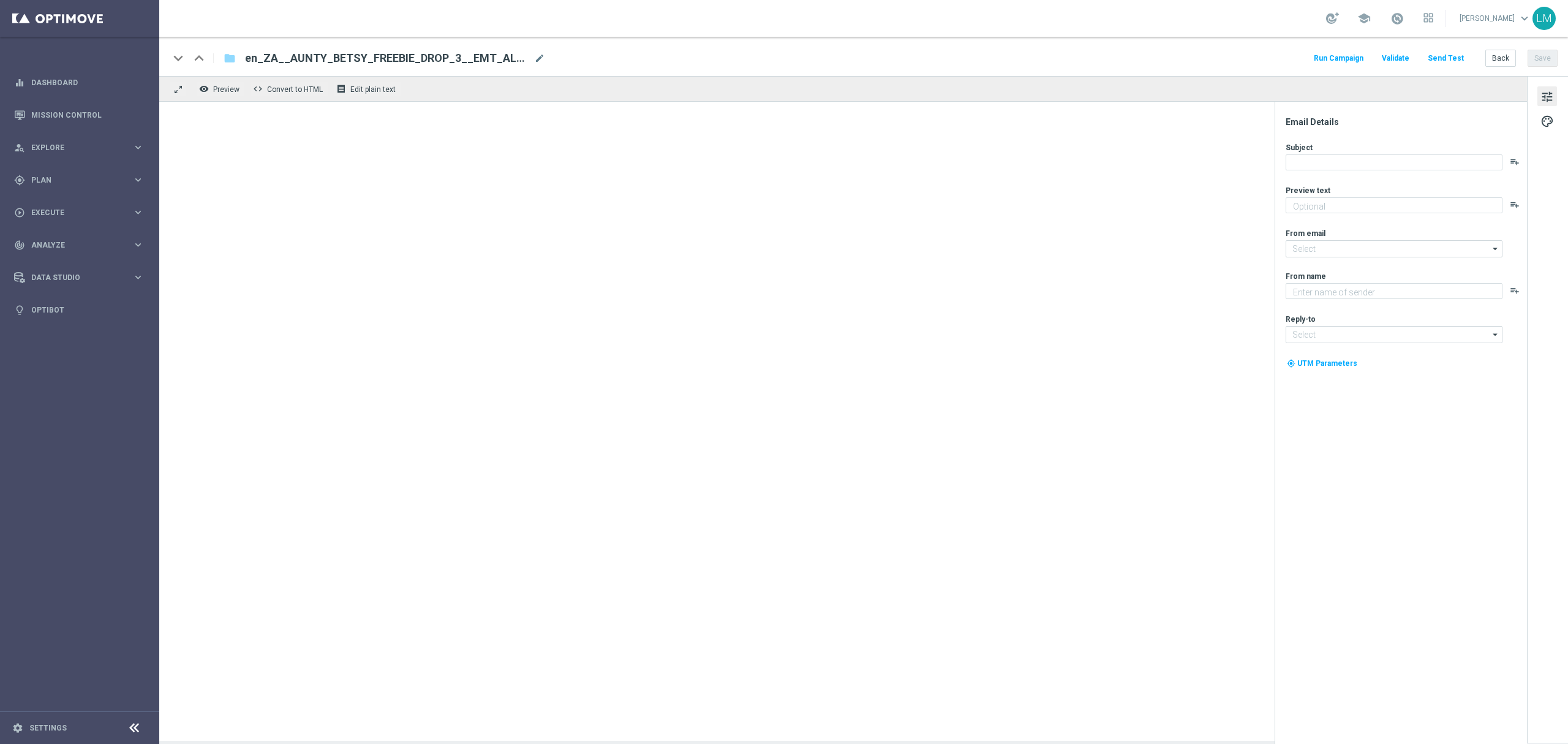
type textarea "We hope you enjoy!"
type textarea "Lottoland"
type input "[EMAIL_ADDRESS][DOMAIN_NAME]"
type textarea "There's only one way to find out what's inside!"
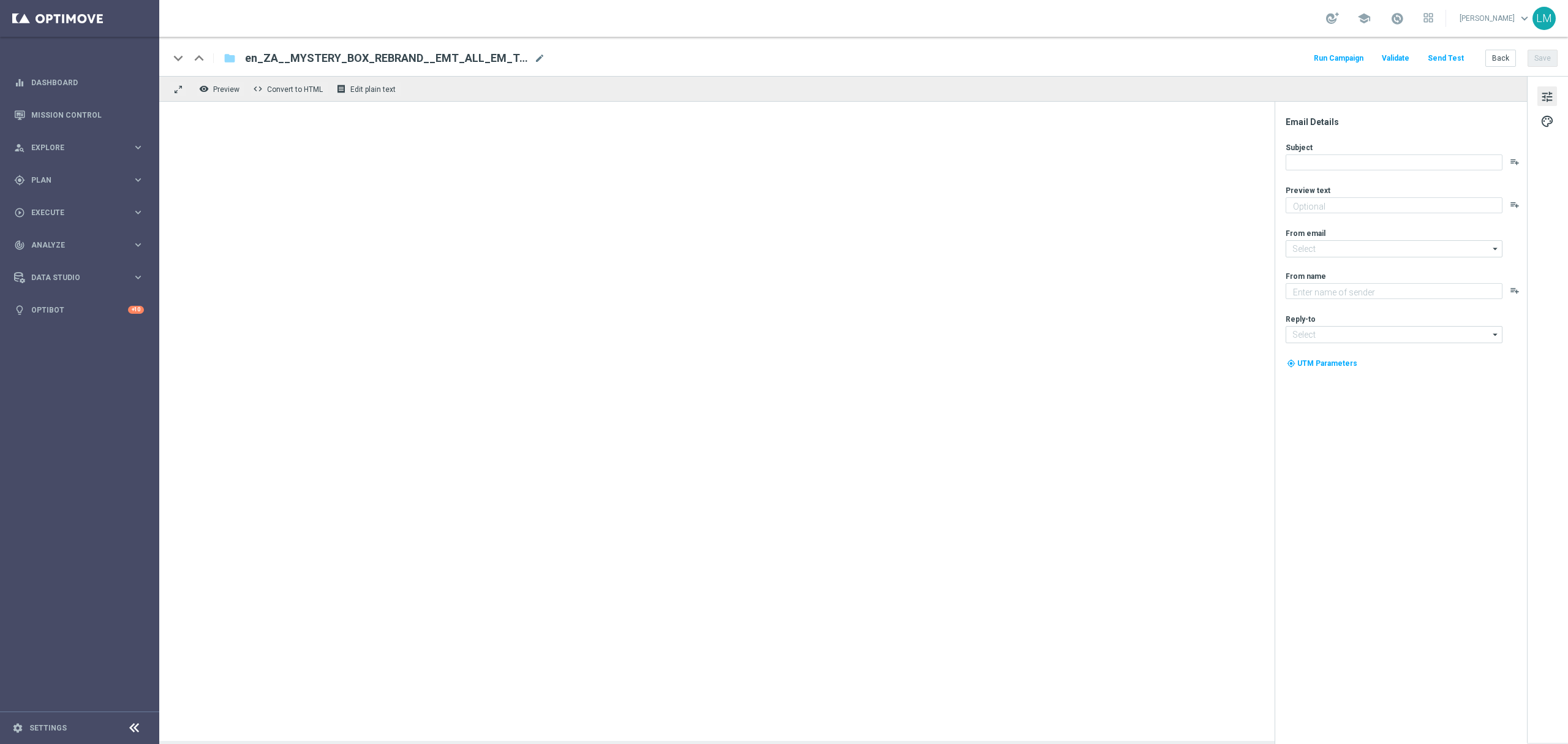
type input "[EMAIL_ADDRESS][DOMAIN_NAME]"
type textarea "Lottoland"
type input "[EMAIL_ADDRESS][DOMAIN_NAME]"
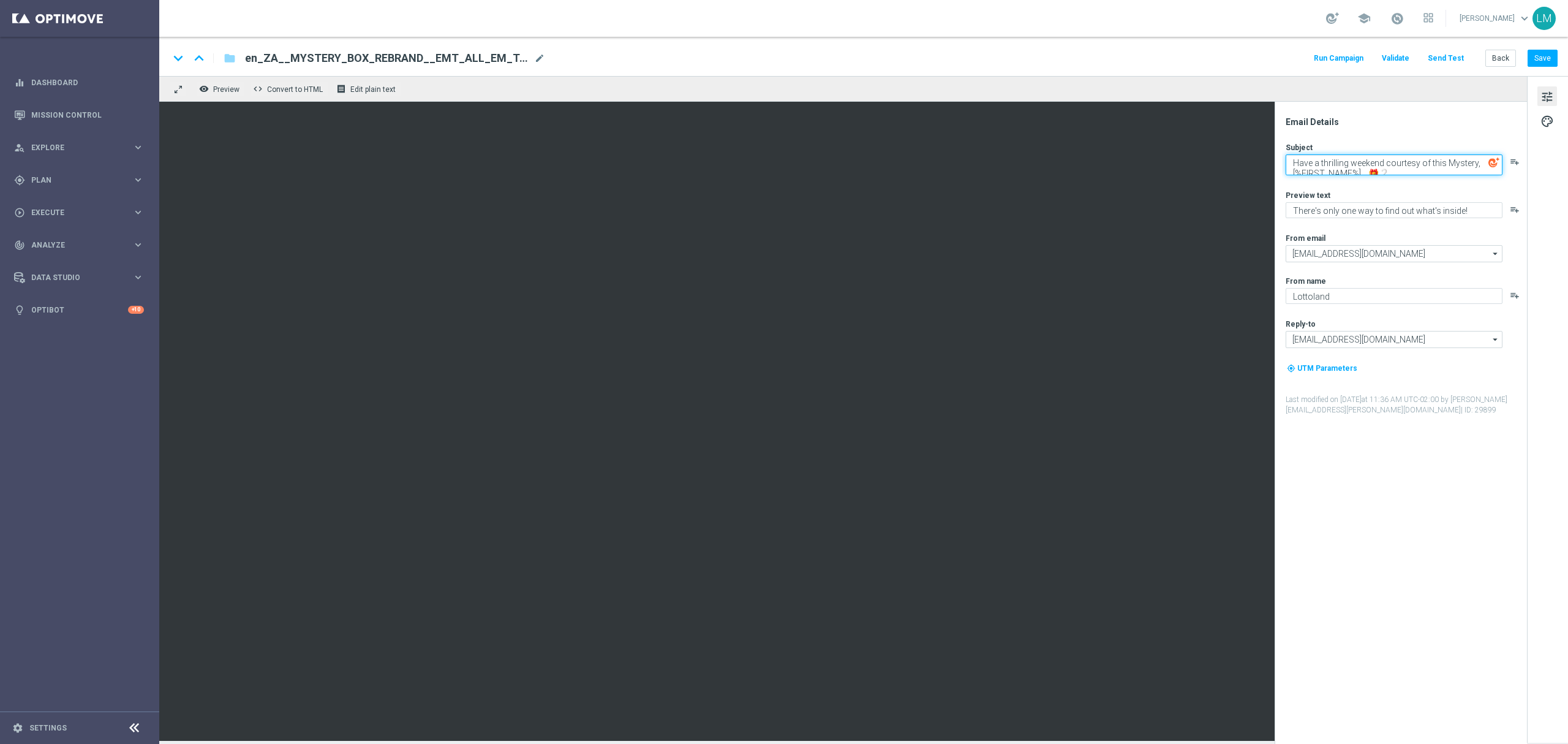
drag, startPoint x: 1293, startPoint y: 165, endPoint x: 1446, endPoint y: 158, distance: 153.2
click at [1446, 157] on textarea "Have a thrilling weekend courtesy of this Mystery, [%FIRST_NAME%]... 🎁❔" at bounding box center [1395, 165] width 217 height 21
click at [1343, 168] on textarea "Your Mystery, [%FIRST_NAME%]... 🎁❔" at bounding box center [1395, 162] width 217 height 16
type textarea "Your Mystery awaits, [%FIRST_NAME%]... 🎁❔"
click at [1417, 190] on div "Preview text" at bounding box center [1406, 190] width 240 height 9
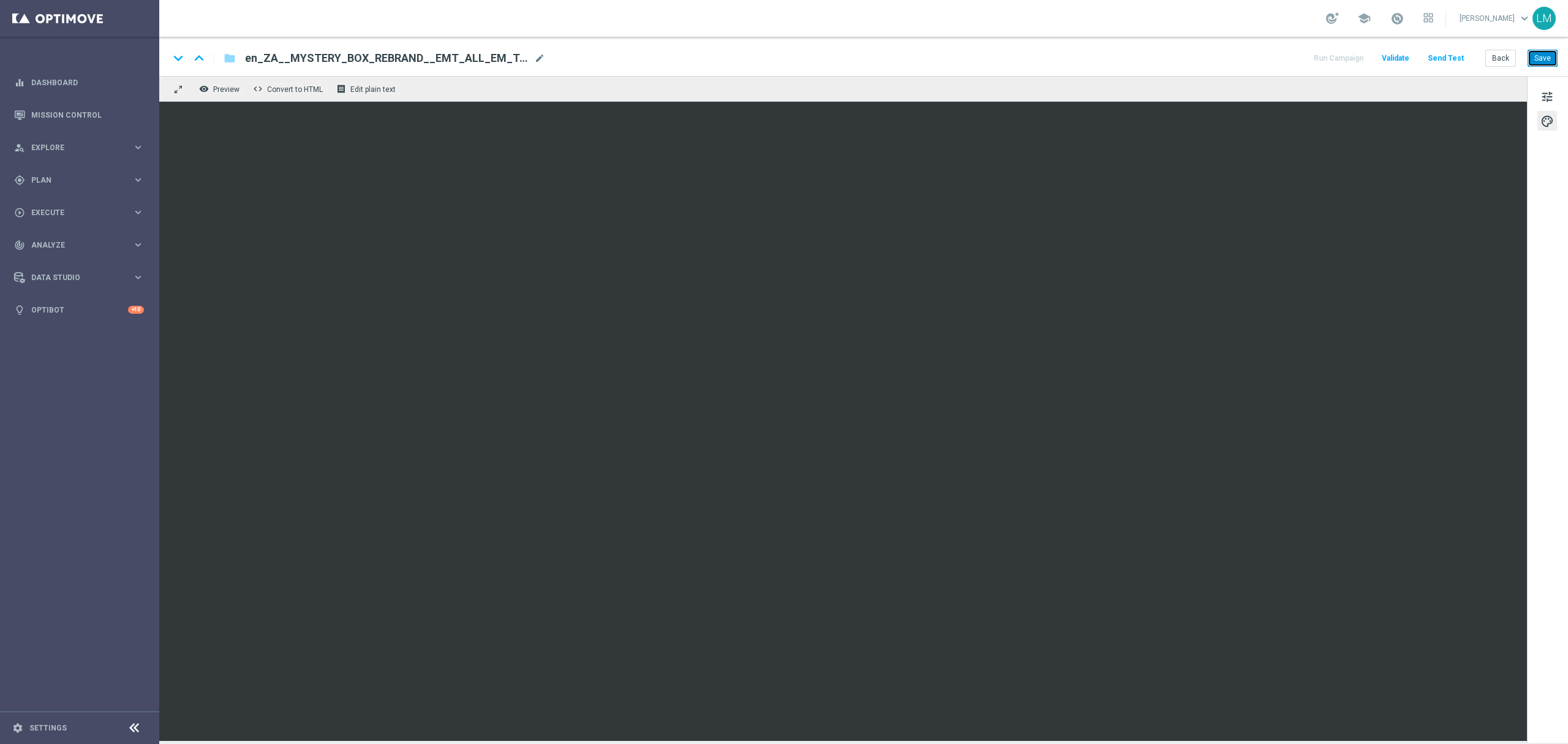
click at [1531, 62] on button "Save" at bounding box center [1542, 58] width 30 height 17
click at [1548, 101] on span "tune" at bounding box center [1548, 97] width 14 height 16
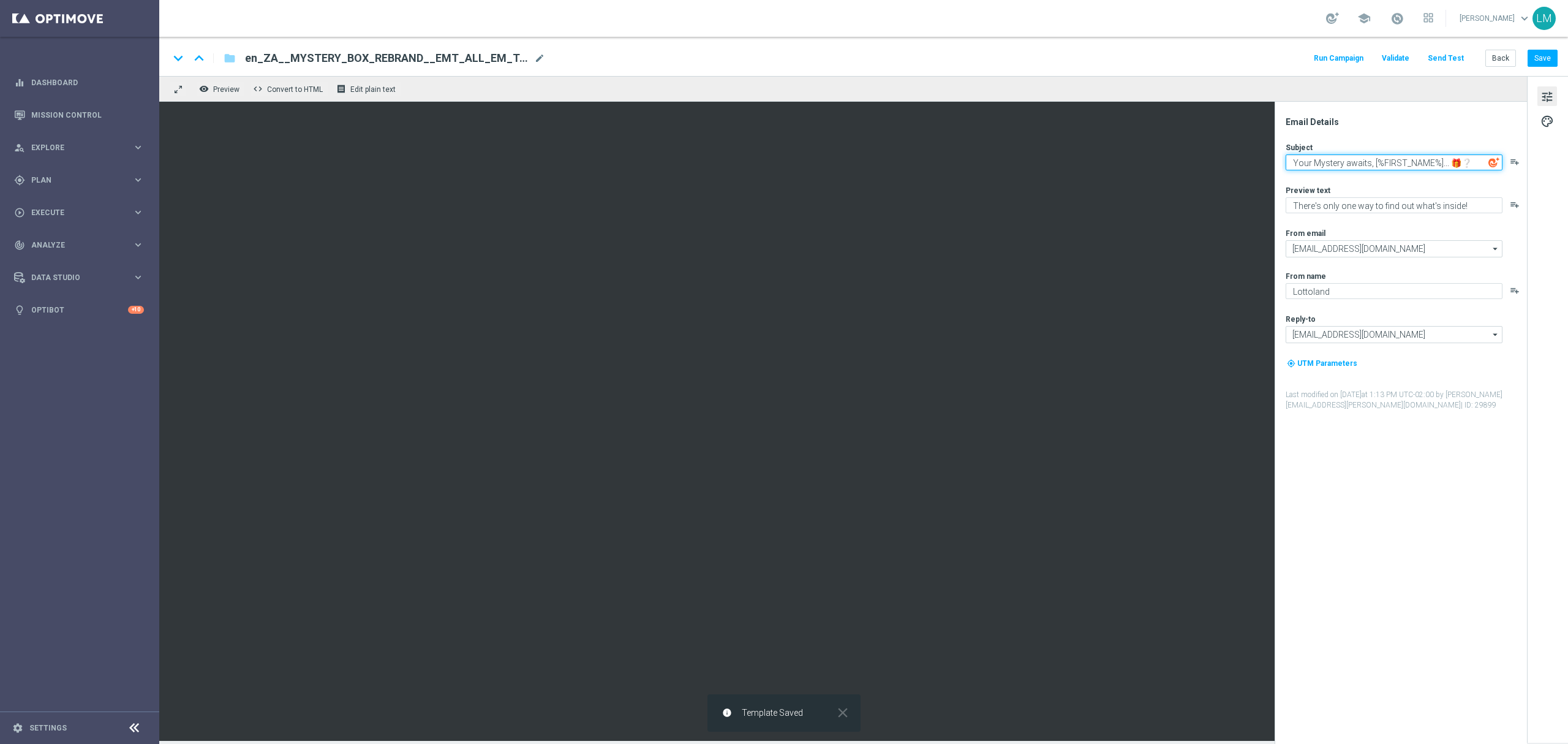
click at [1375, 167] on textarea "Your Mystery awaits, [%FIRST_NAME%]... 🎁❔" at bounding box center [1395, 162] width 217 height 16
click at [1544, 62] on button "Save" at bounding box center [1542, 58] width 30 height 17
click at [1535, 55] on button "Save" at bounding box center [1542, 58] width 30 height 17
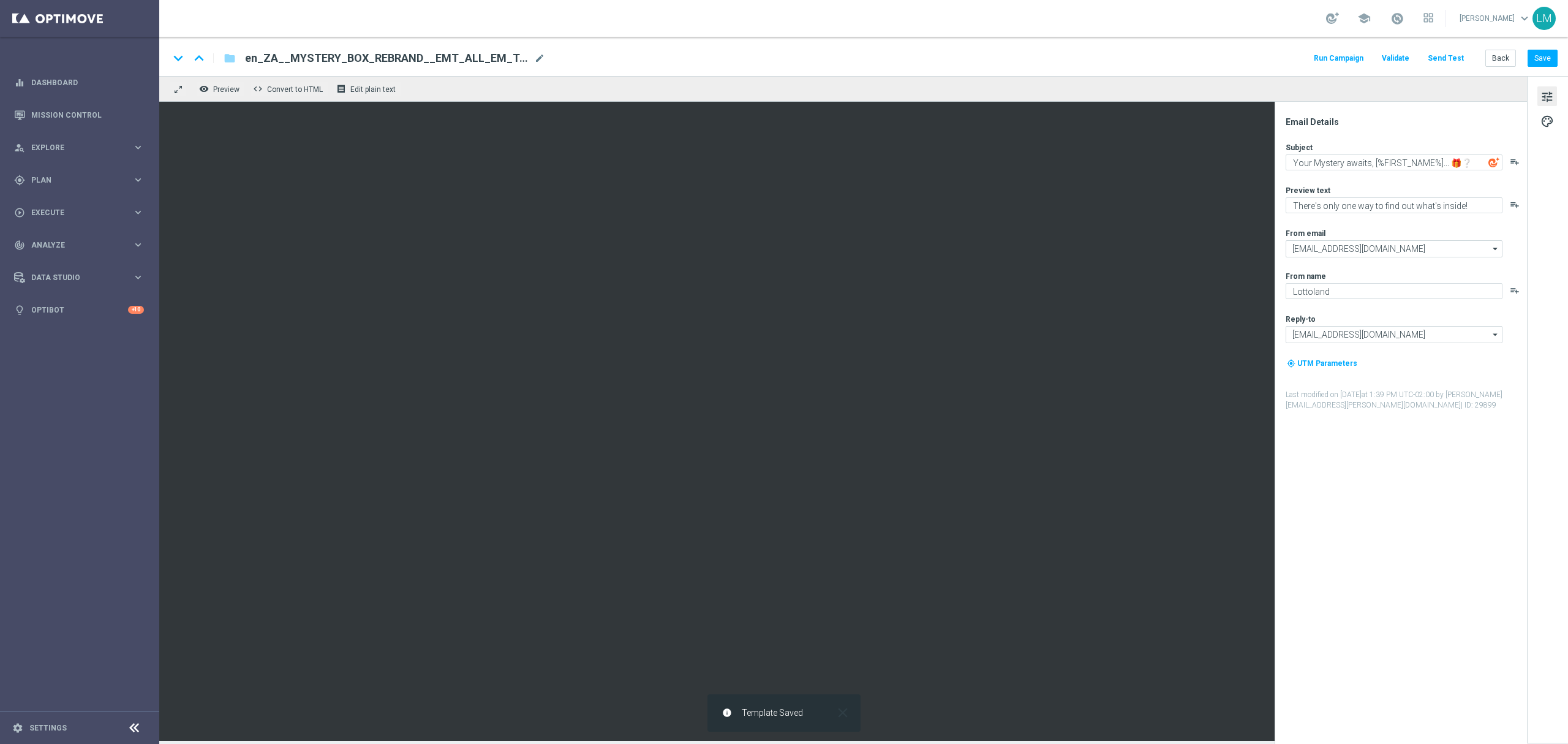
click at [839, 713] on icon "close" at bounding box center [843, 712] width 16 height 16
click at [1539, 57] on button "Save" at bounding box center [1542, 58] width 30 height 17
click at [1540, 57] on button "Save" at bounding box center [1542, 58] width 30 height 17
